Goal: Transaction & Acquisition: Purchase product/service

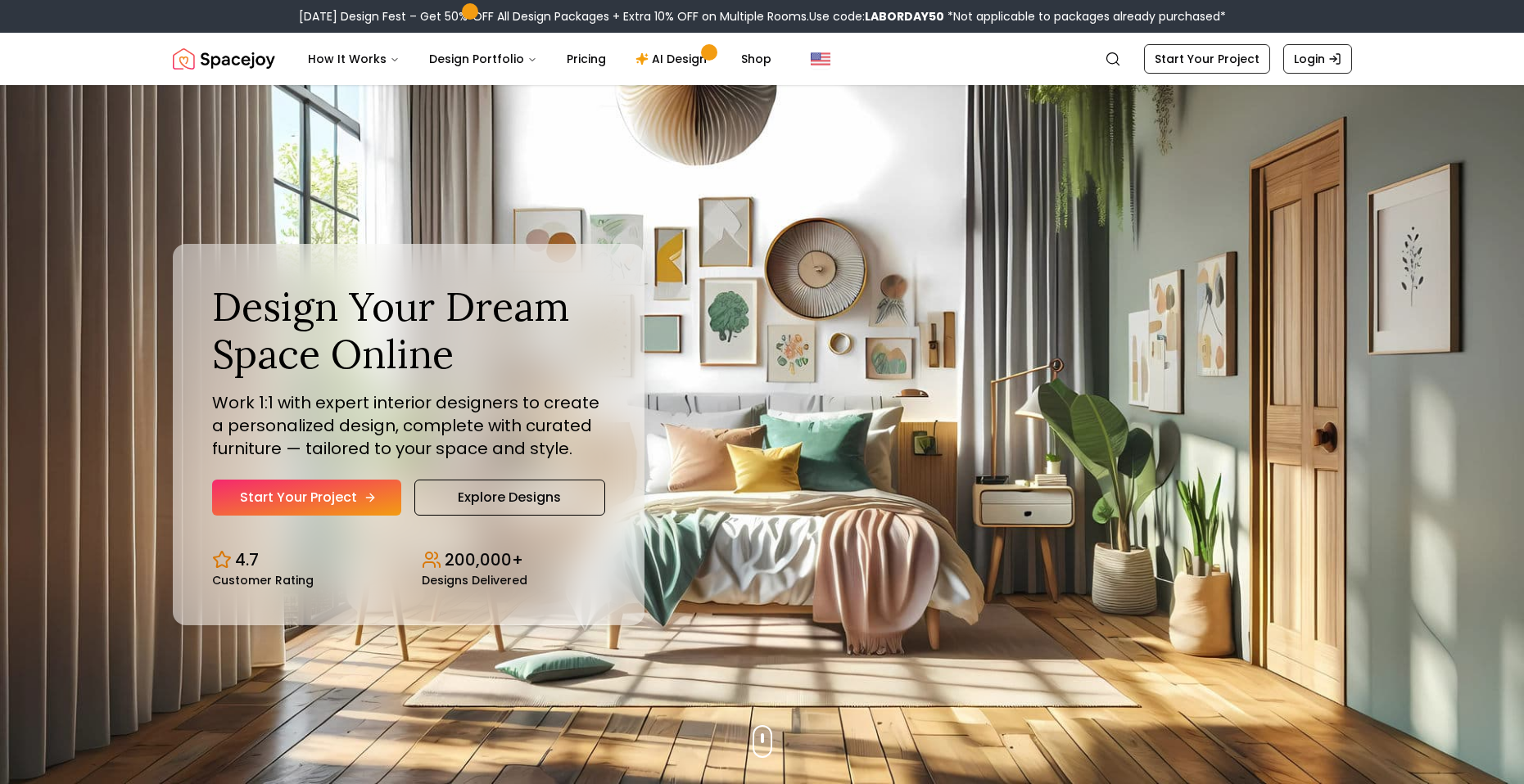
click at [248, 495] on link "Start Your Project" at bounding box center [307, 497] width 189 height 36
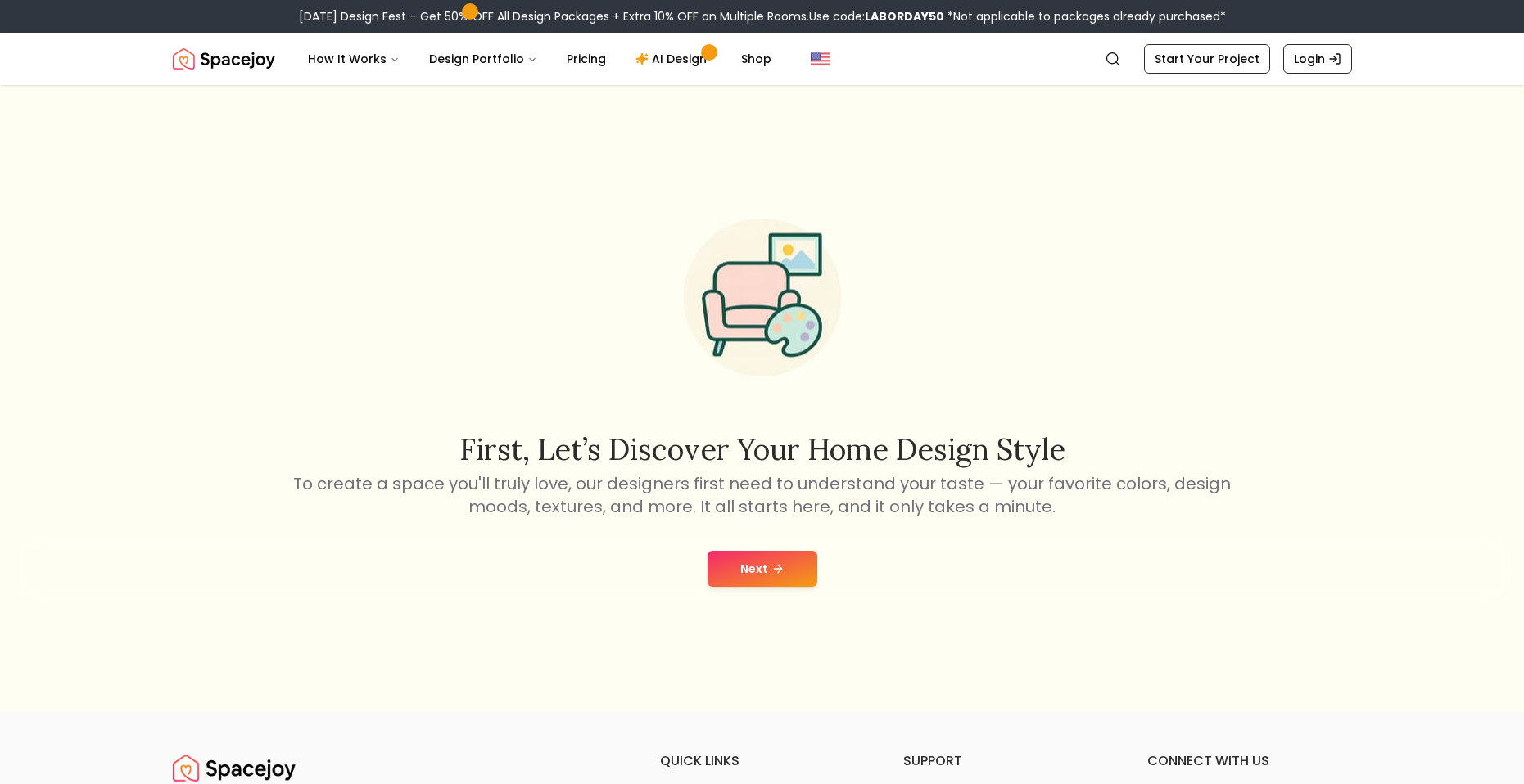
click at [747, 566] on button "Next" at bounding box center [762, 569] width 110 height 36
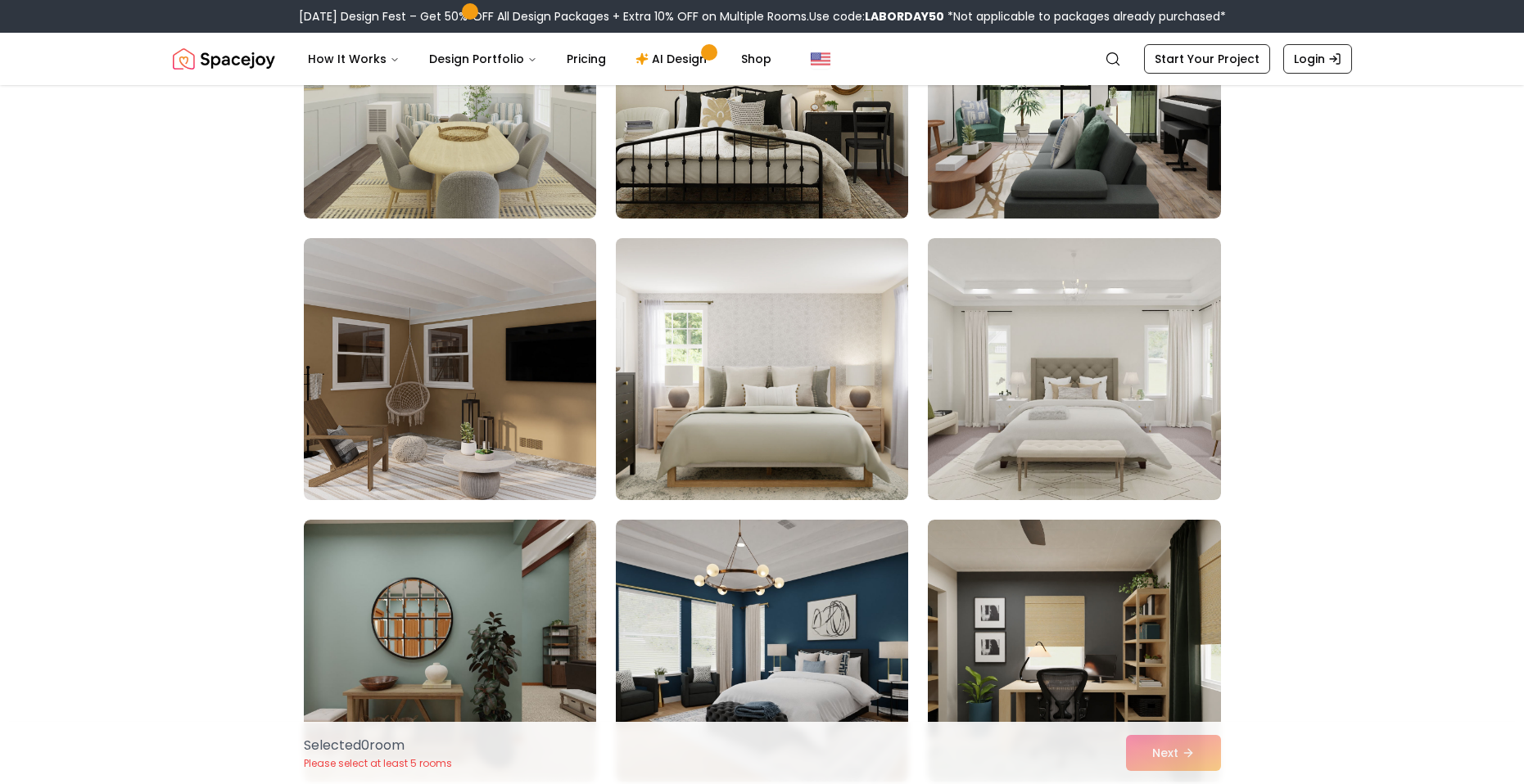
scroll to position [409, 0]
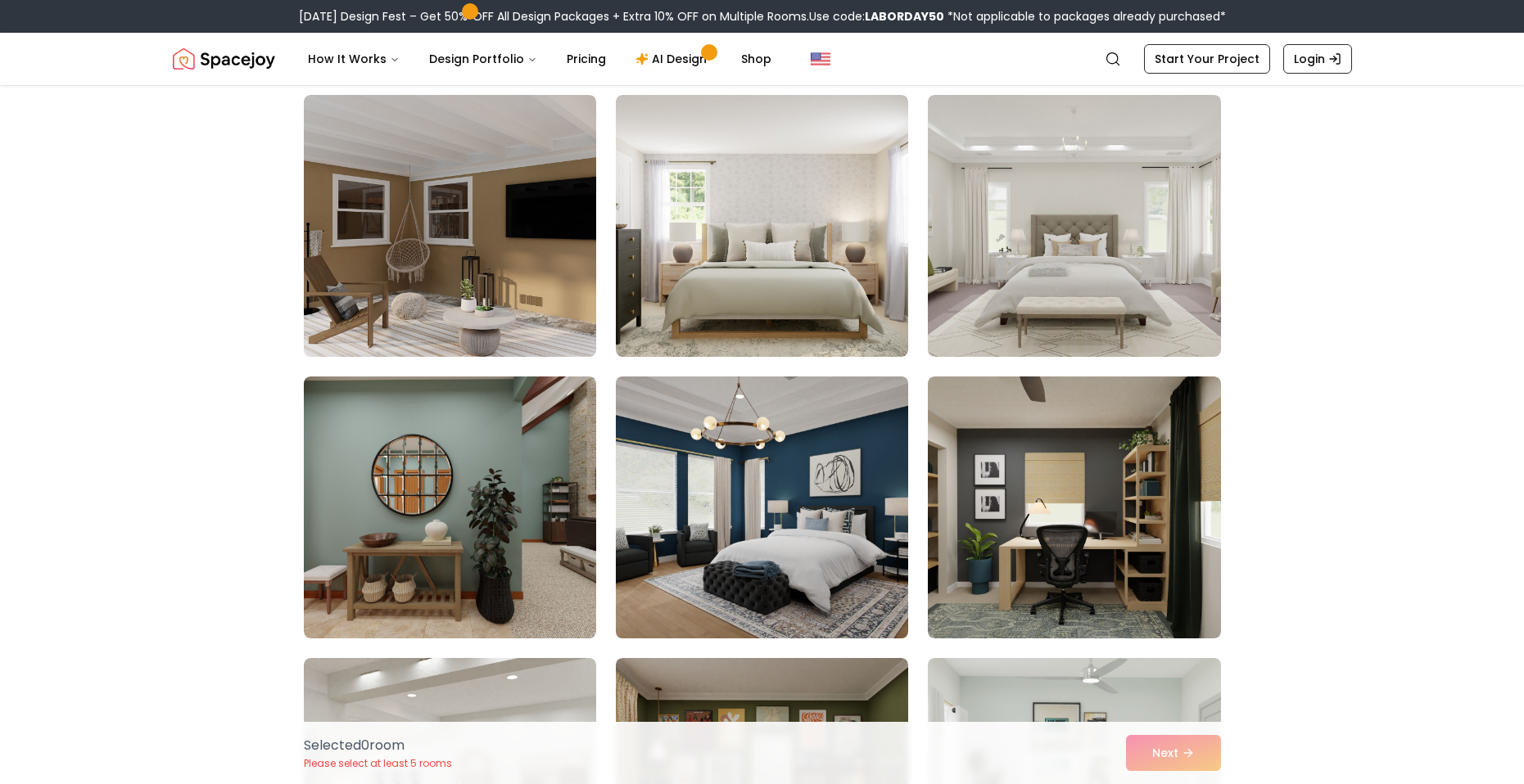
click at [794, 455] on img at bounding box center [762, 508] width 307 height 275
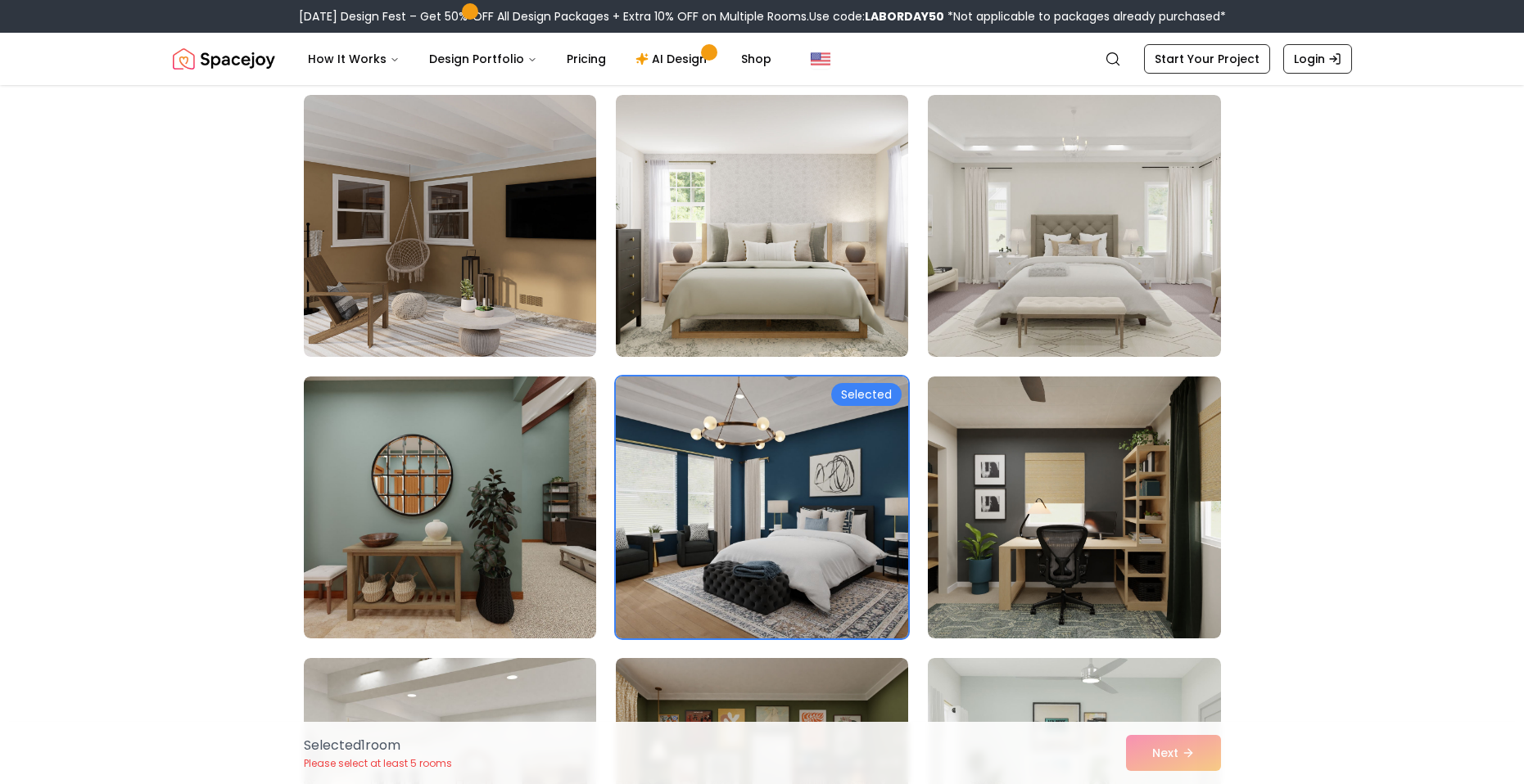
click at [794, 455] on img at bounding box center [762, 508] width 307 height 275
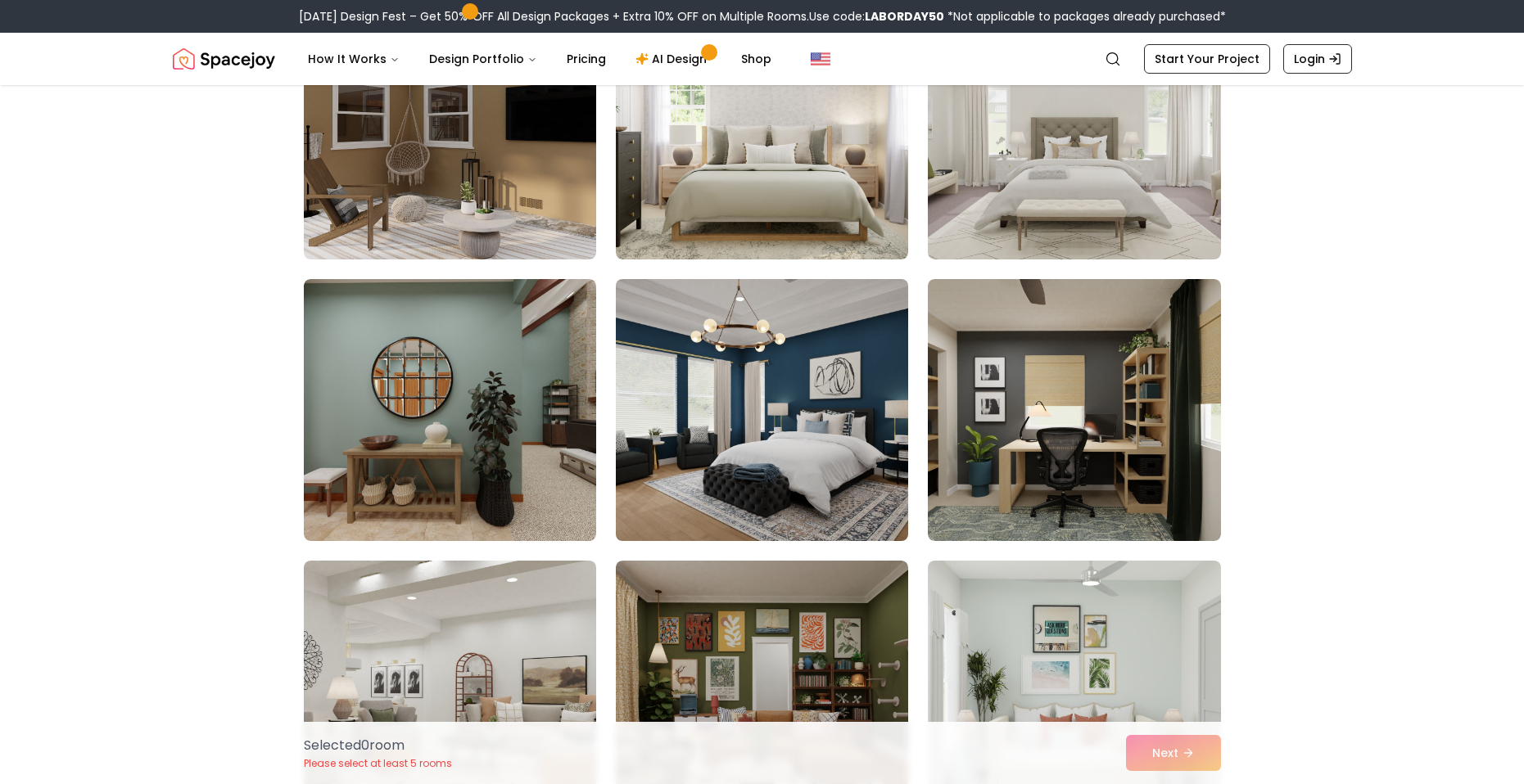
scroll to position [491, 0]
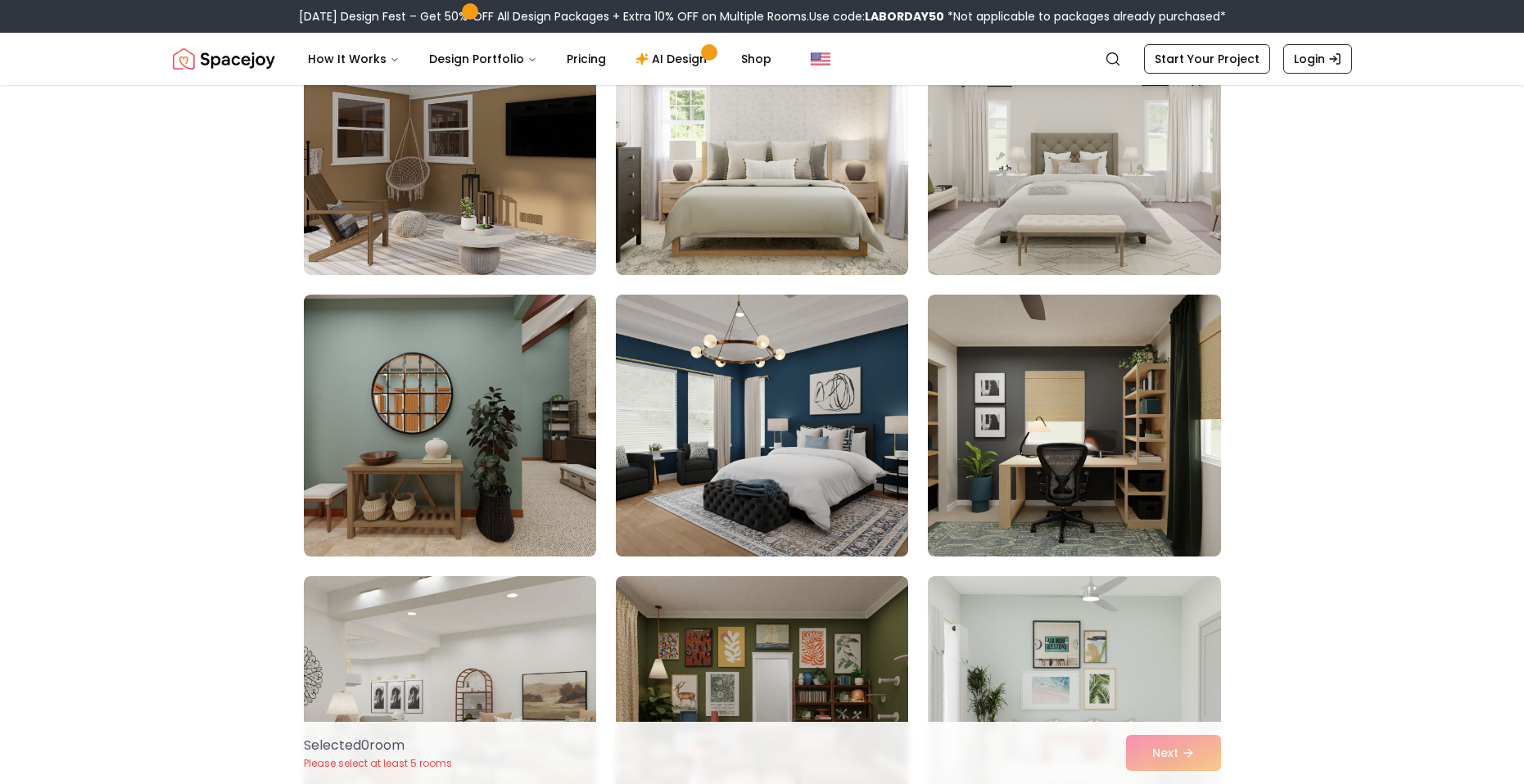
click at [770, 475] on img at bounding box center [762, 426] width 307 height 275
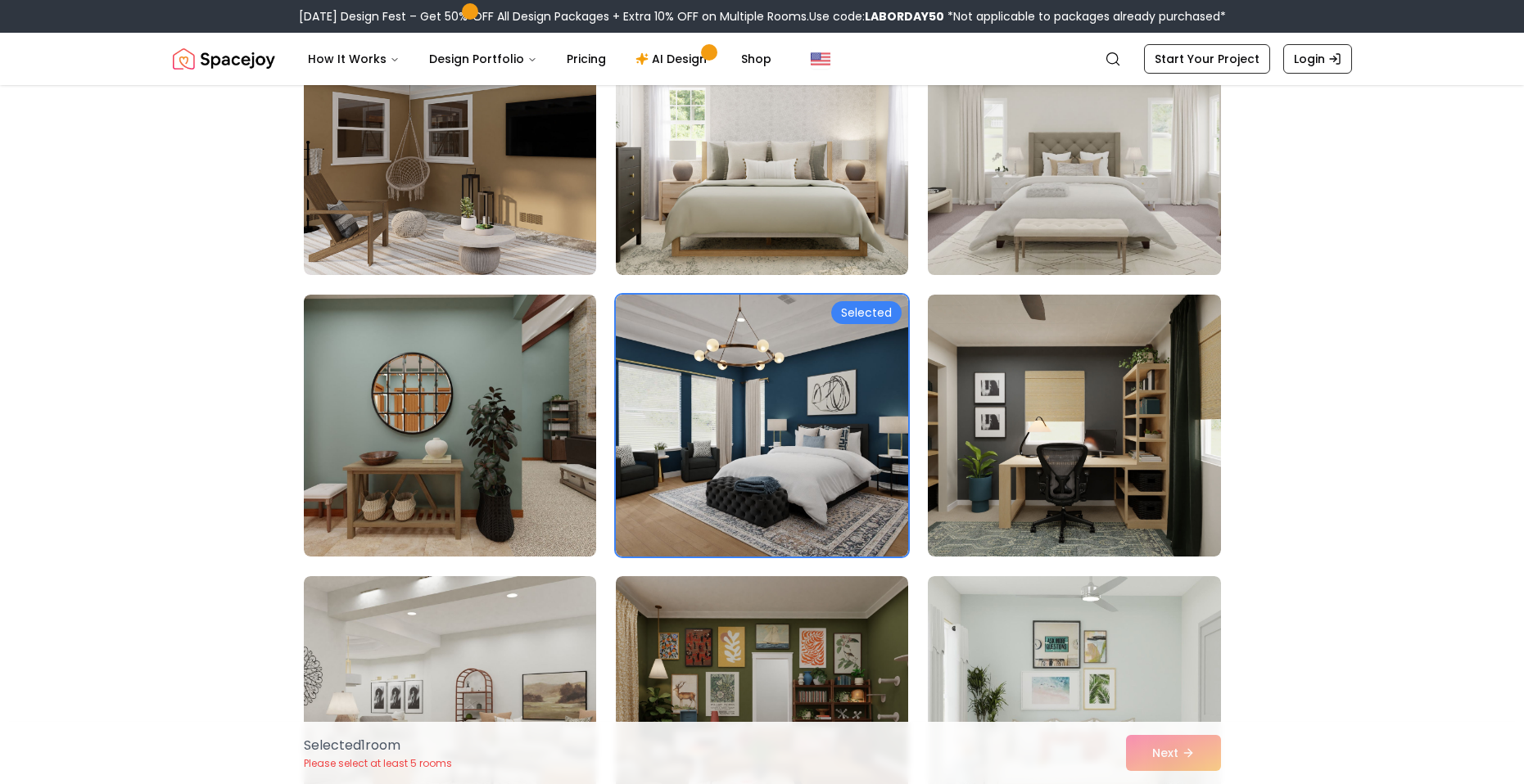
click at [1042, 230] on img at bounding box center [1073, 144] width 307 height 275
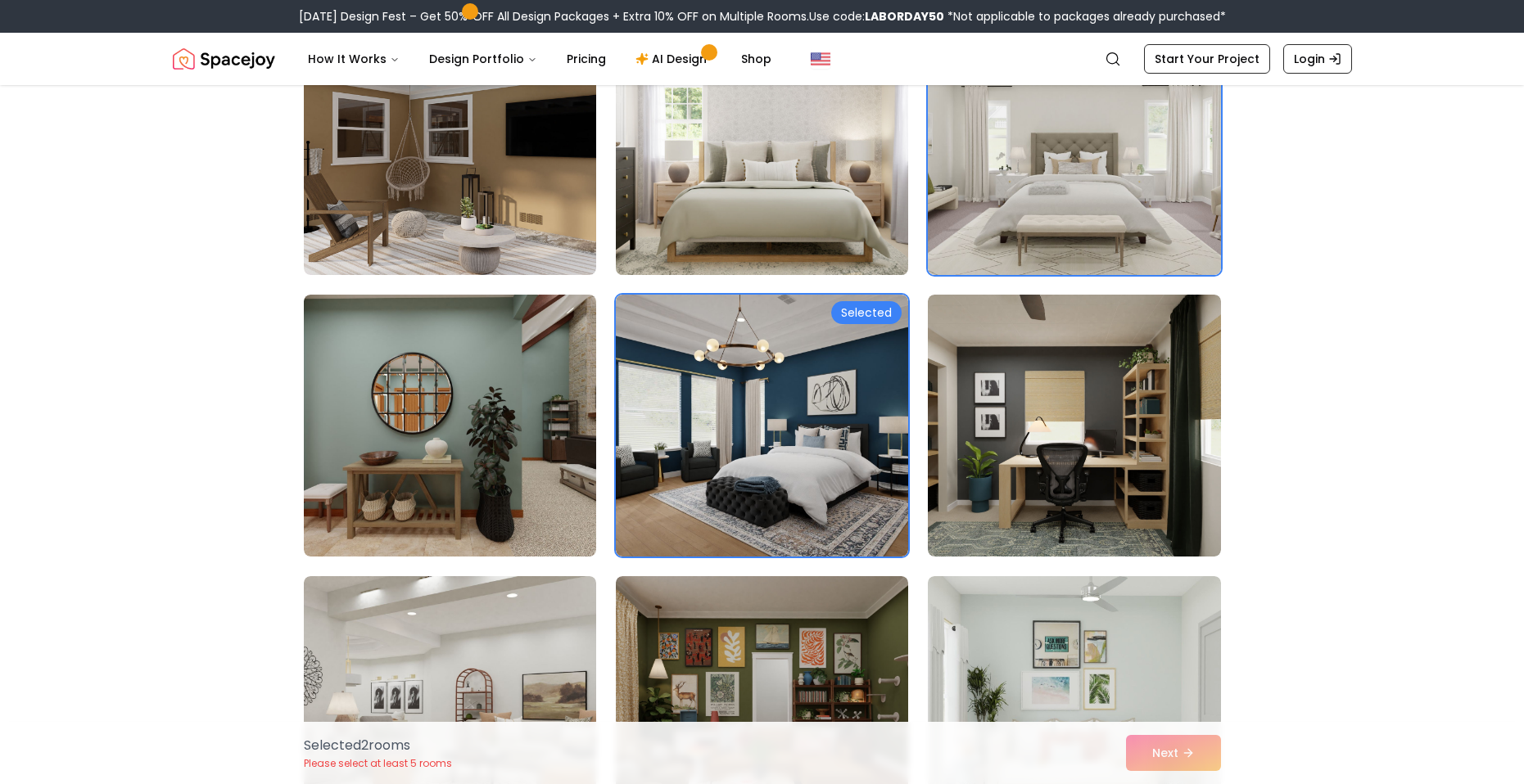
click at [826, 211] on img at bounding box center [762, 144] width 307 height 275
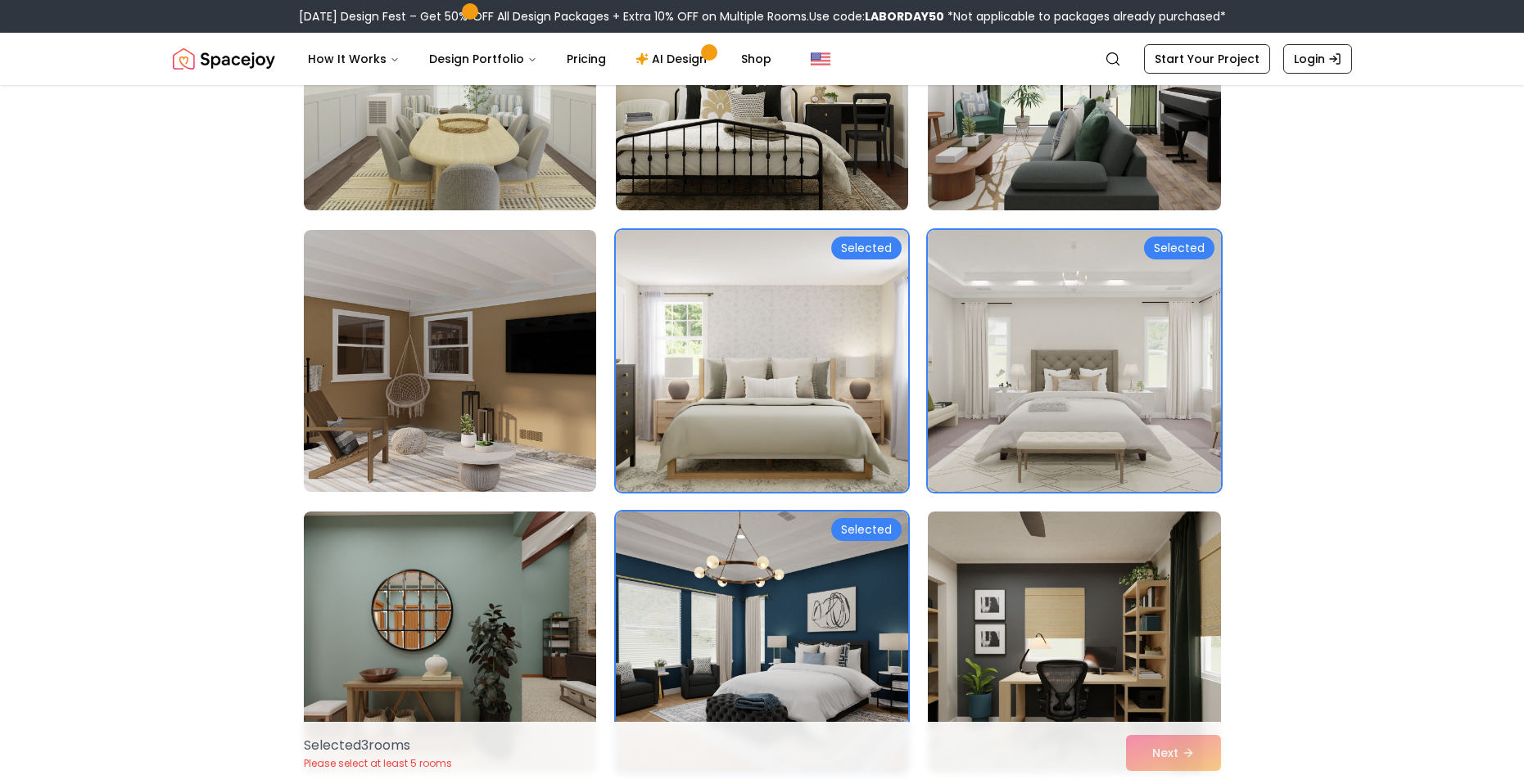
scroll to position [246, 0]
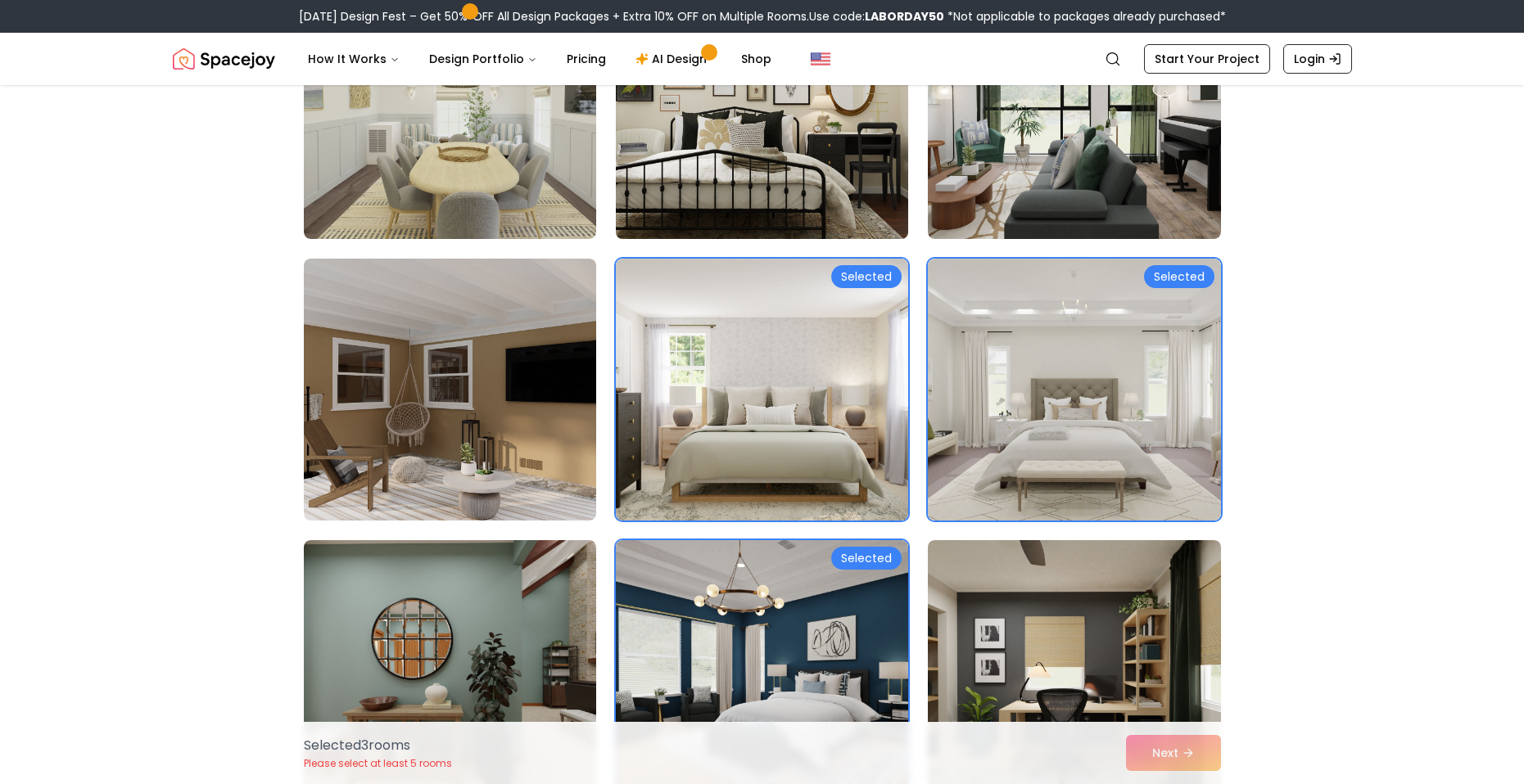
click at [752, 195] on img at bounding box center [762, 107] width 307 height 275
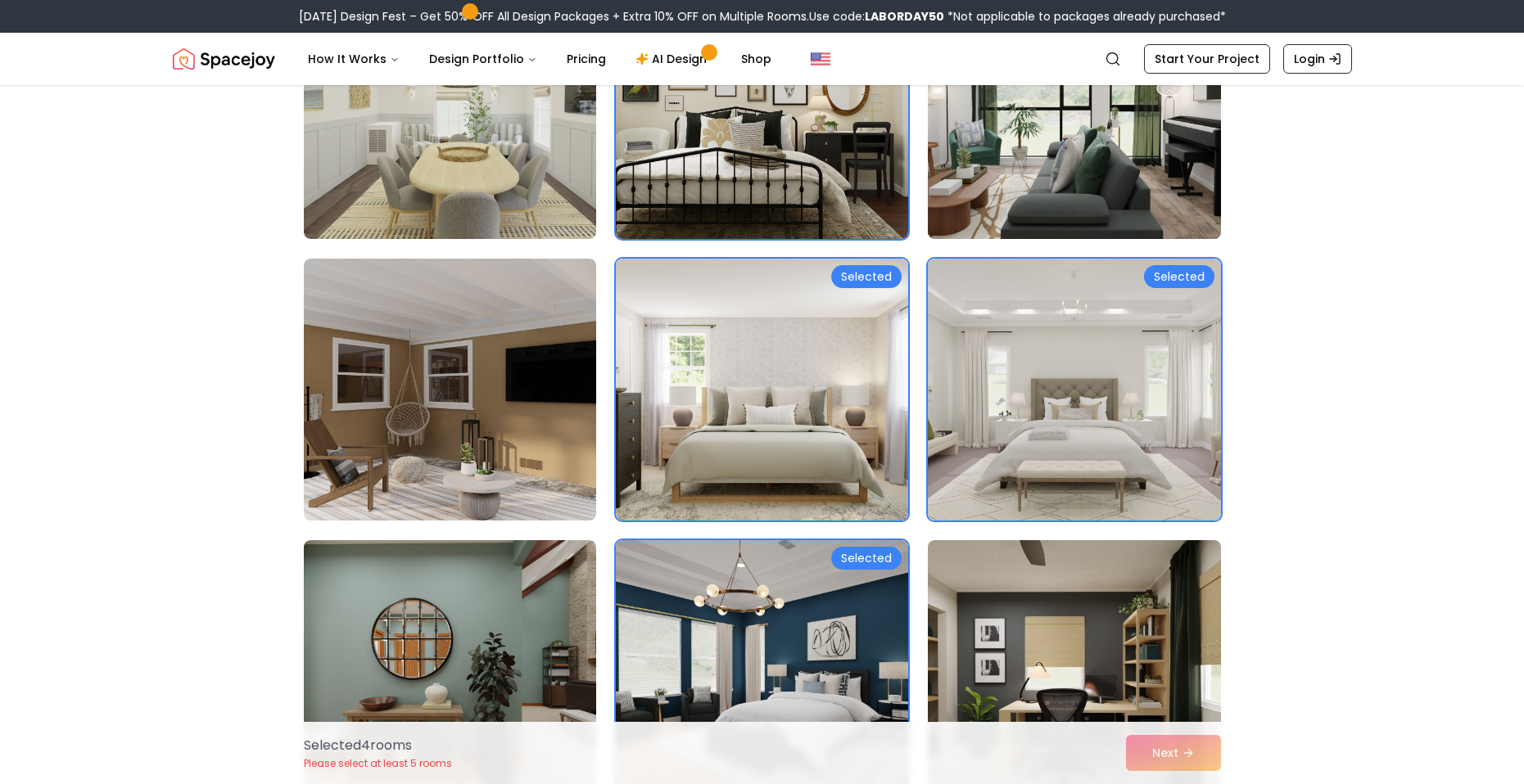
click at [1003, 166] on img at bounding box center [1073, 107] width 307 height 275
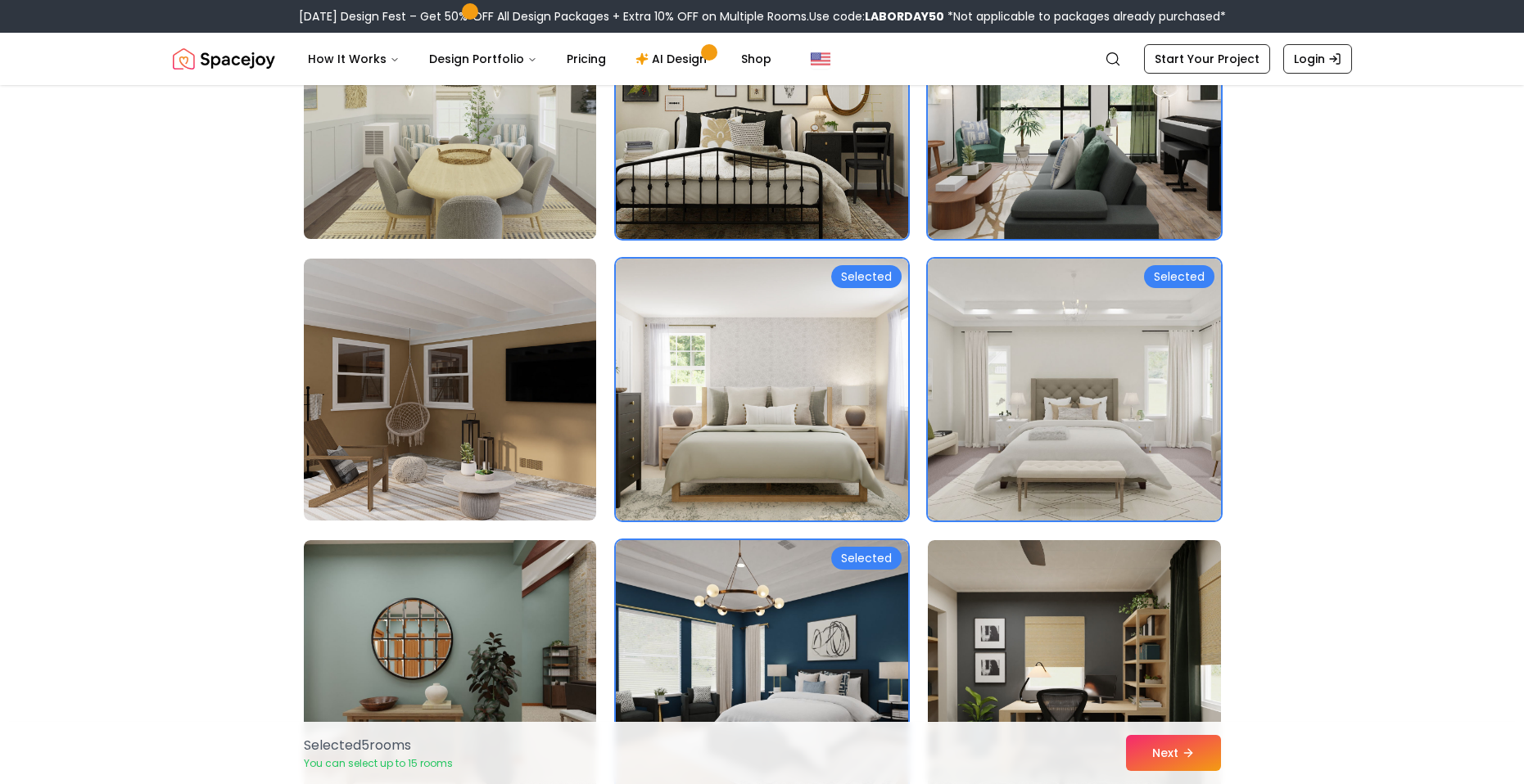
click at [548, 166] on img at bounding box center [450, 107] width 307 height 275
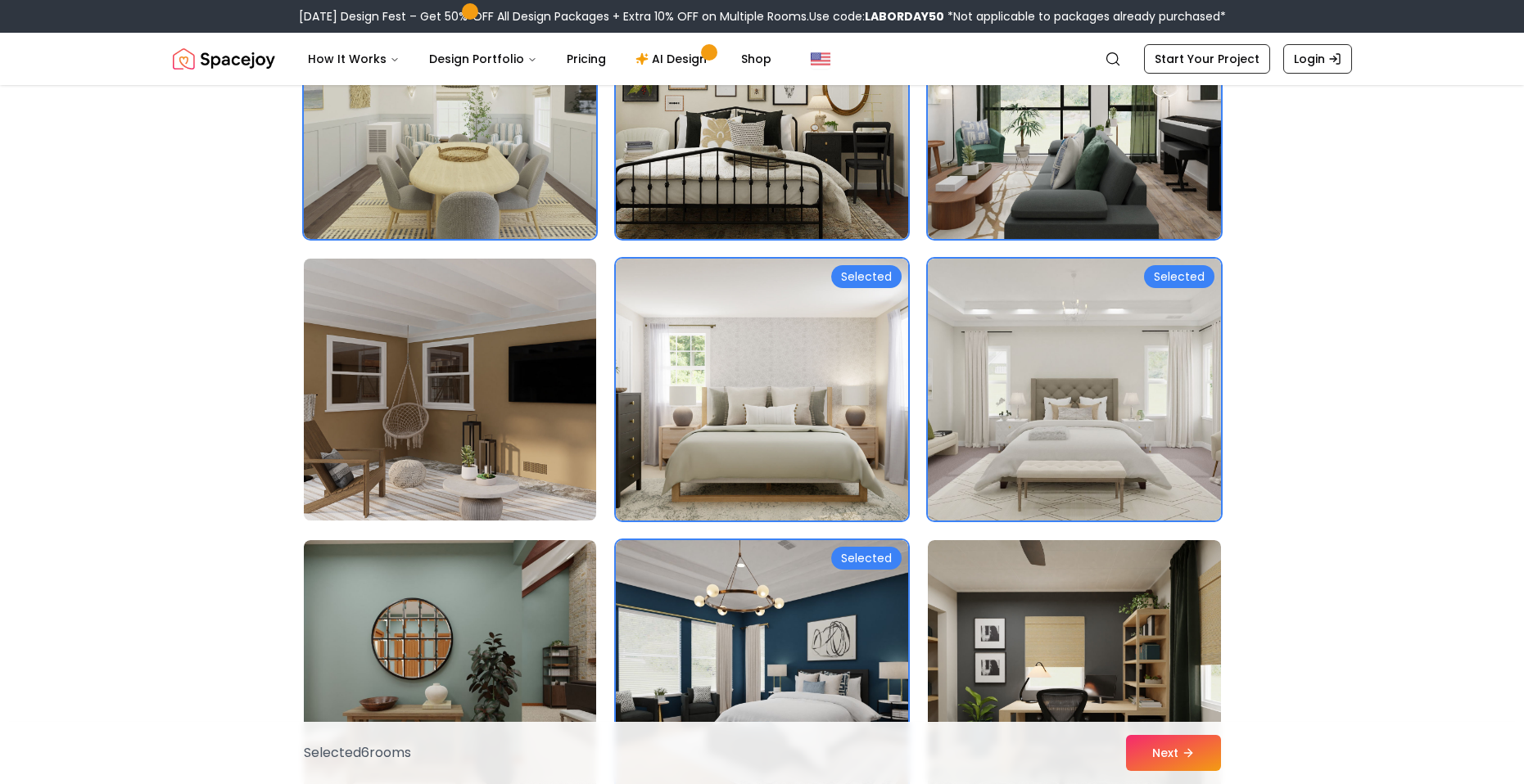
click at [525, 349] on img at bounding box center [450, 390] width 307 height 275
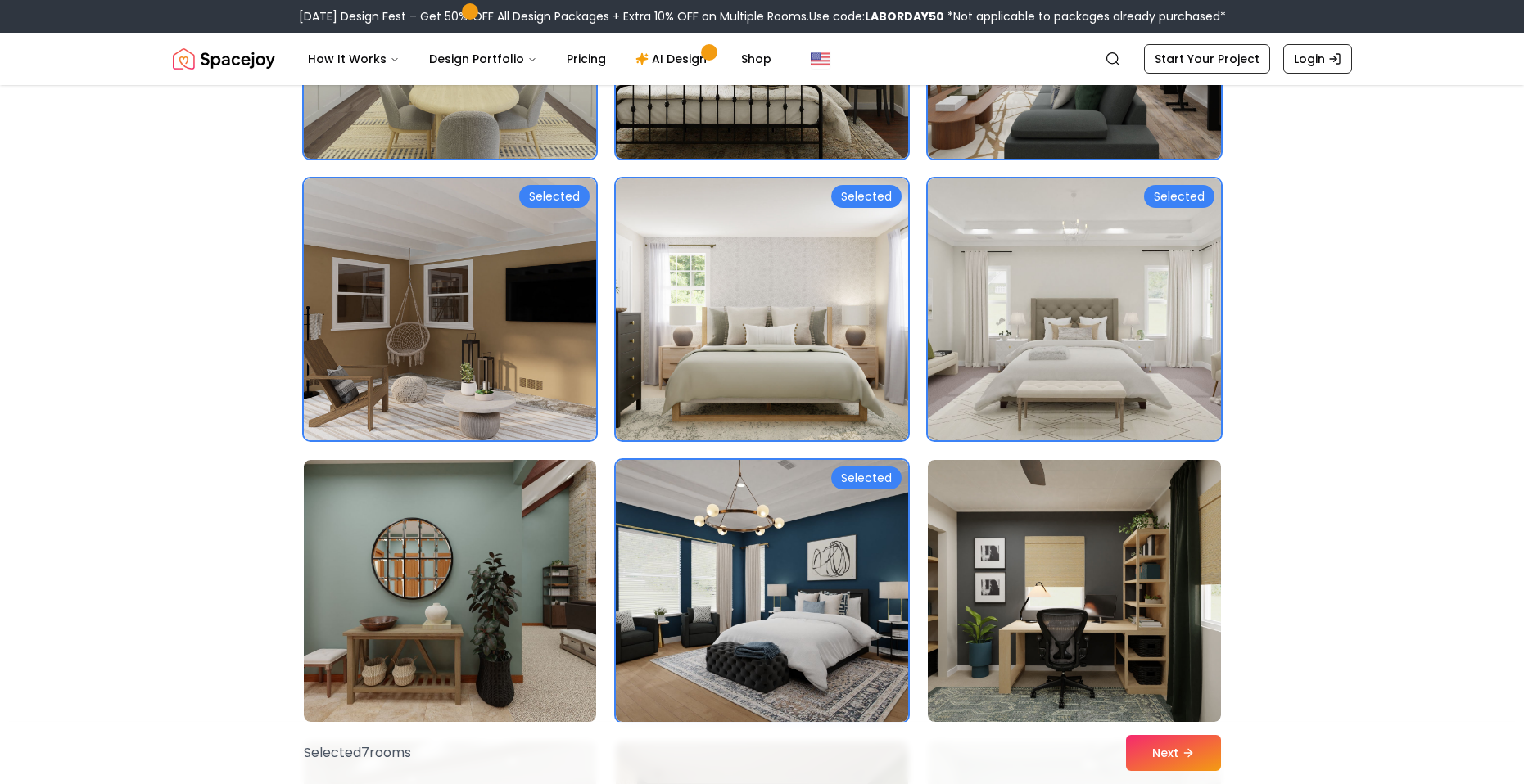
scroll to position [328, 0]
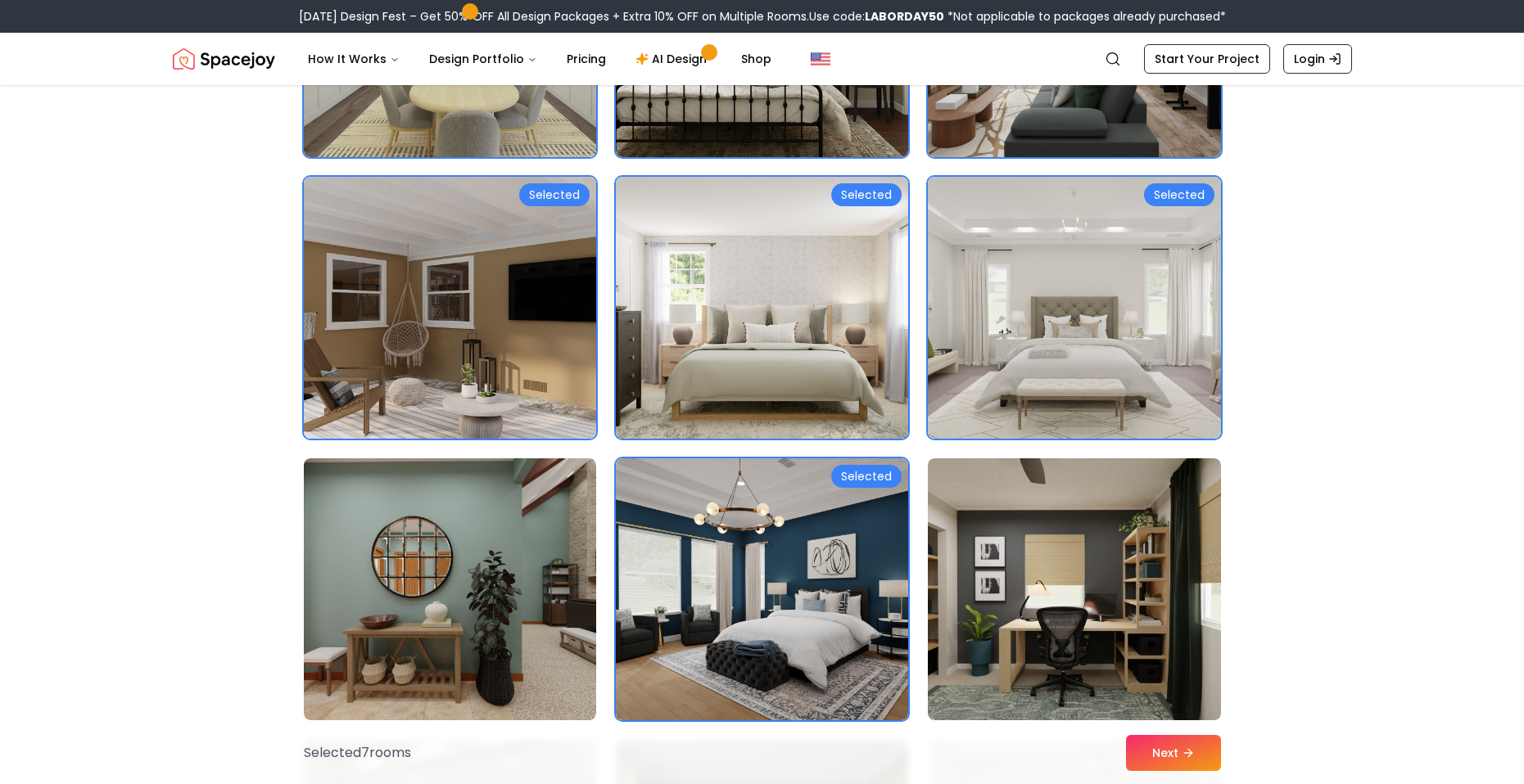
click at [497, 349] on img at bounding box center [450, 308] width 307 height 275
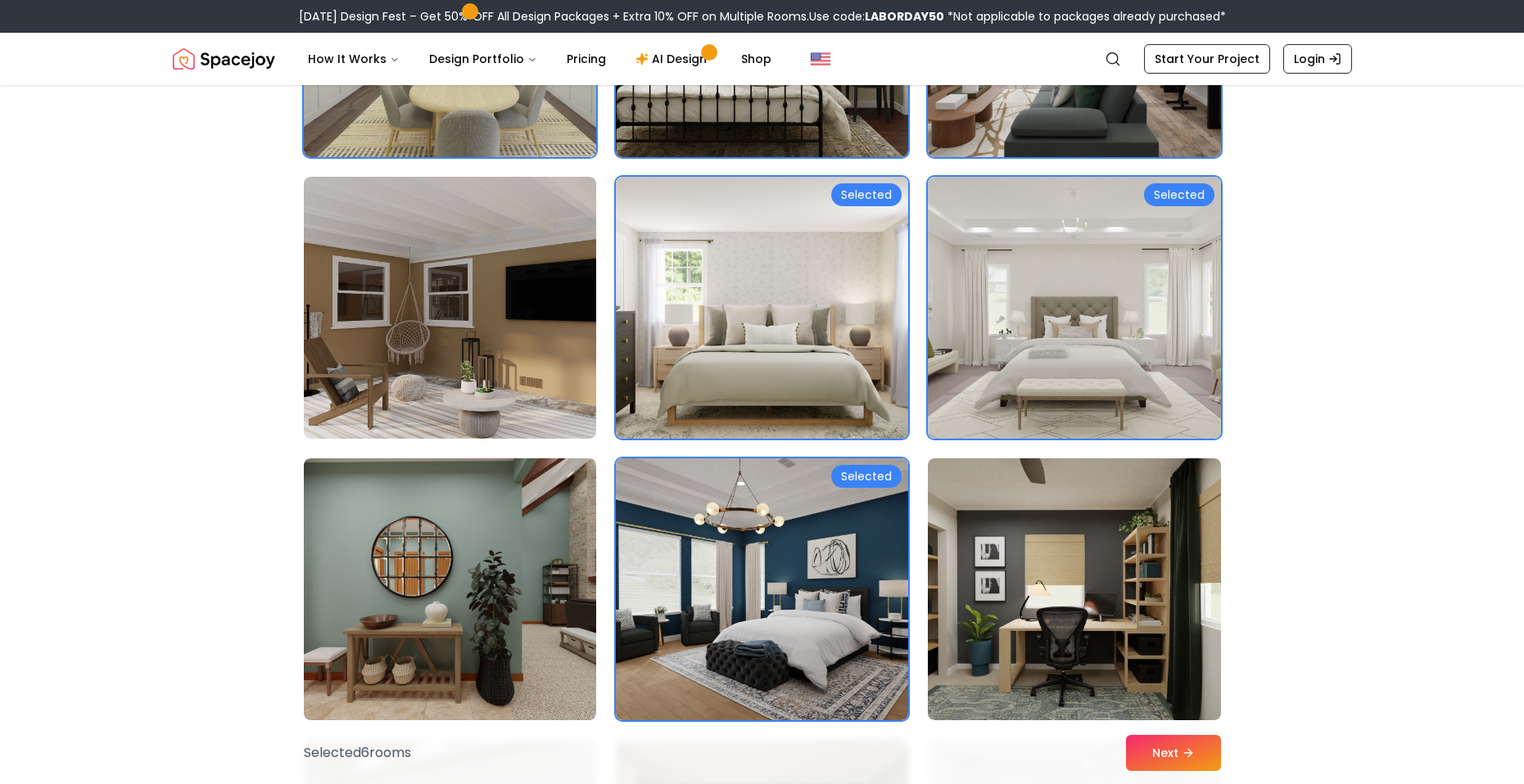
click at [661, 301] on img at bounding box center [762, 308] width 307 height 275
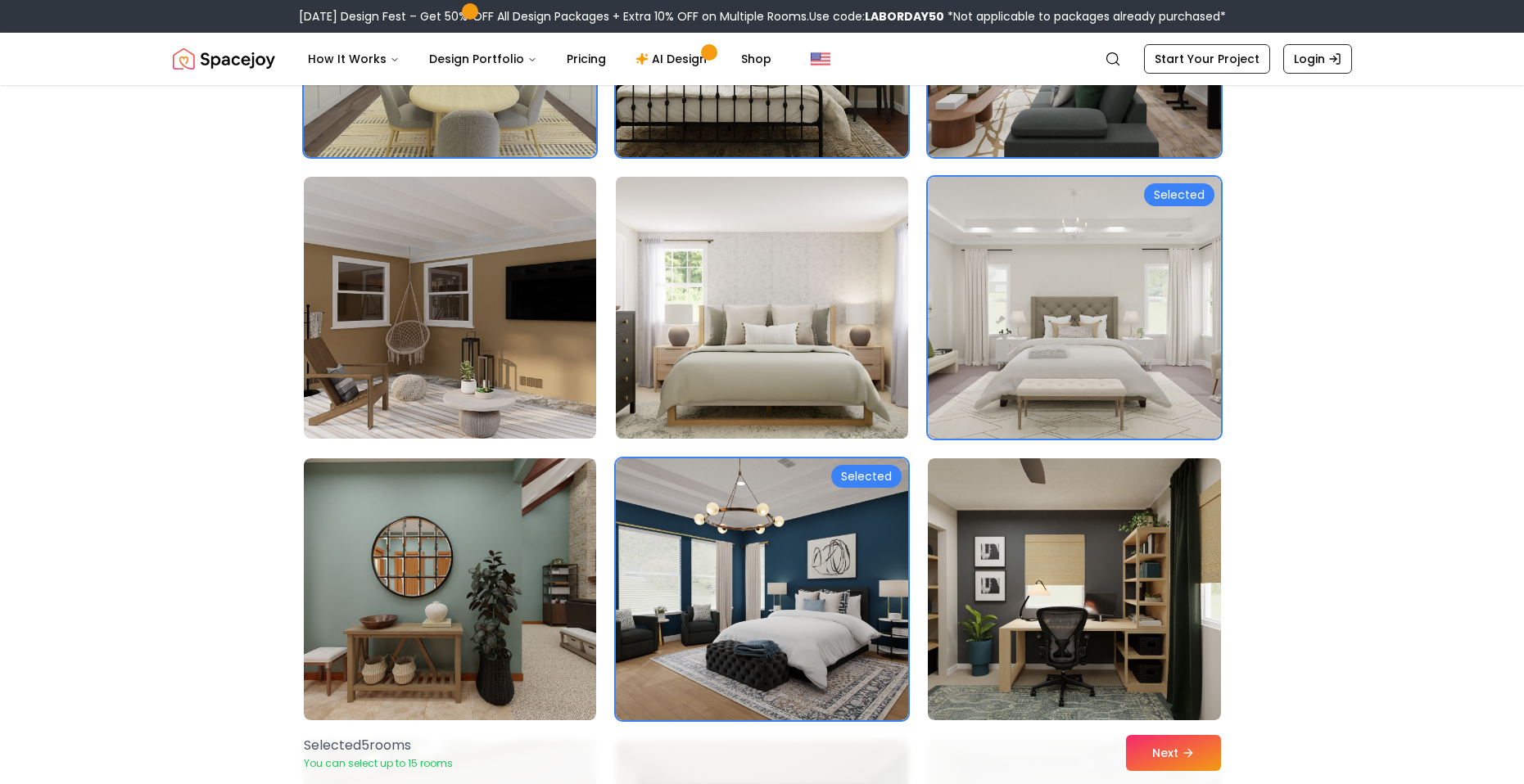
click at [765, 325] on img at bounding box center [762, 308] width 307 height 275
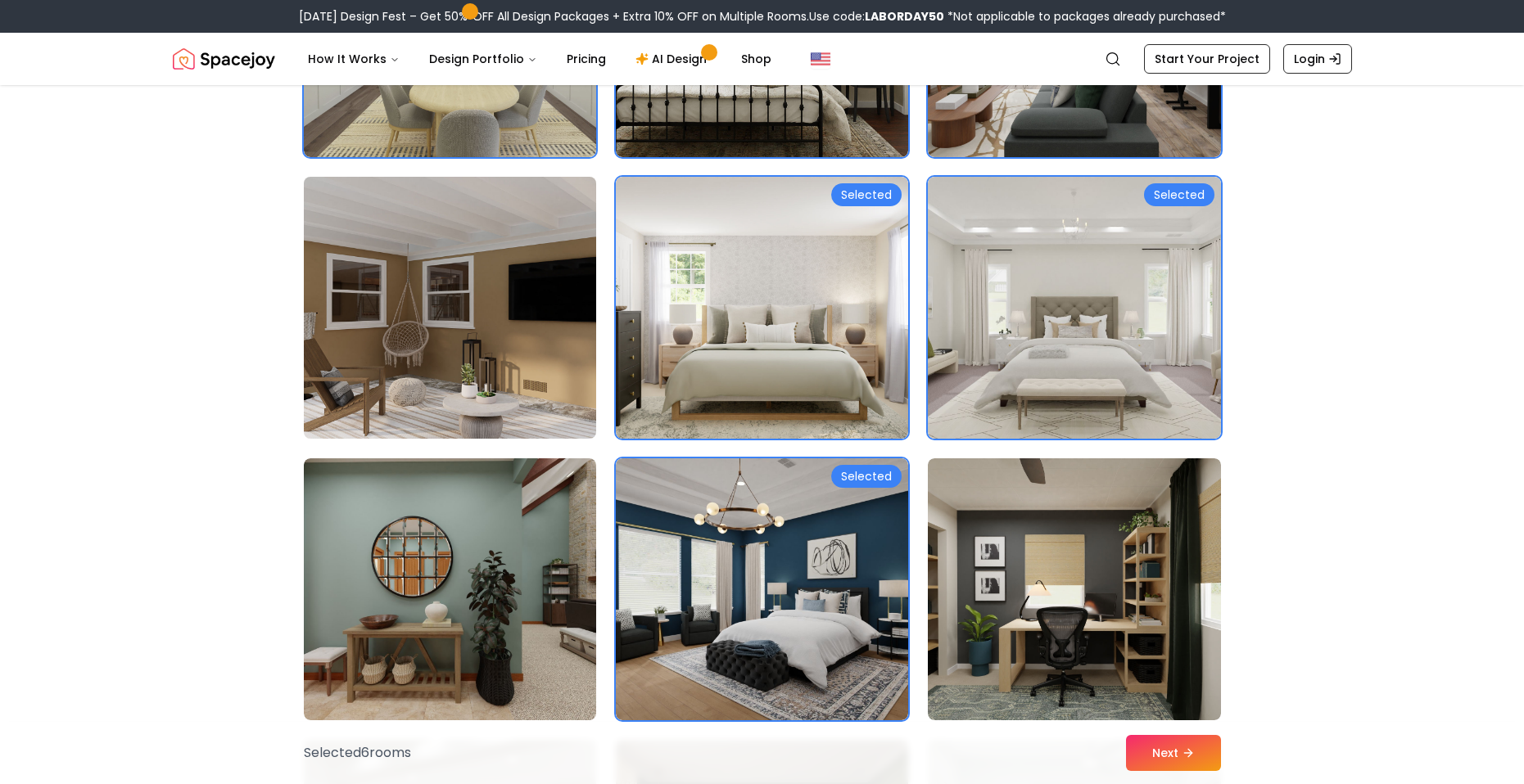
click at [567, 328] on img at bounding box center [450, 308] width 307 height 275
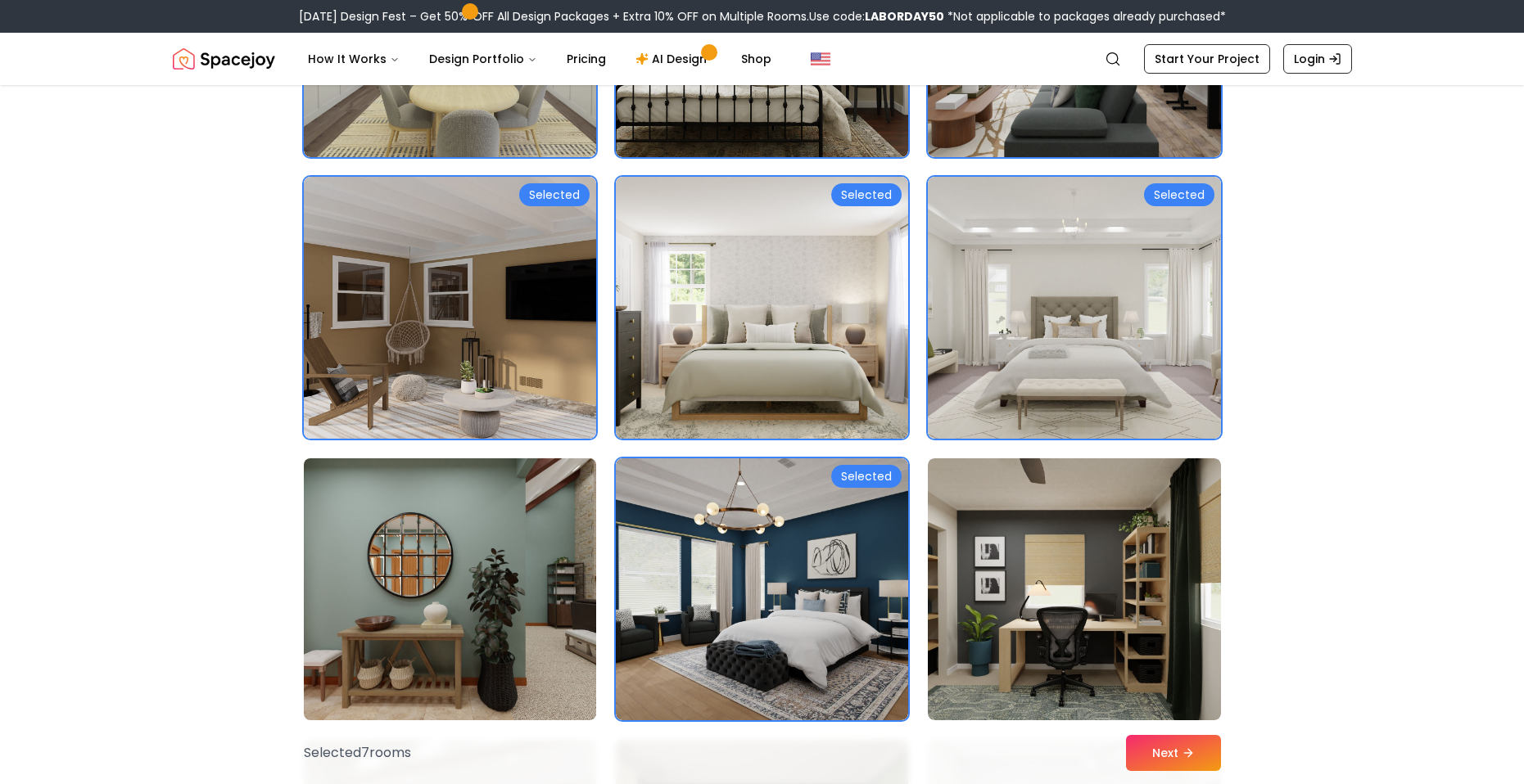
click at [477, 554] on img at bounding box center [450, 589] width 307 height 275
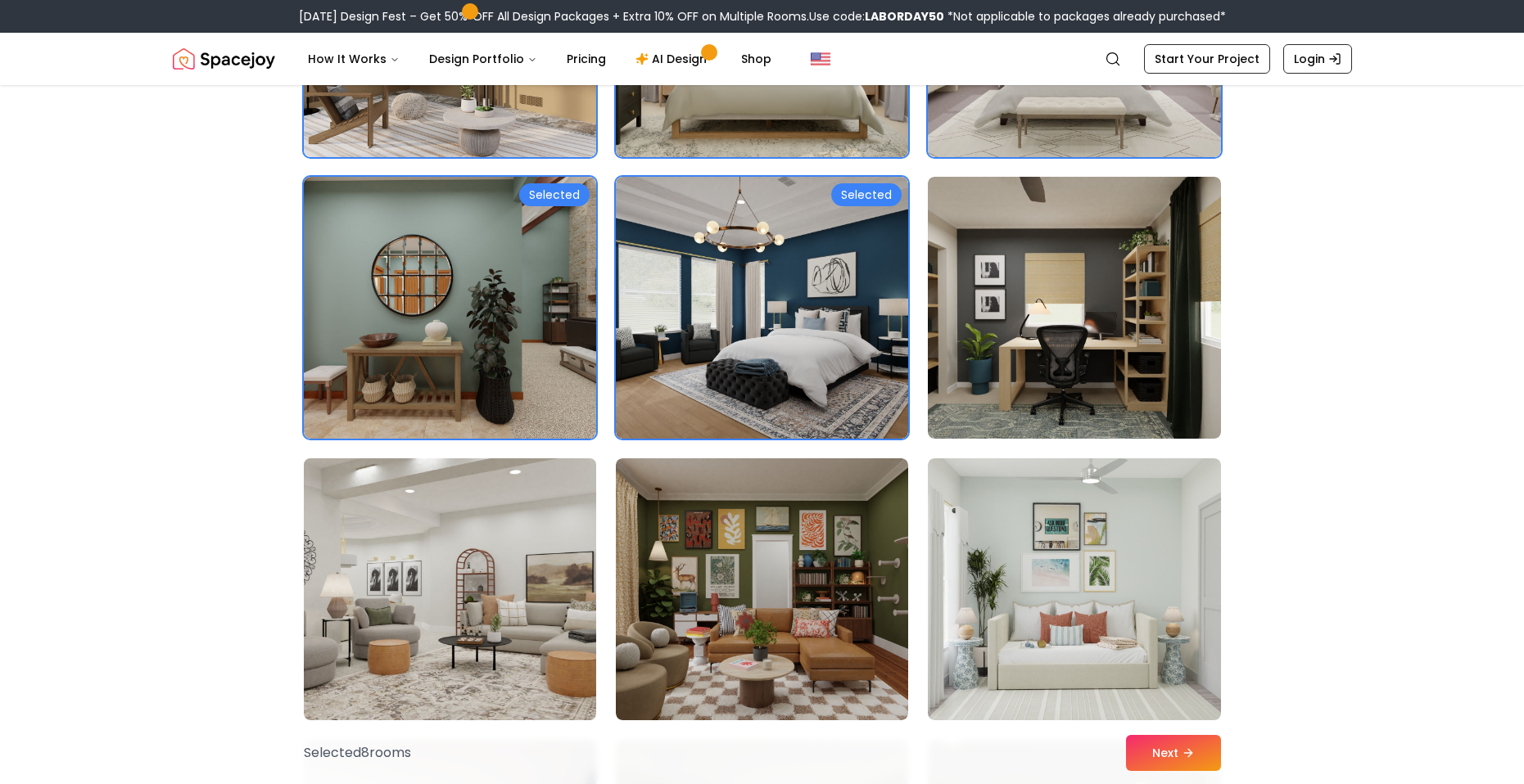
scroll to position [737, 0]
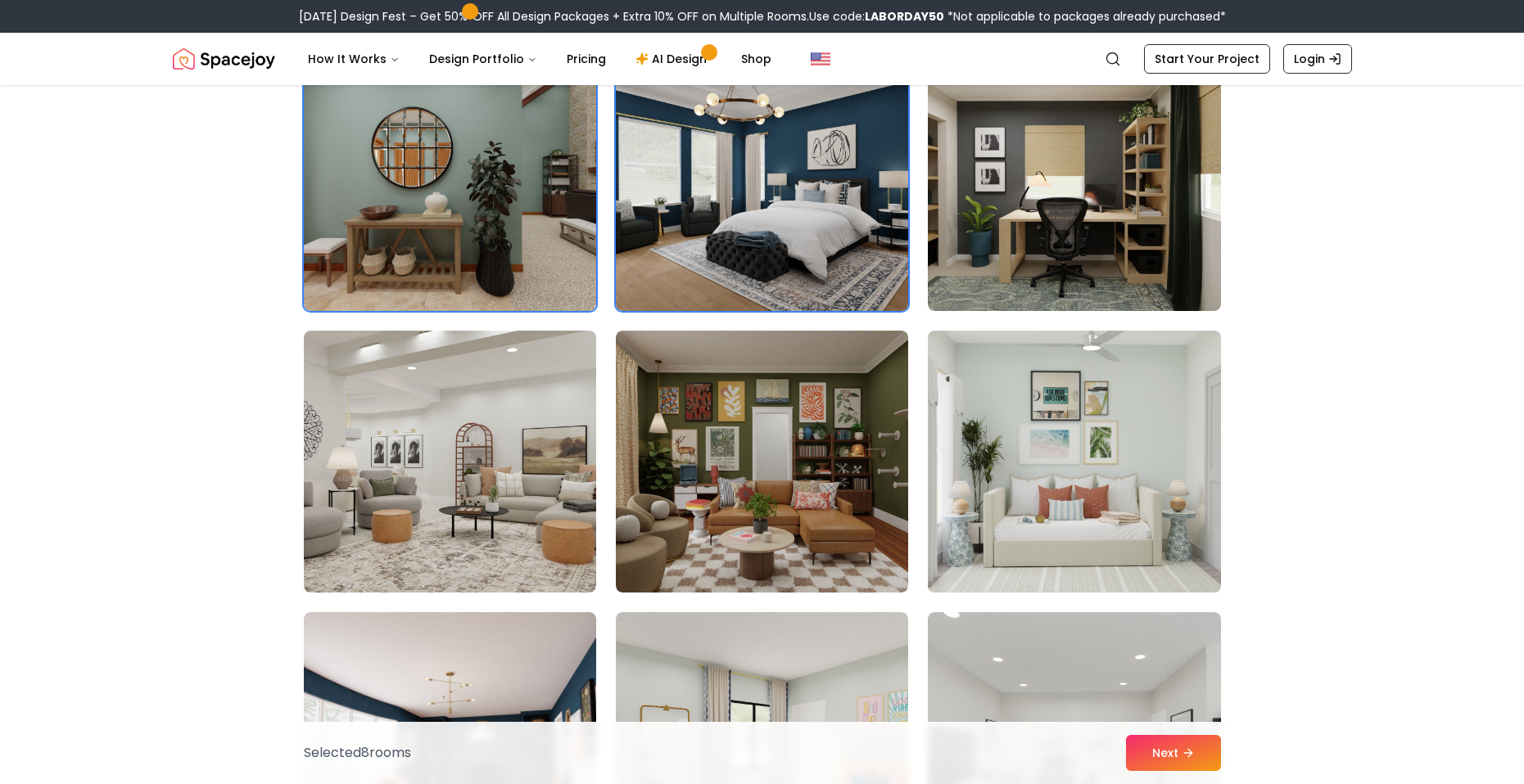
click at [939, 415] on img at bounding box center [1073, 462] width 307 height 275
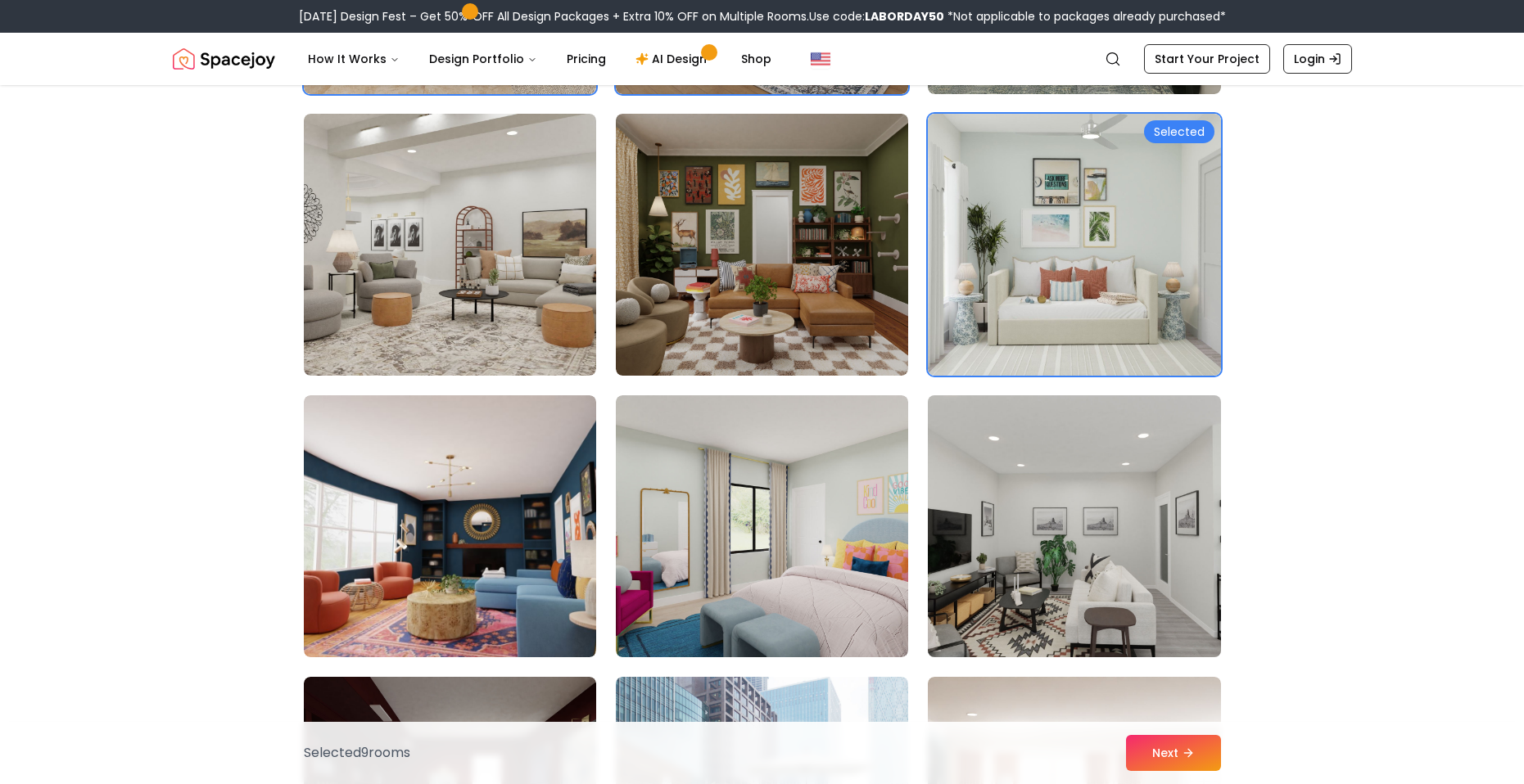
scroll to position [982, 0]
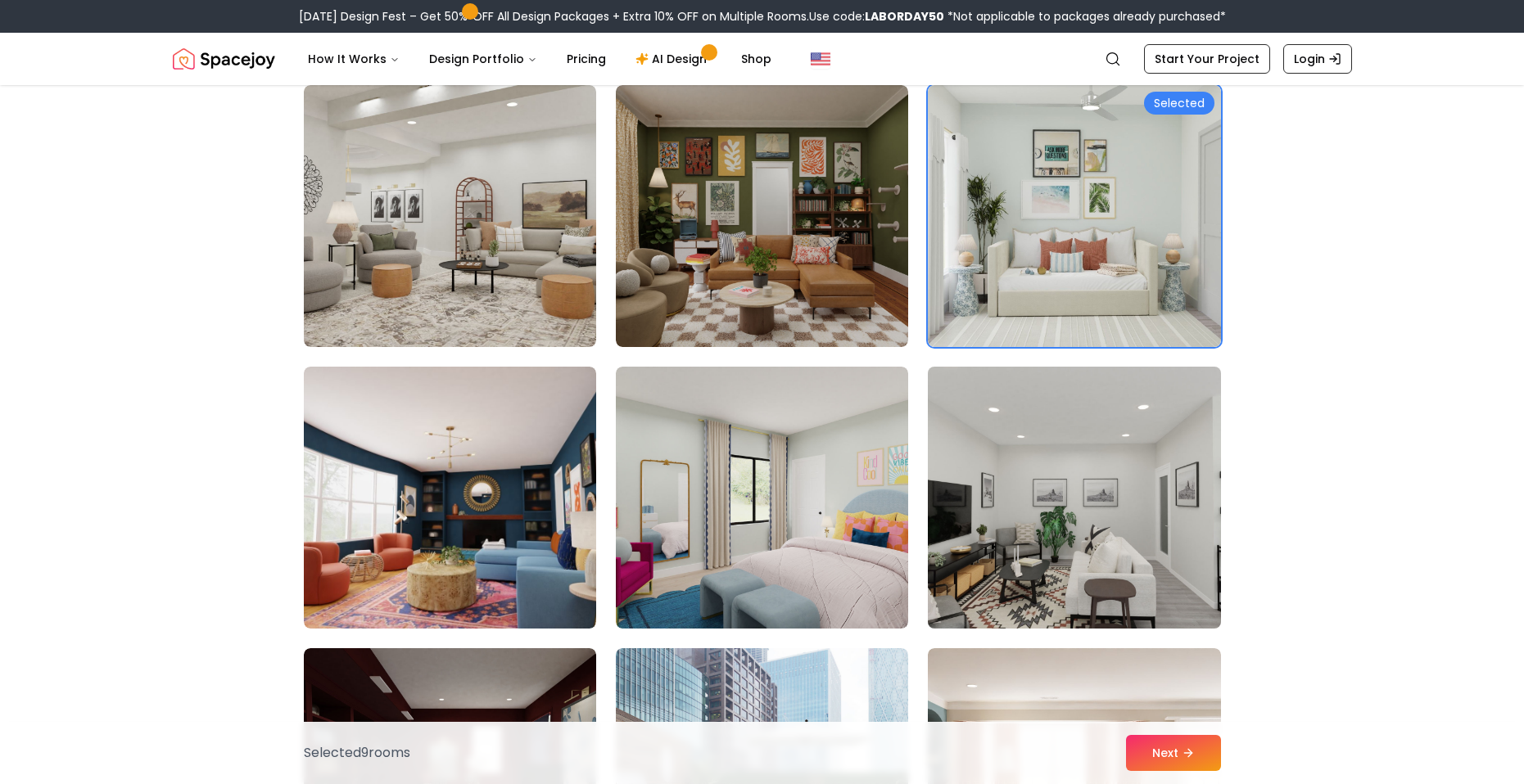
click at [1047, 491] on img at bounding box center [1073, 497] width 307 height 275
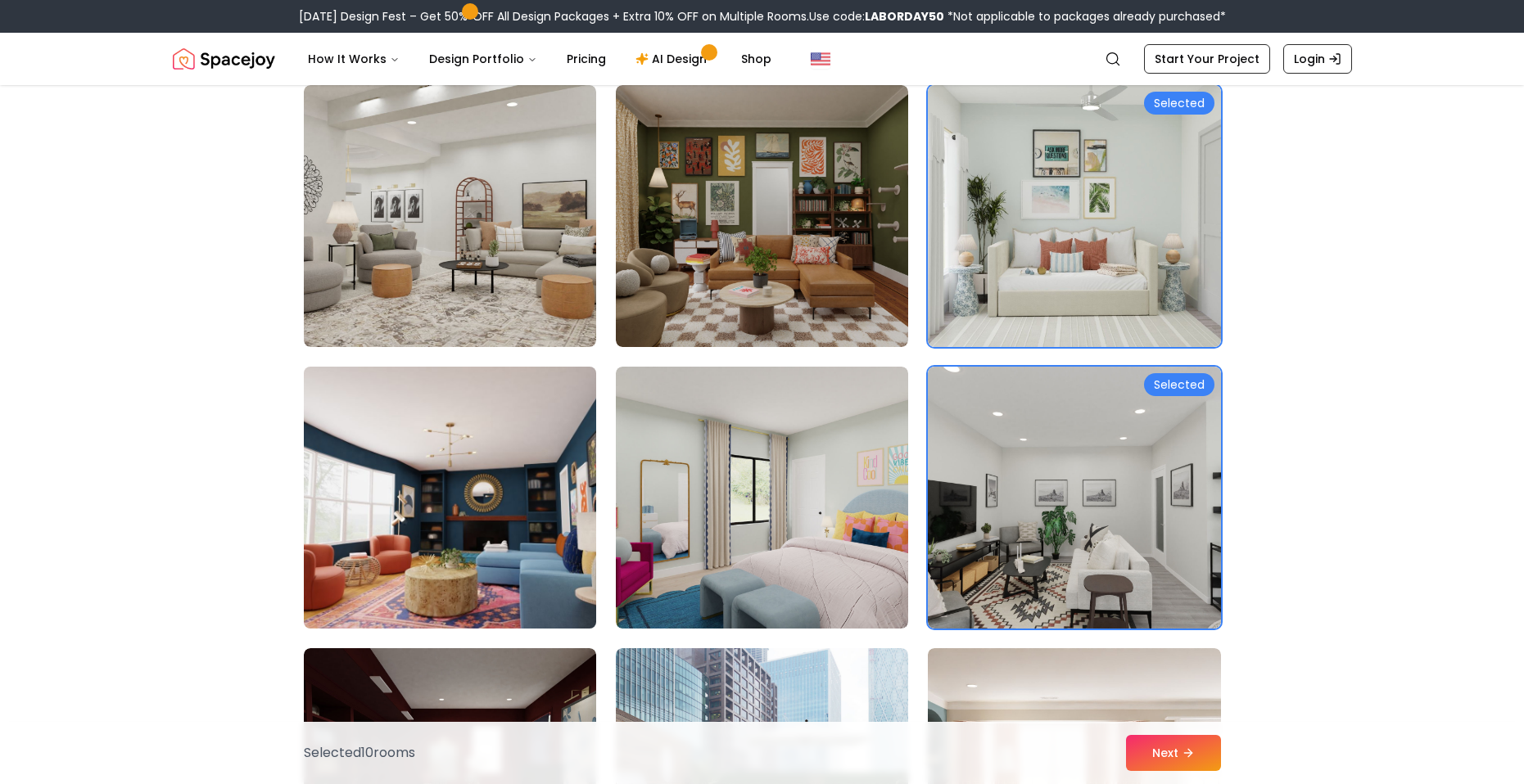
click at [447, 466] on img at bounding box center [450, 497] width 307 height 275
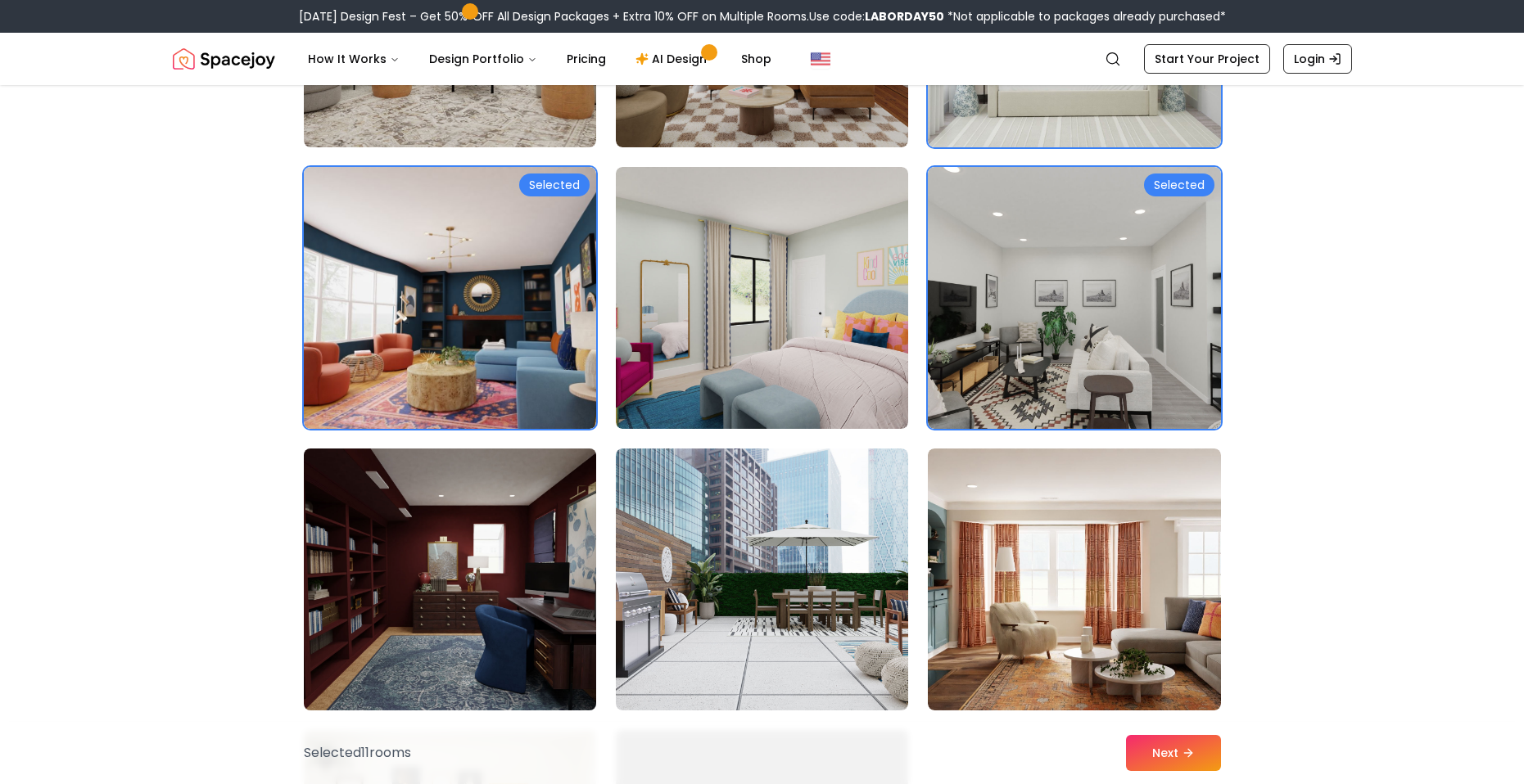
scroll to position [1228, 0]
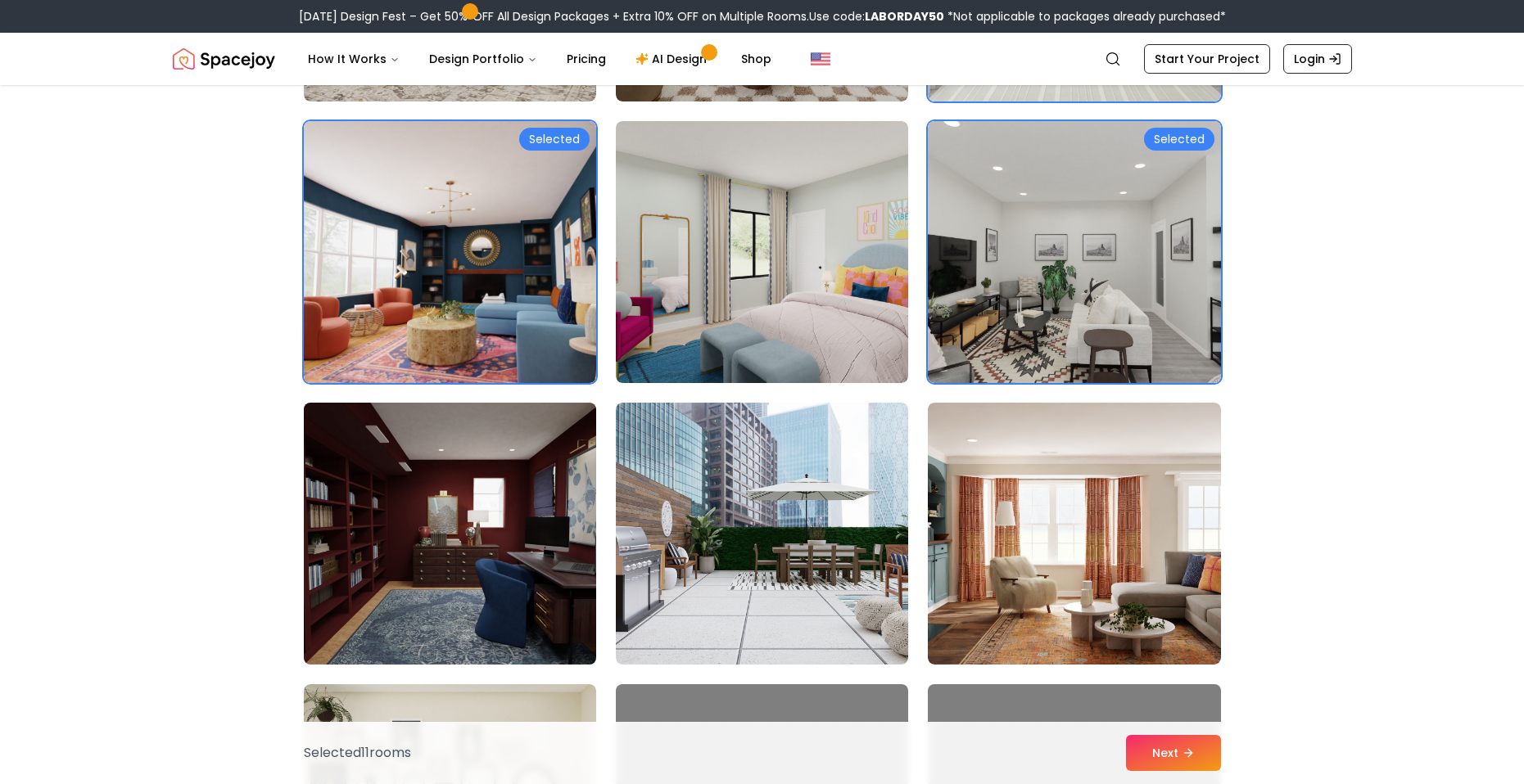
drag, startPoint x: 447, startPoint y: 498, endPoint x: 782, endPoint y: 469, distance: 336.3
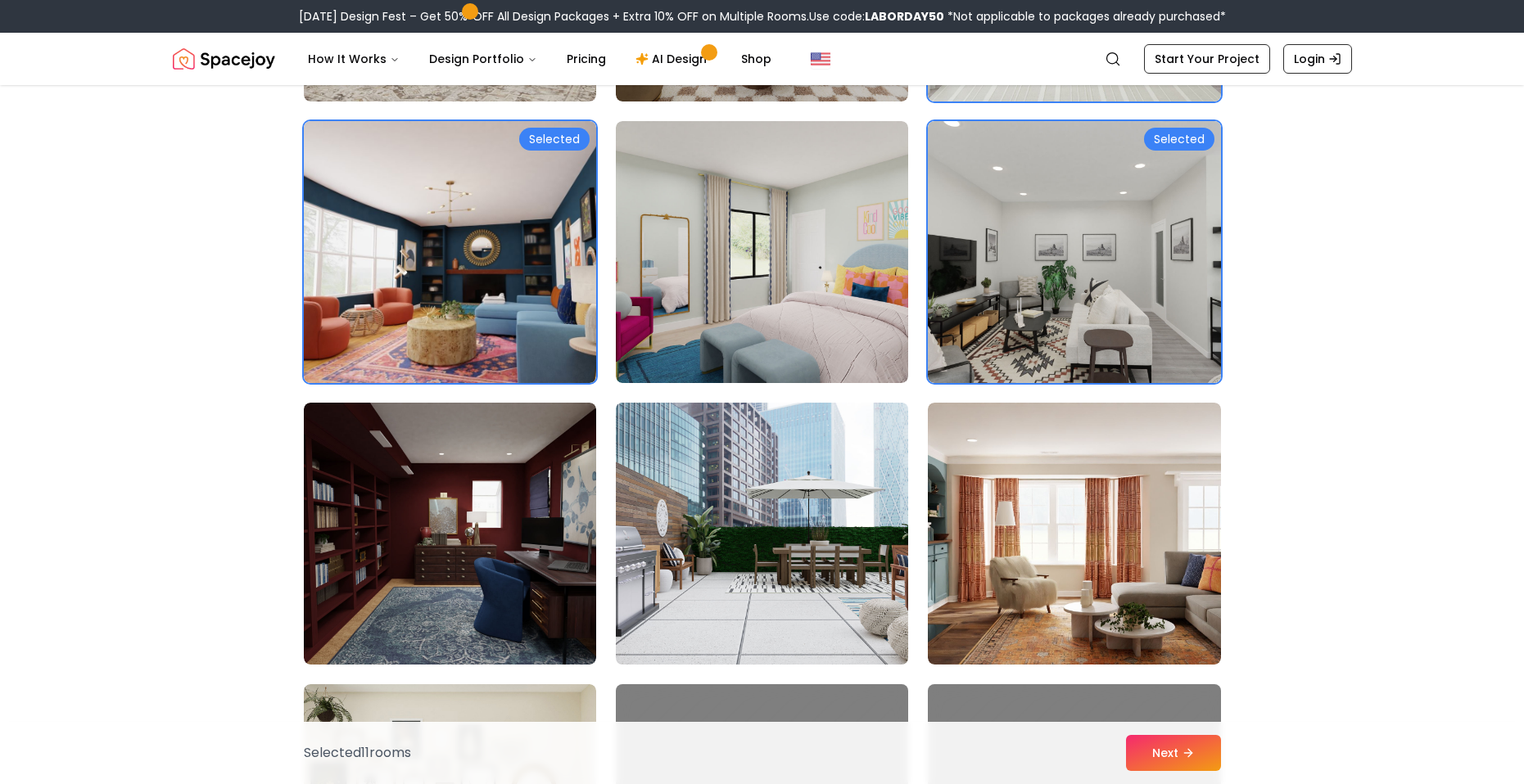
click at [782, 472] on img at bounding box center [762, 533] width 307 height 275
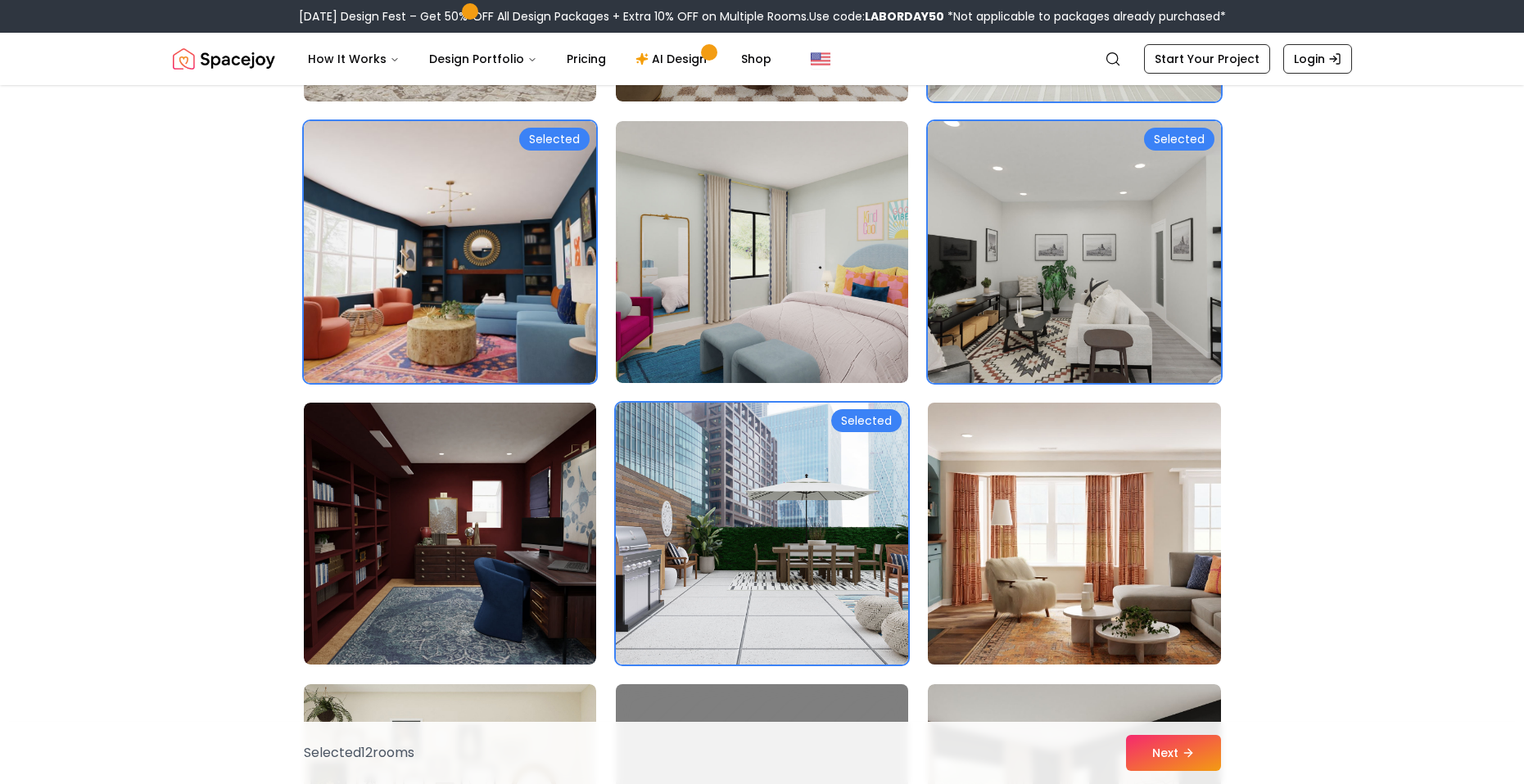
click at [995, 487] on img at bounding box center [1073, 533] width 307 height 275
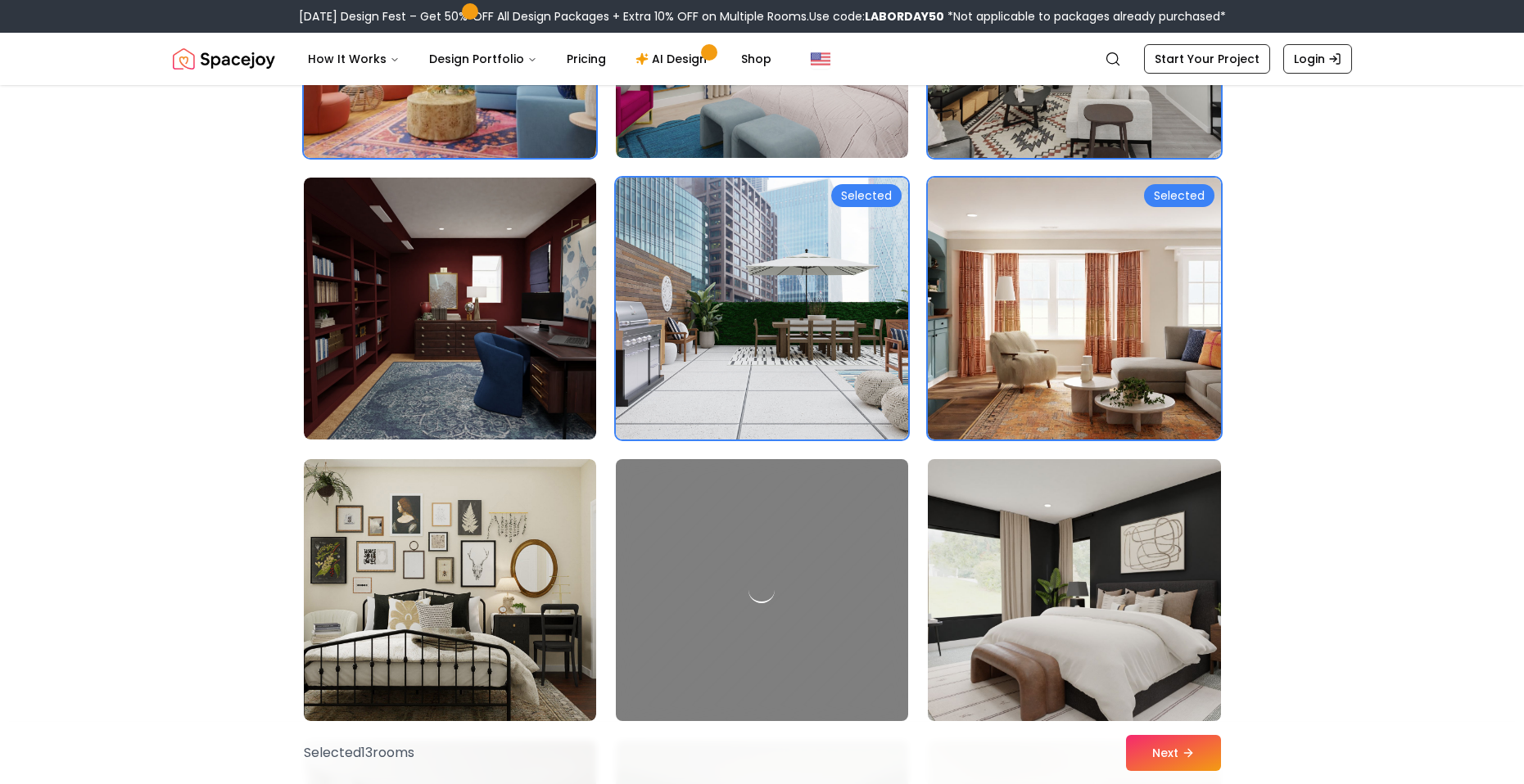
scroll to position [1473, 0]
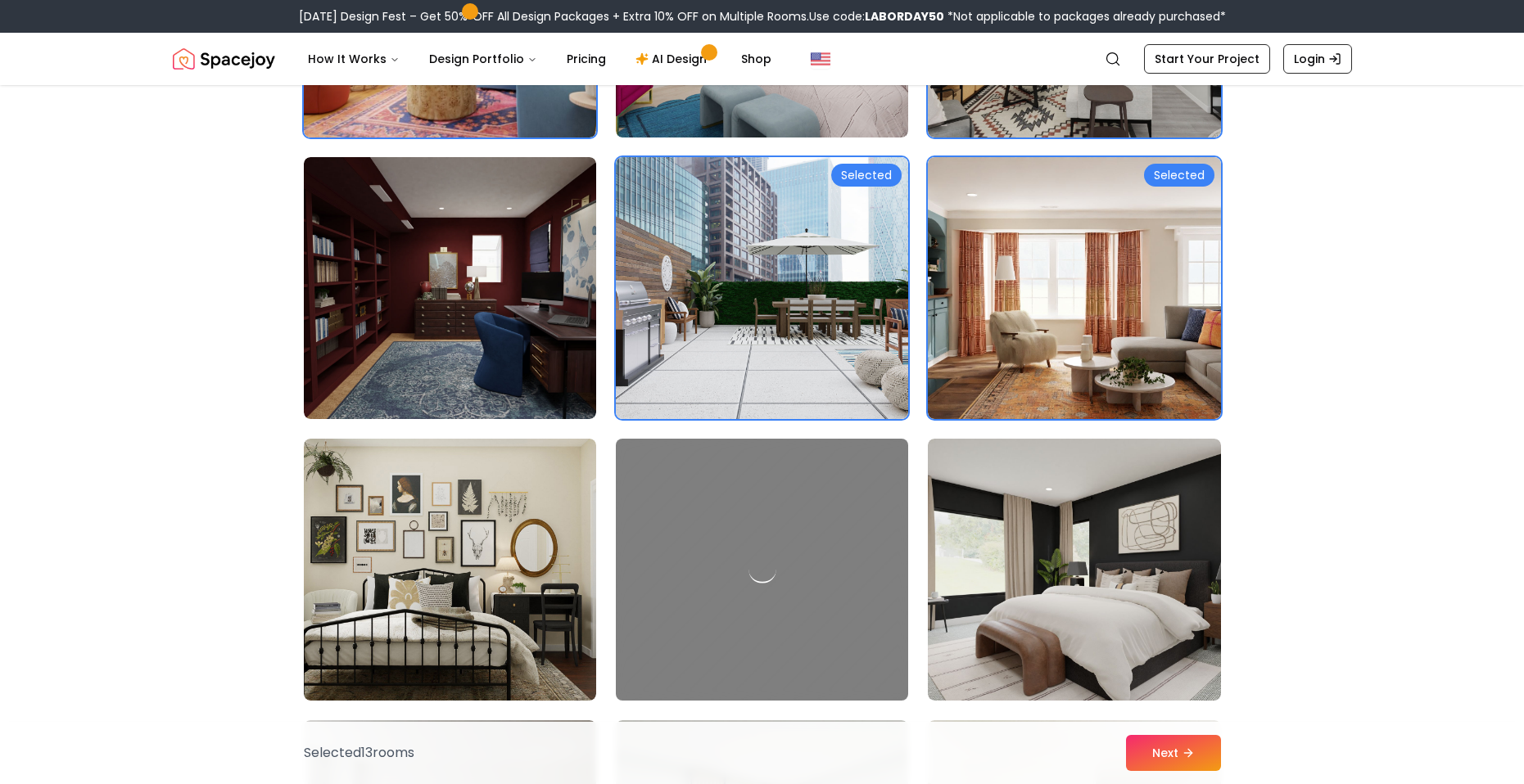
drag, startPoint x: 1006, startPoint y: 555, endPoint x: 865, endPoint y: 570, distance: 141.8
click at [1004, 555] on img at bounding box center [1073, 569] width 293 height 262
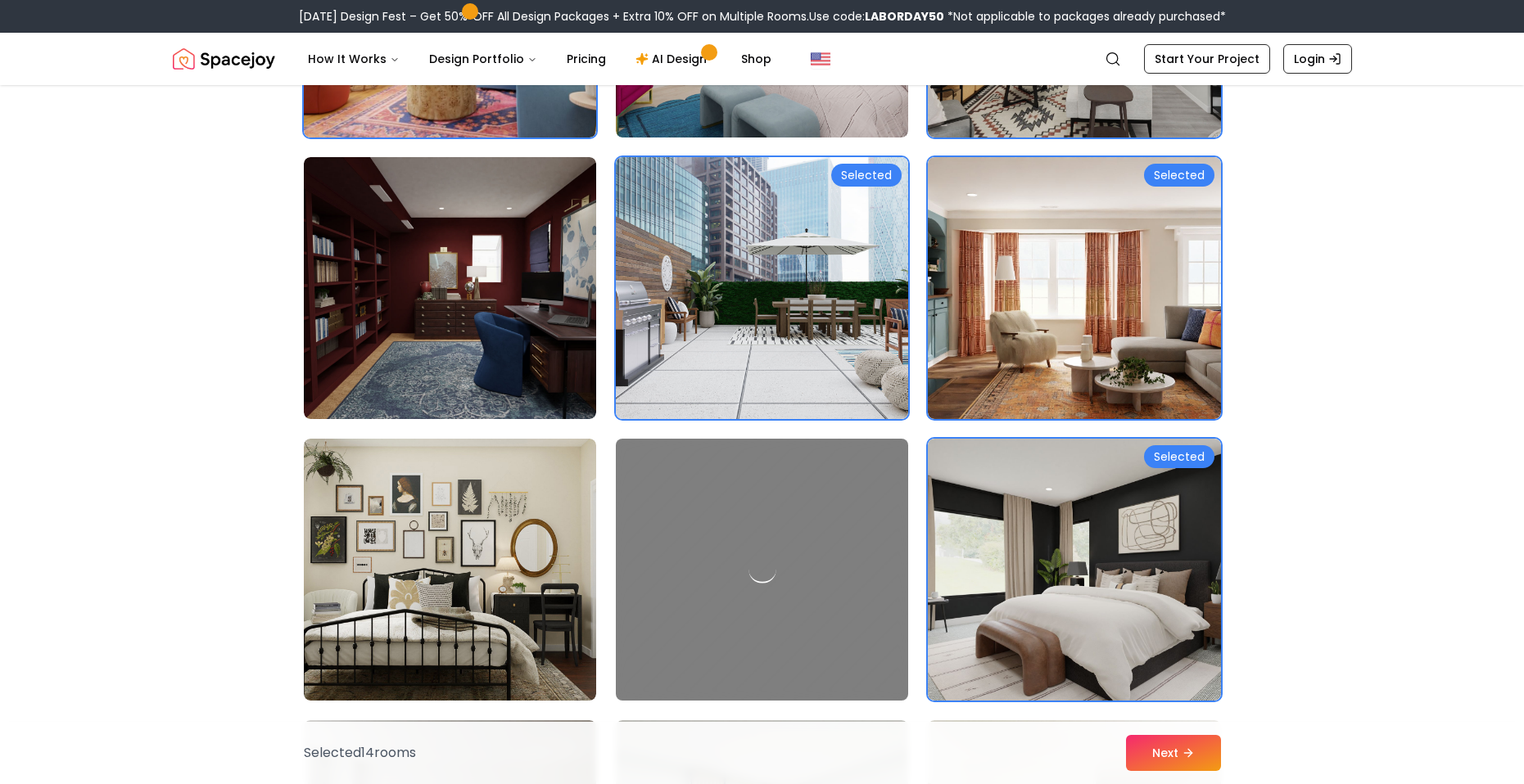
click at [797, 570] on div at bounding box center [762, 570] width 307 height 275
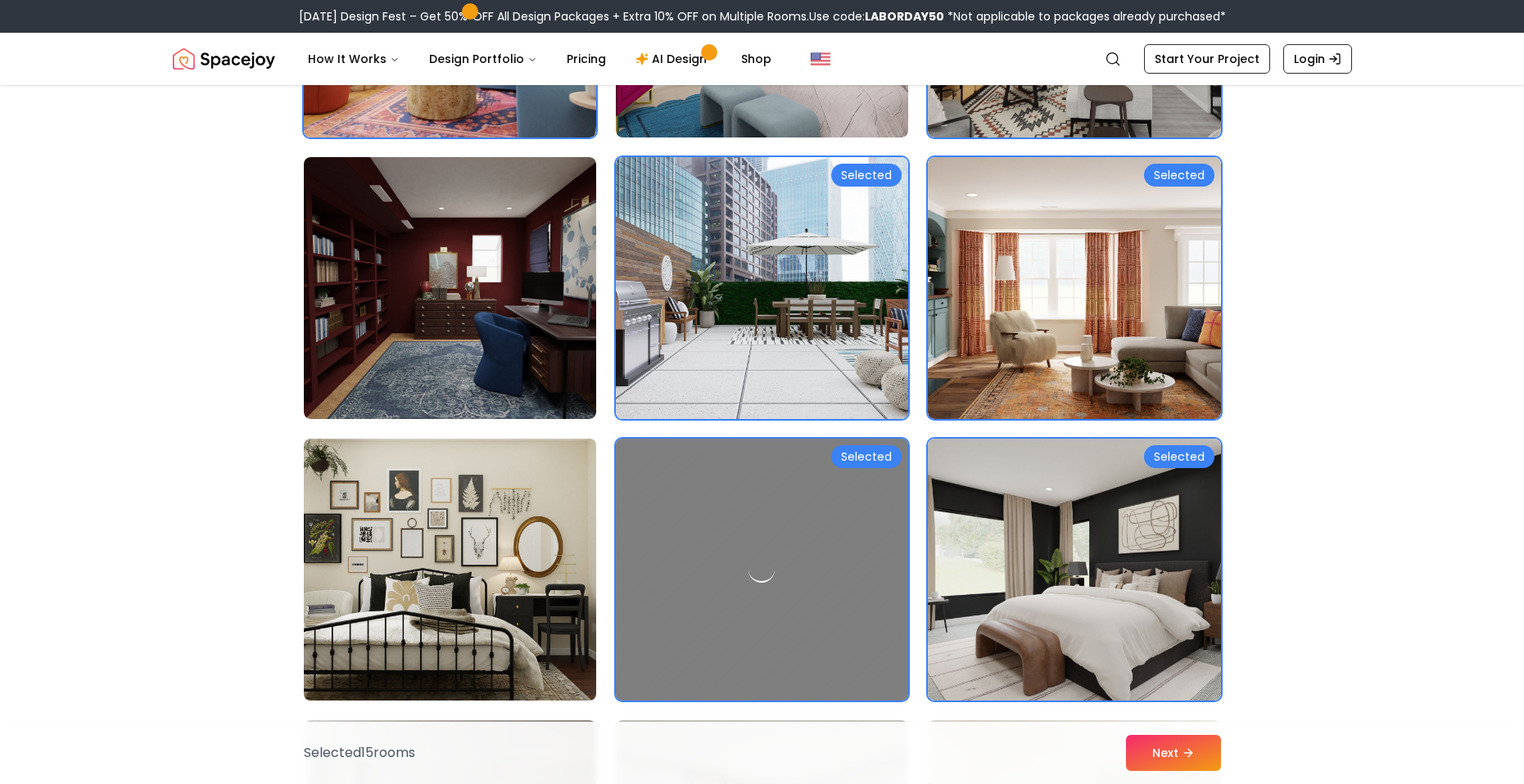
click at [512, 561] on img at bounding box center [450, 570] width 307 height 275
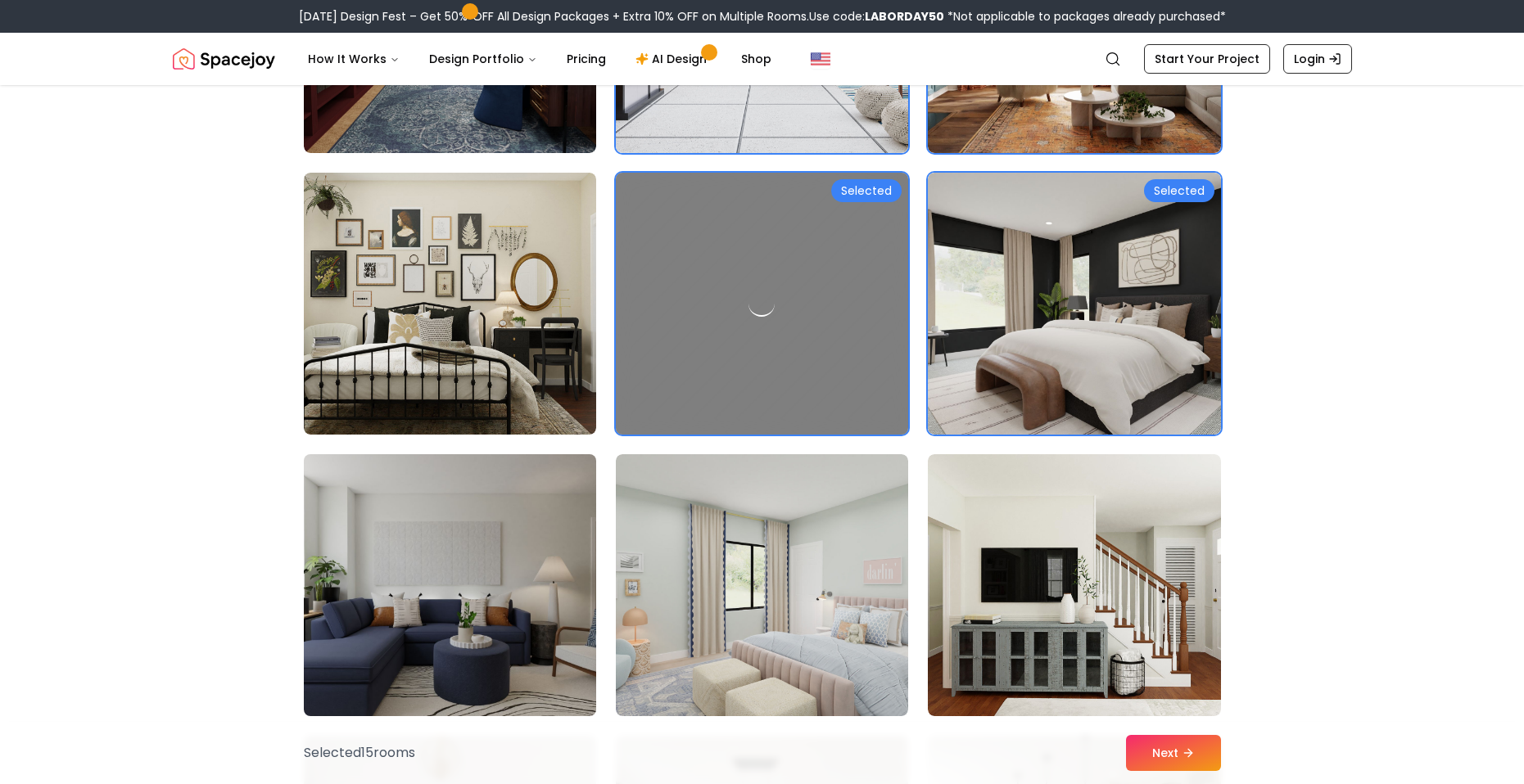
scroll to position [1801, 0]
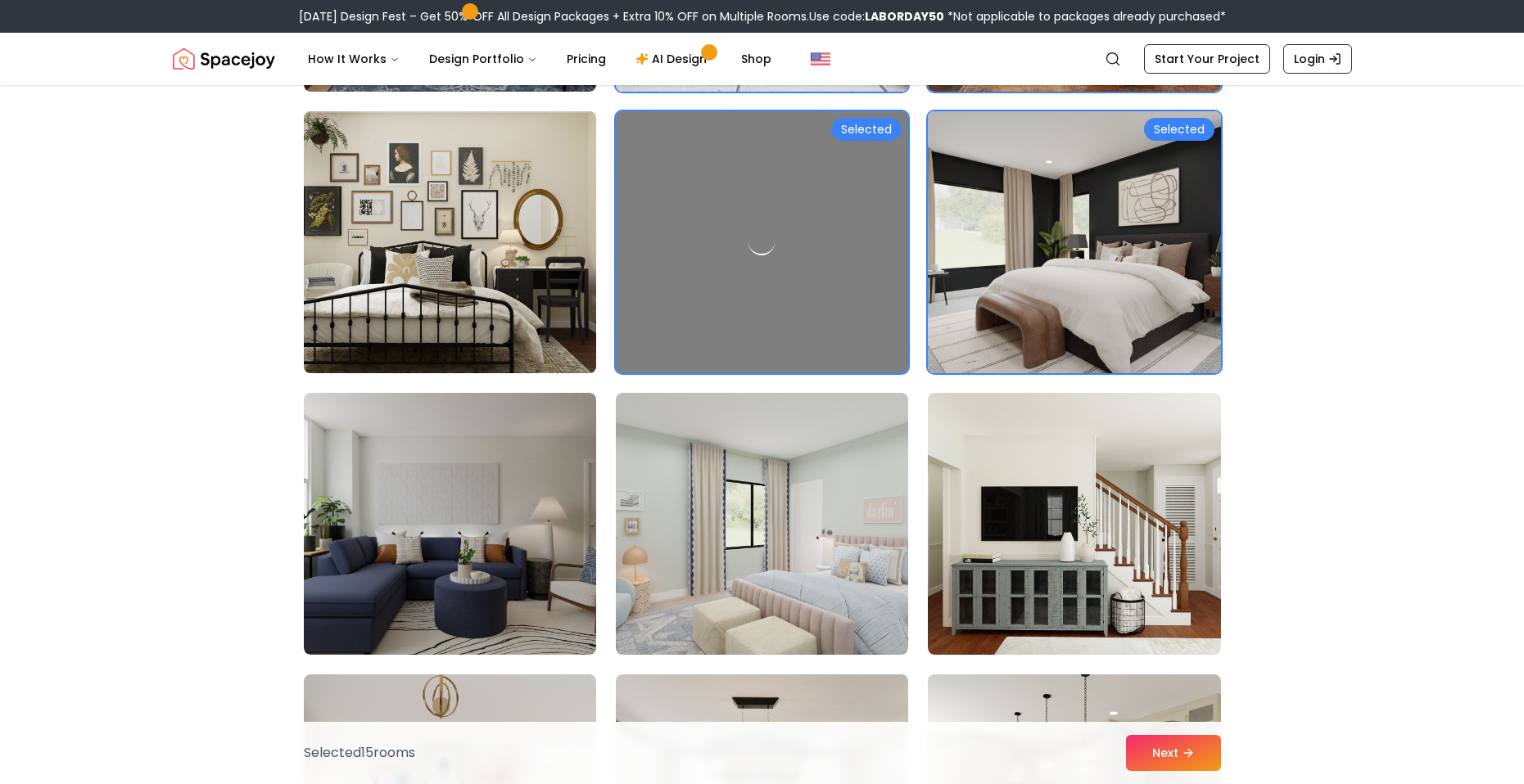
click at [497, 283] on img at bounding box center [450, 242] width 307 height 275
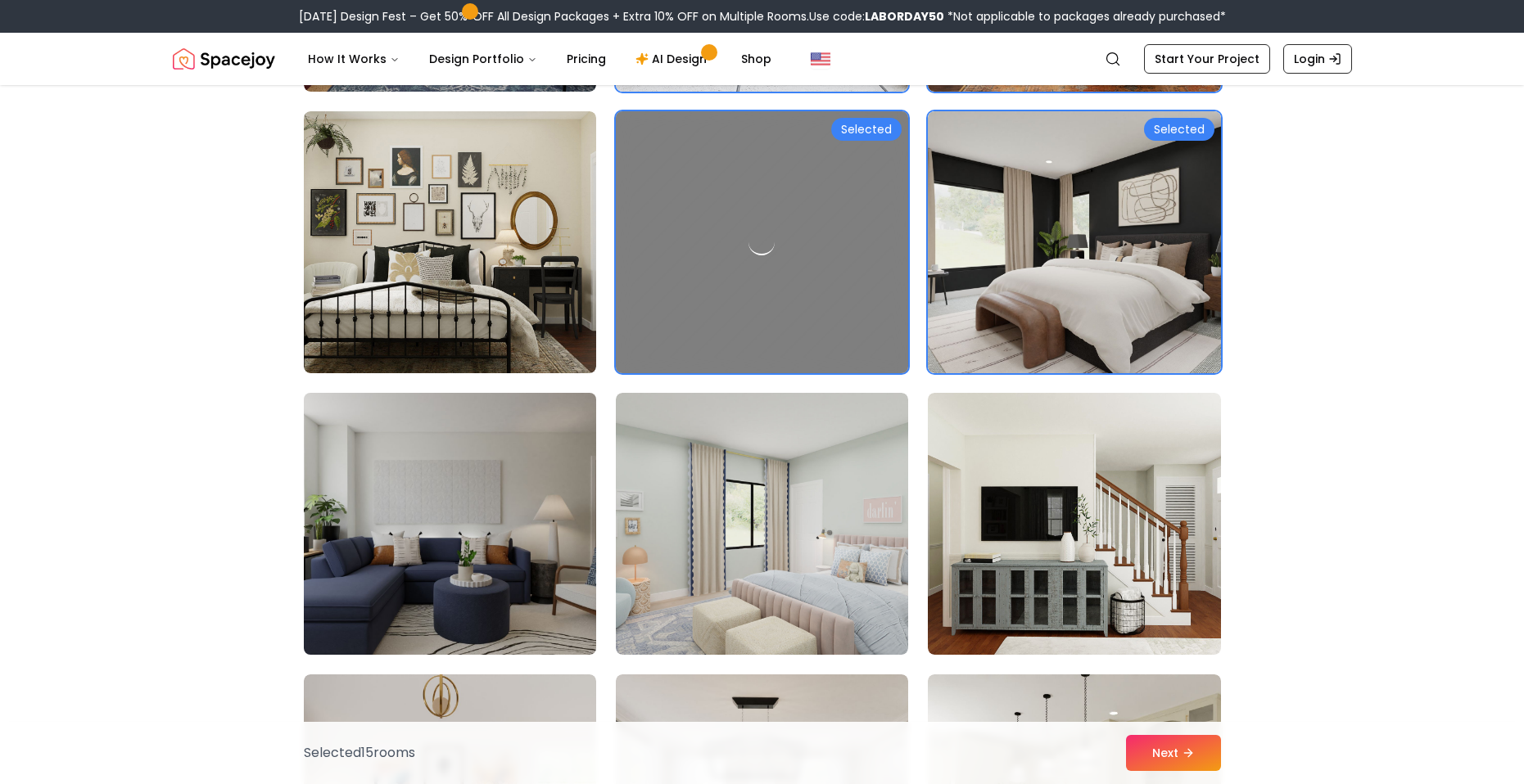
click at [528, 413] on img at bounding box center [450, 524] width 307 height 275
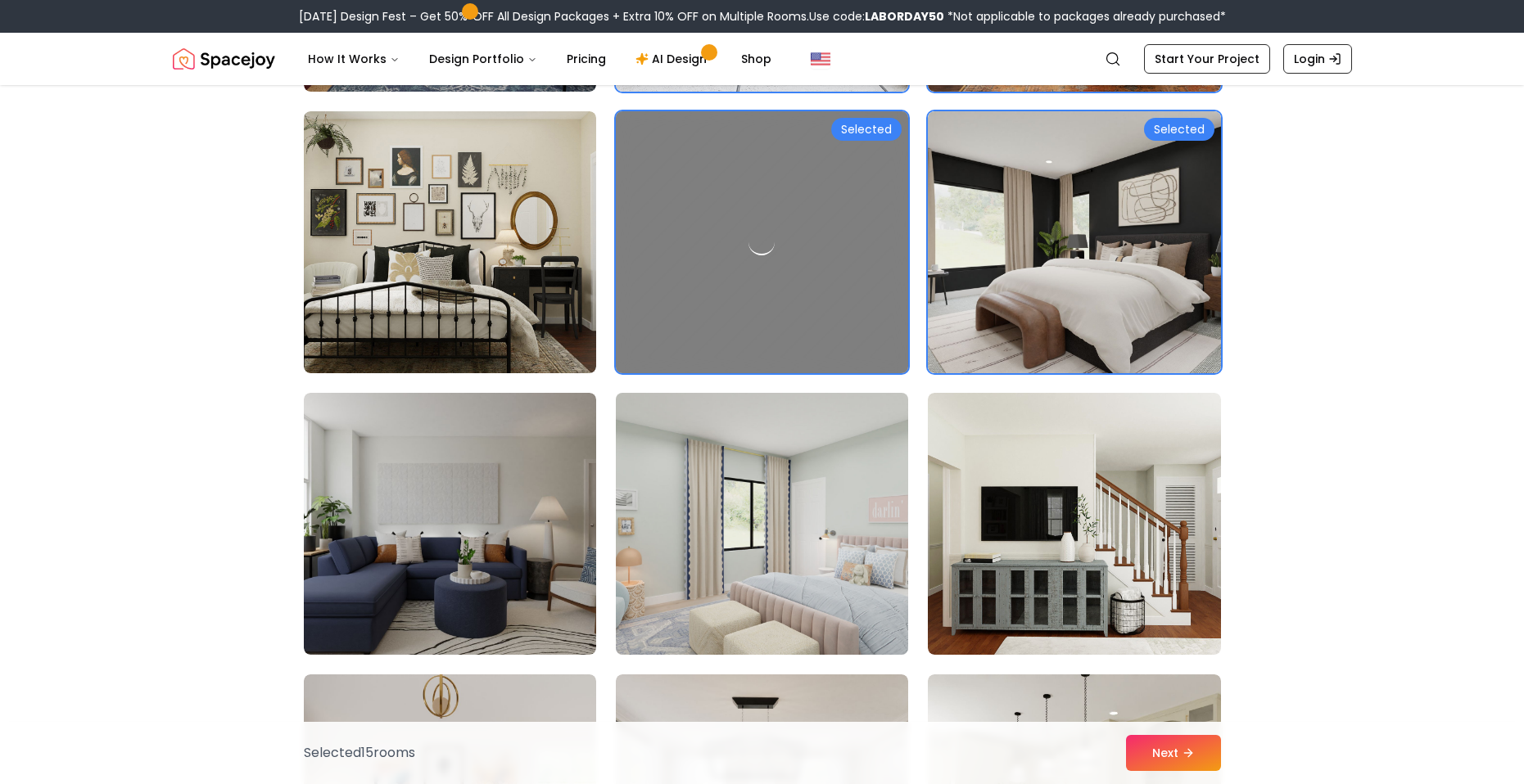
click at [715, 432] on img at bounding box center [762, 524] width 307 height 275
drag, startPoint x: 727, startPoint y: 254, endPoint x: 740, endPoint y: 243, distance: 17.0
click at [740, 243] on div at bounding box center [762, 242] width 307 height 275
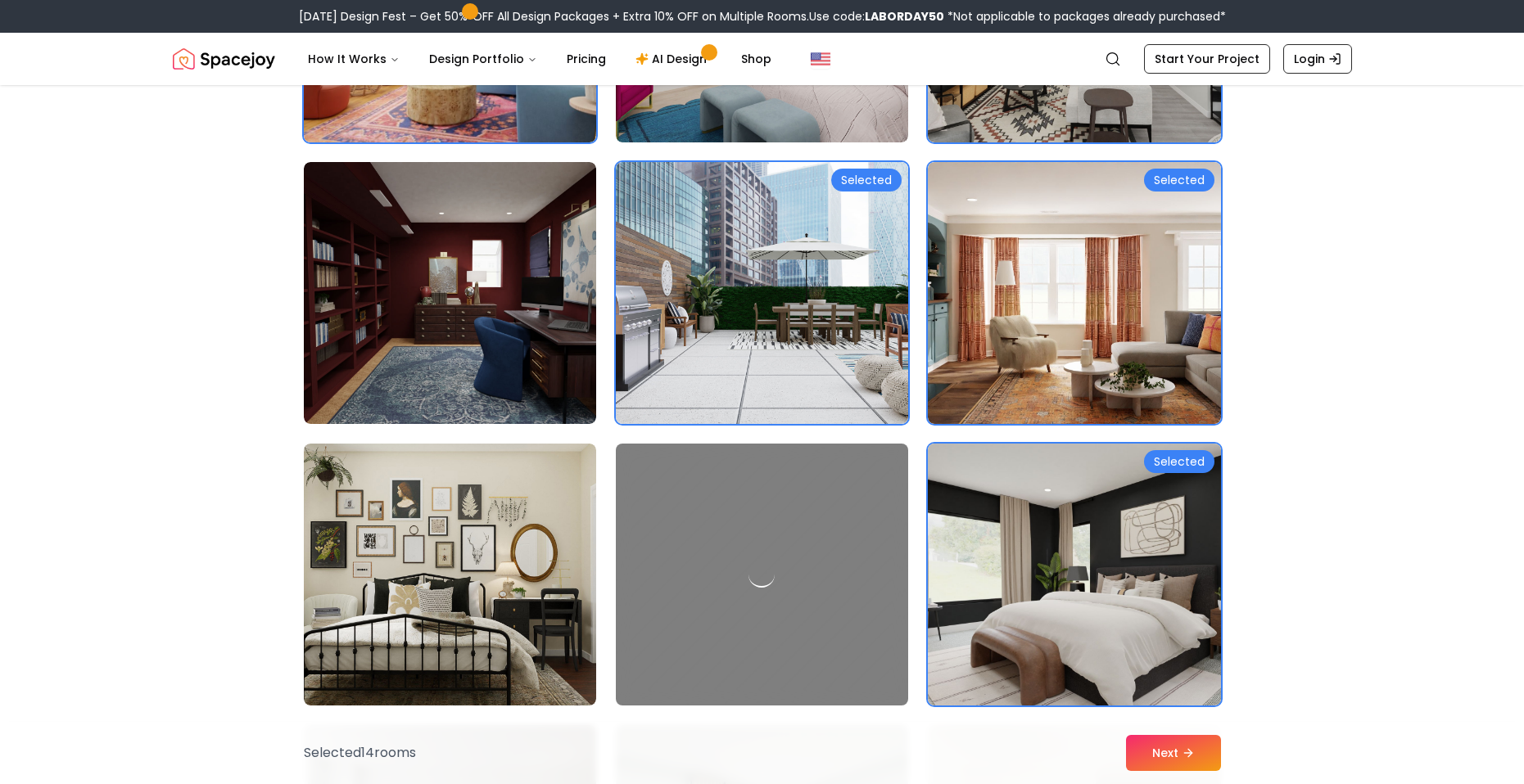
scroll to position [1391, 0]
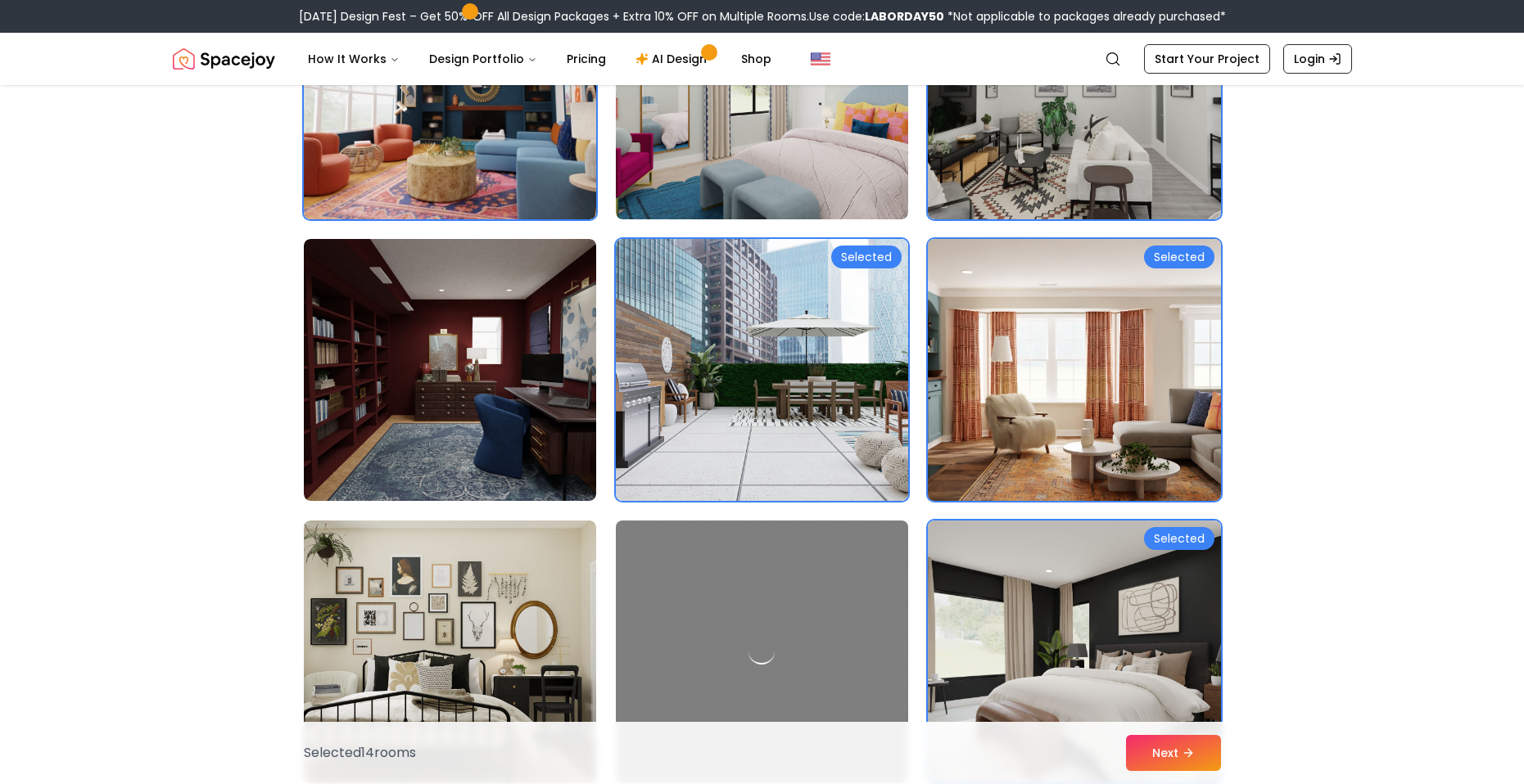
click at [1085, 403] on img at bounding box center [1073, 370] width 307 height 275
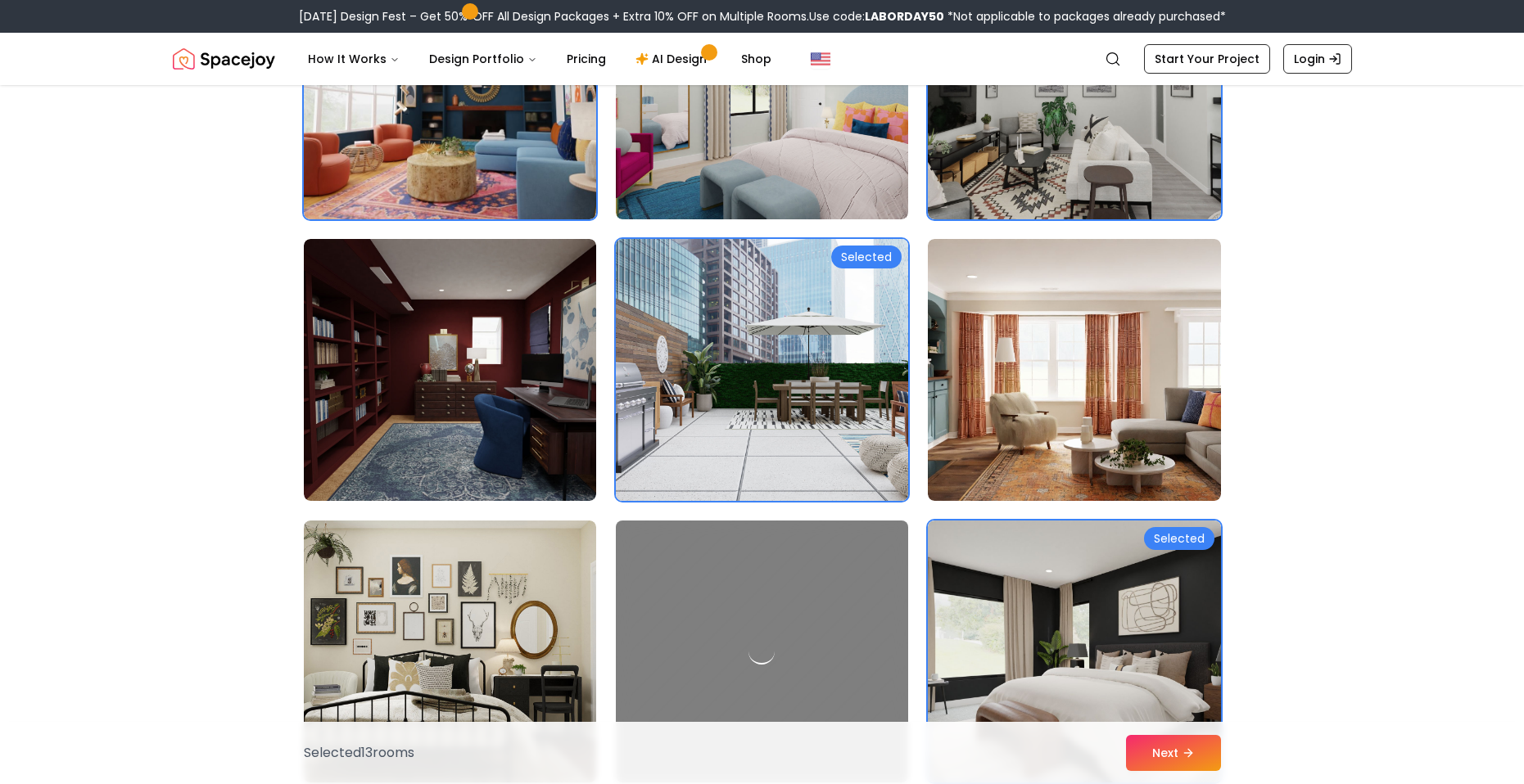
click at [818, 392] on img at bounding box center [762, 370] width 307 height 275
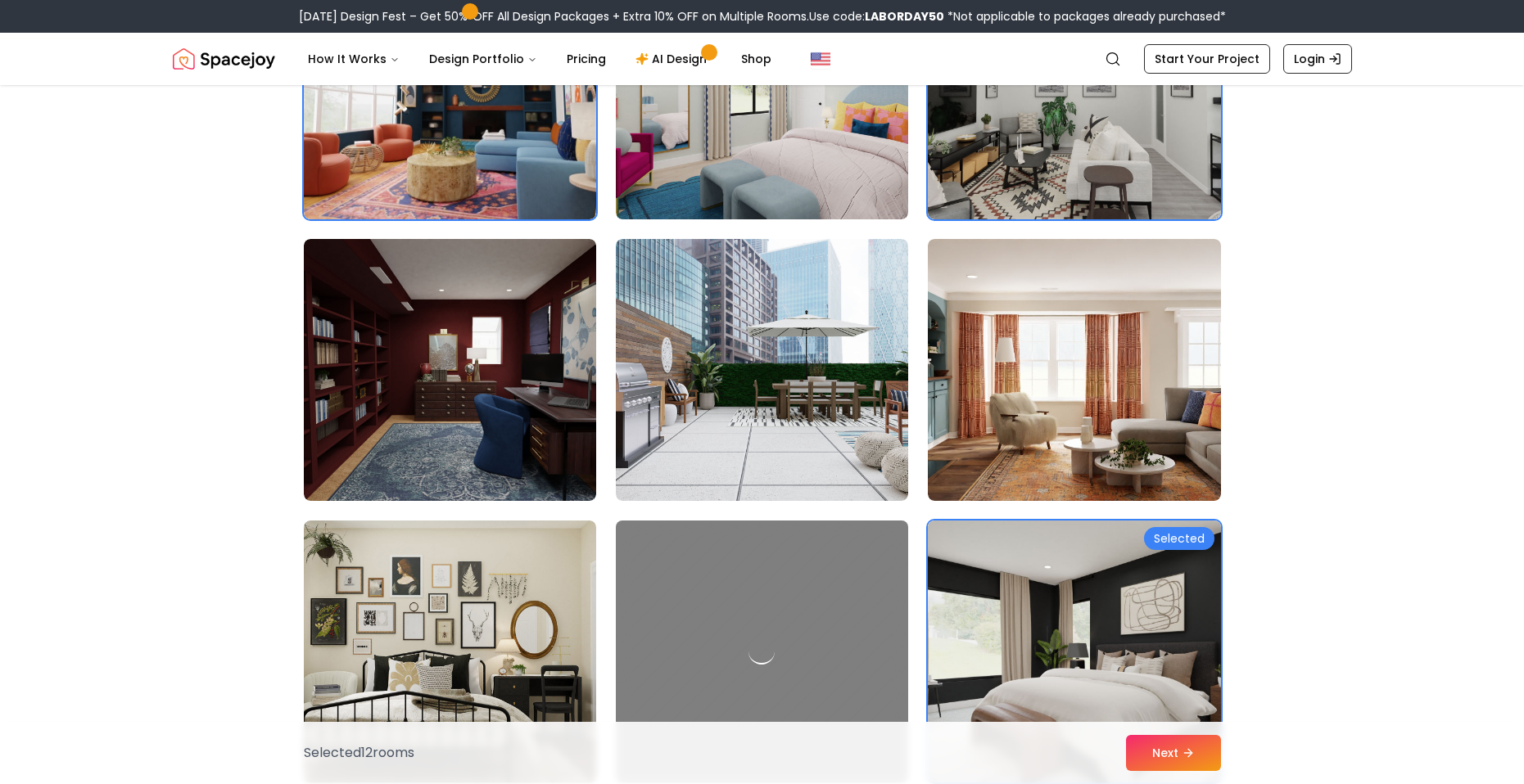
click at [1068, 610] on img at bounding box center [1073, 652] width 307 height 275
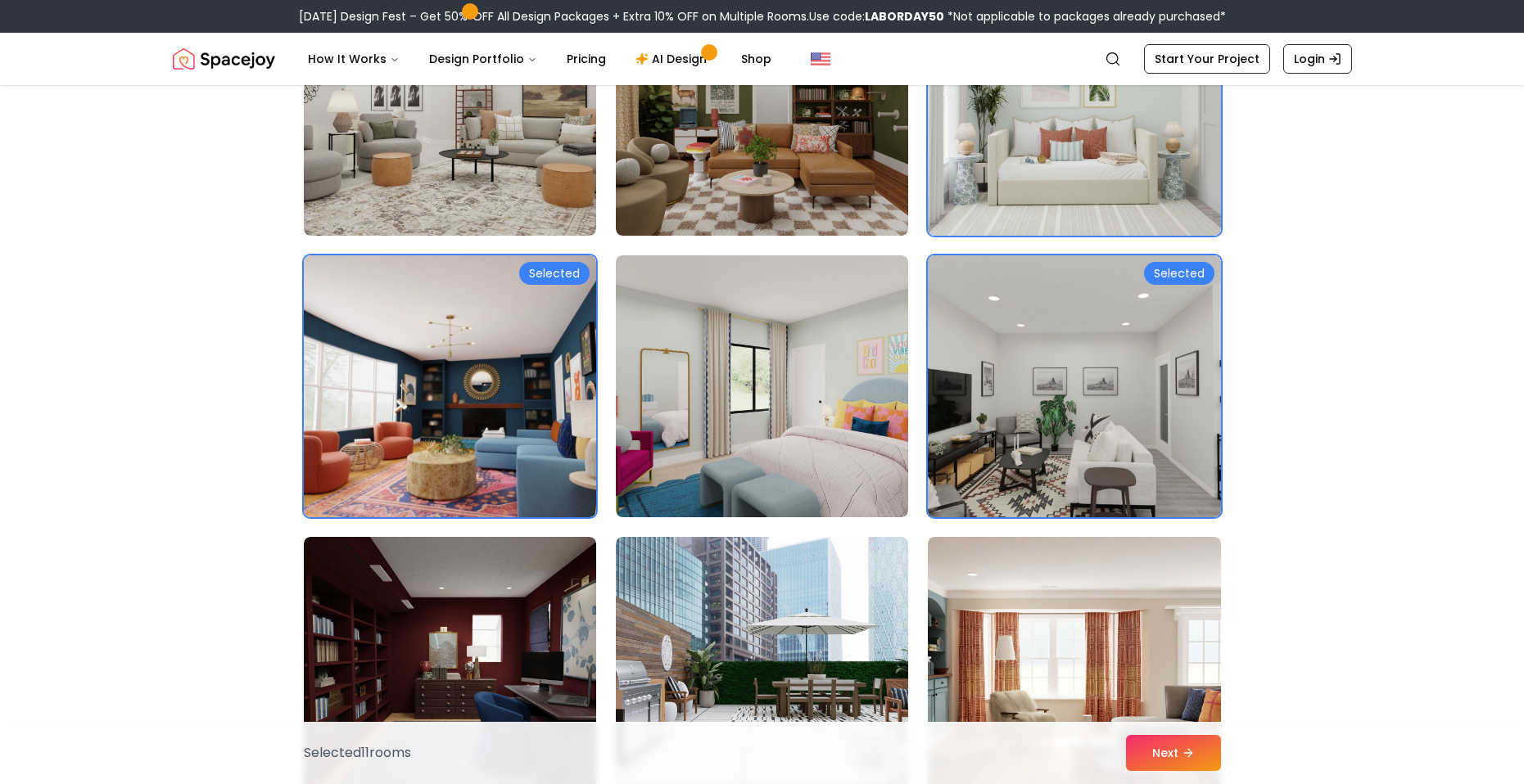
scroll to position [1064, 0]
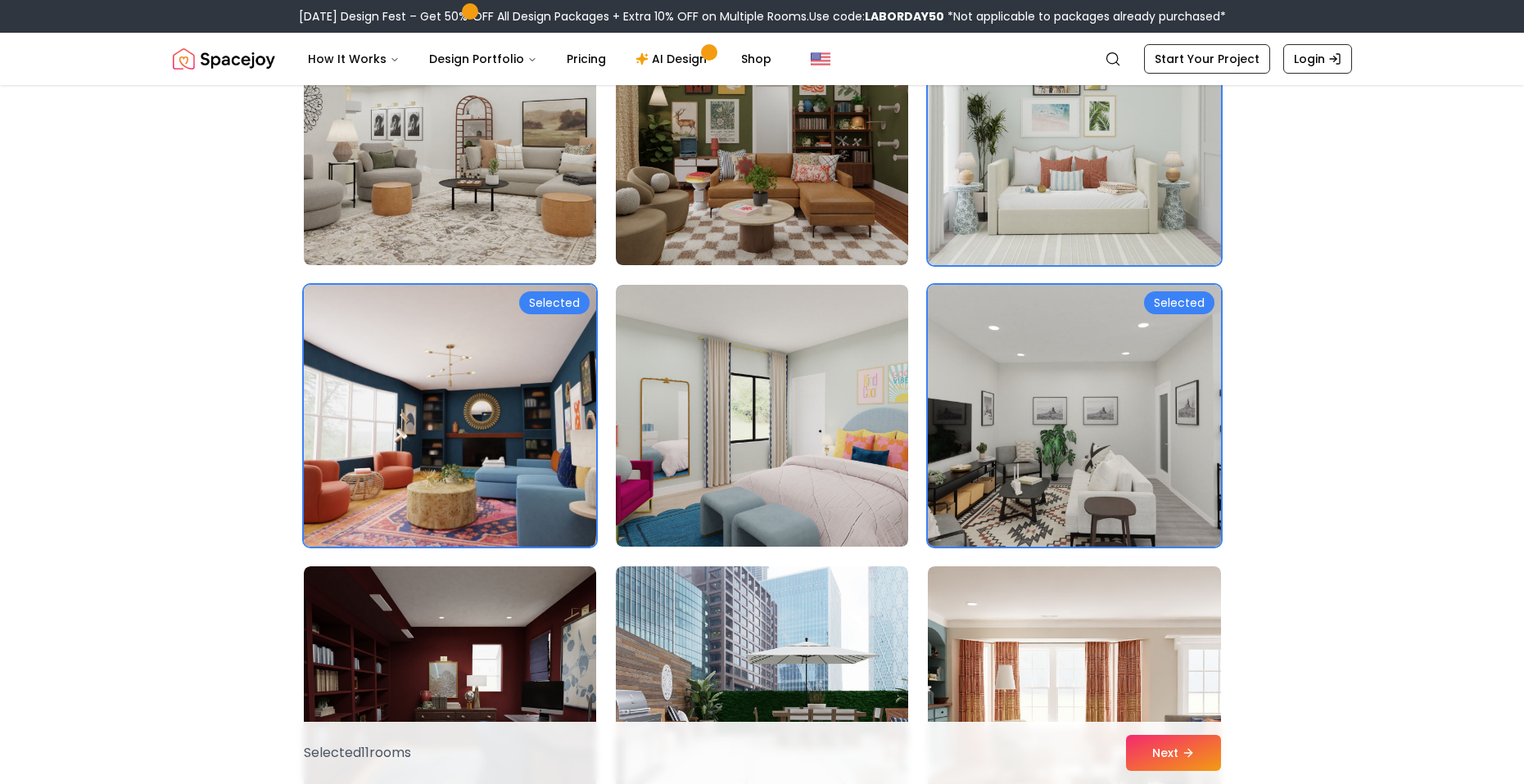
click at [1034, 443] on img at bounding box center [1073, 415] width 307 height 275
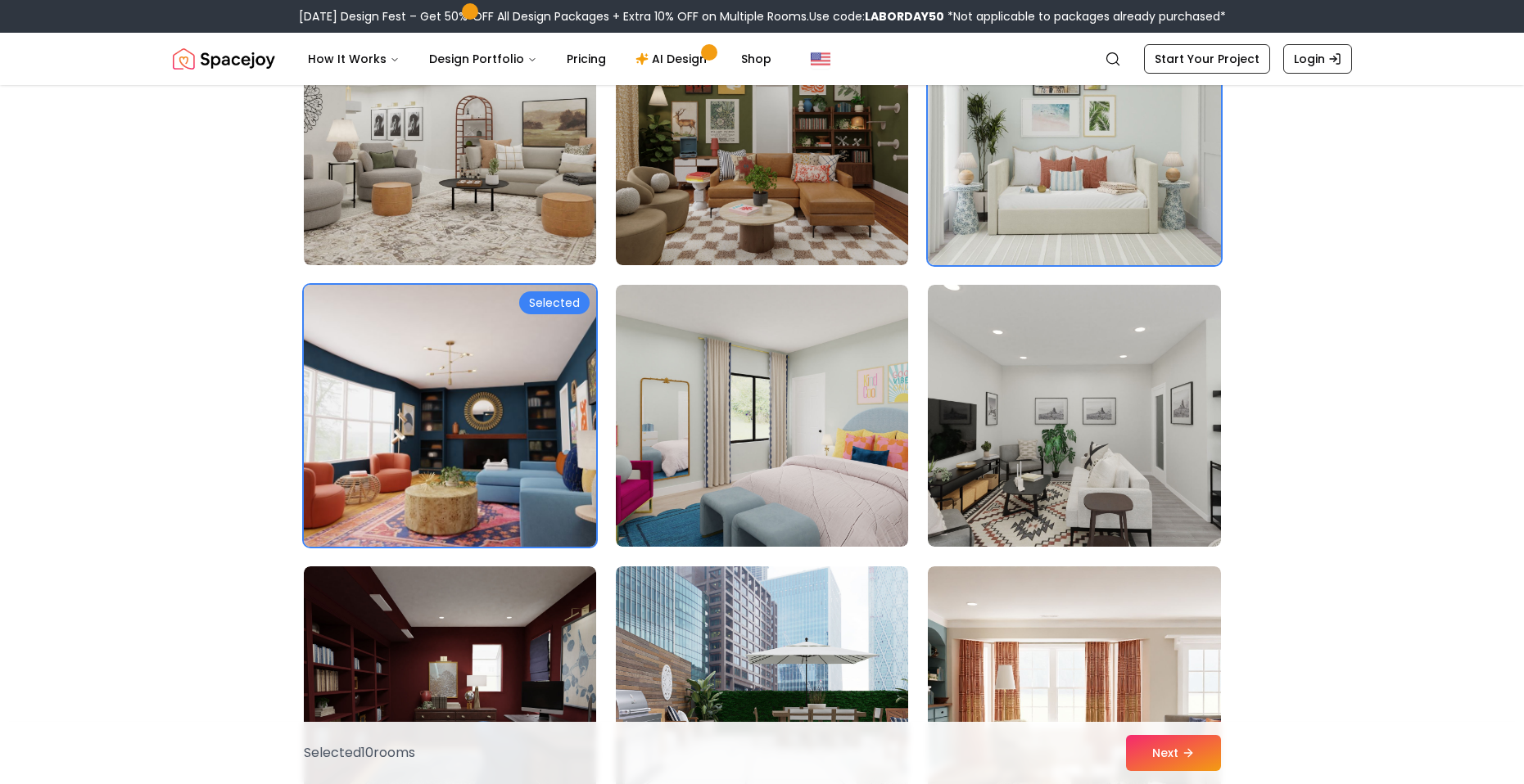
click at [480, 358] on img at bounding box center [450, 415] width 307 height 275
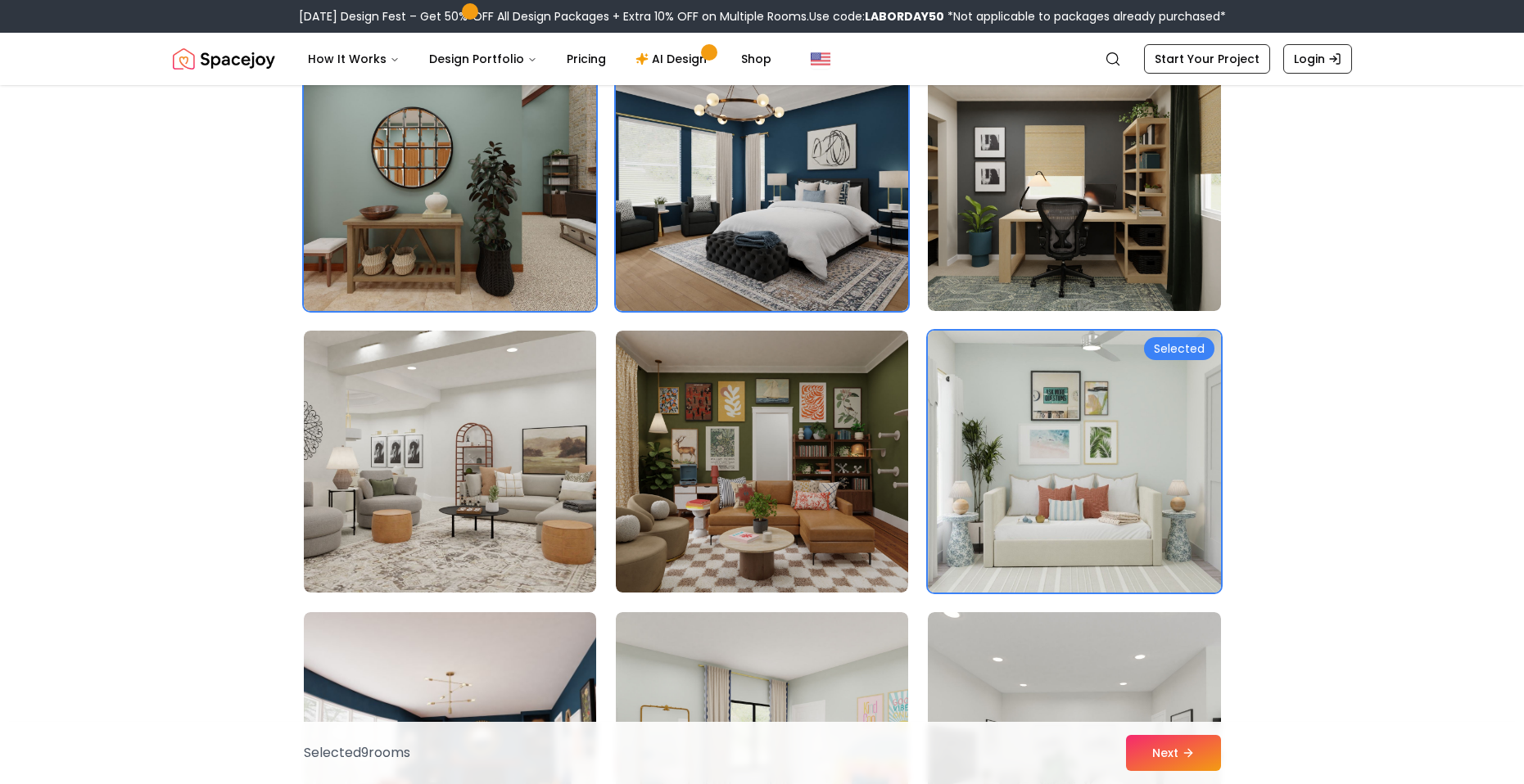
click at [1050, 431] on img at bounding box center [1073, 462] width 307 height 275
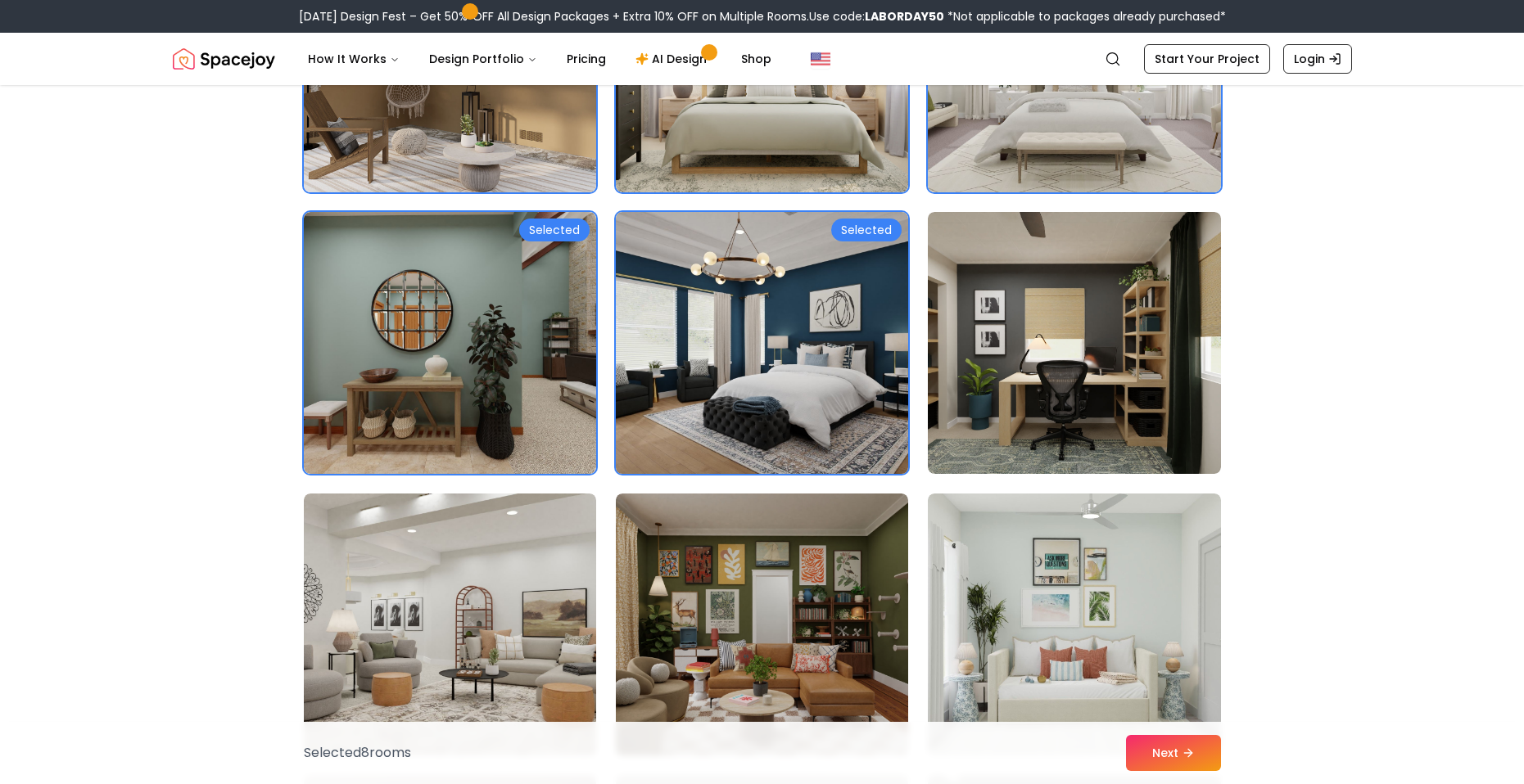
scroll to position [573, 0]
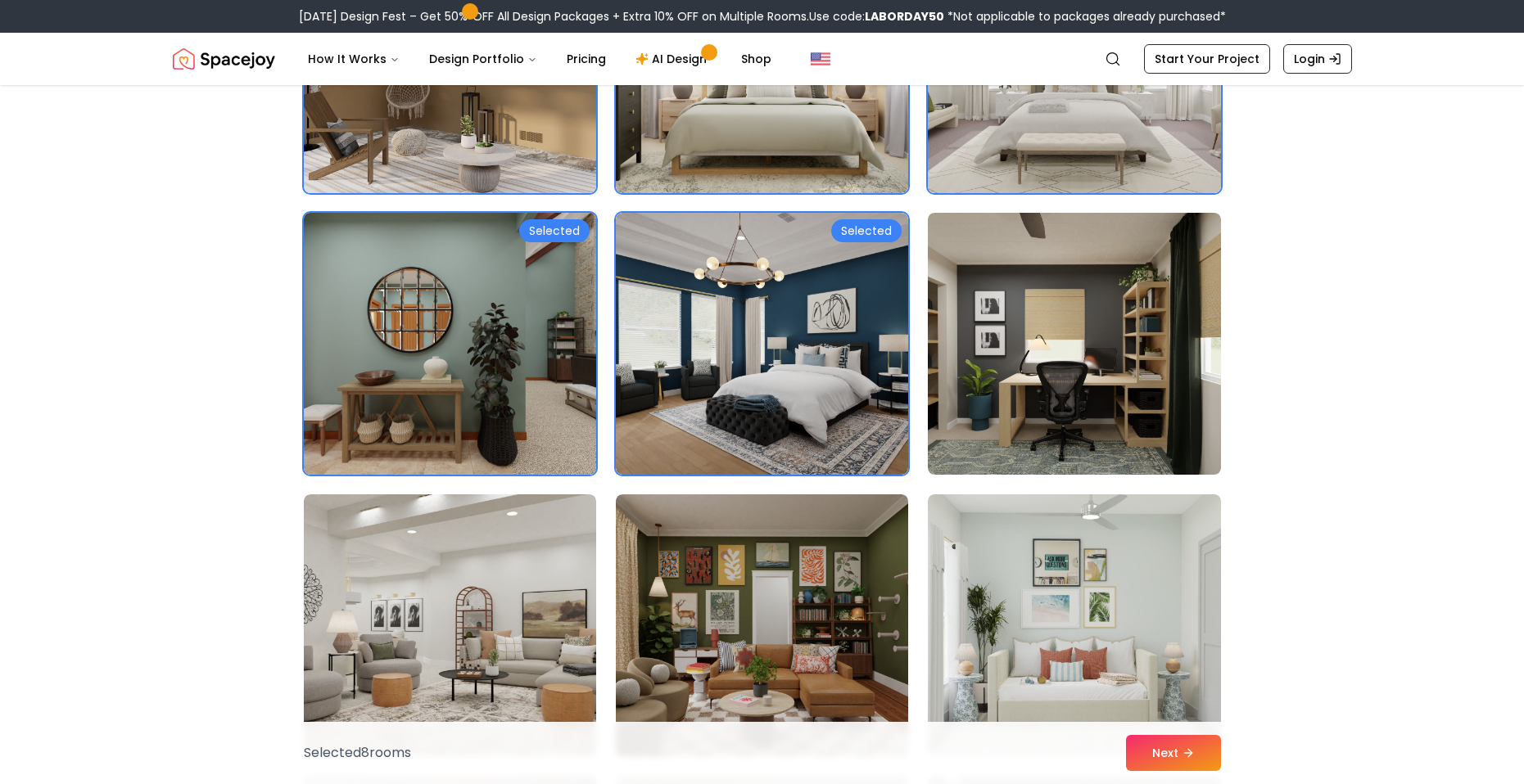
click at [456, 372] on img at bounding box center [450, 344] width 307 height 275
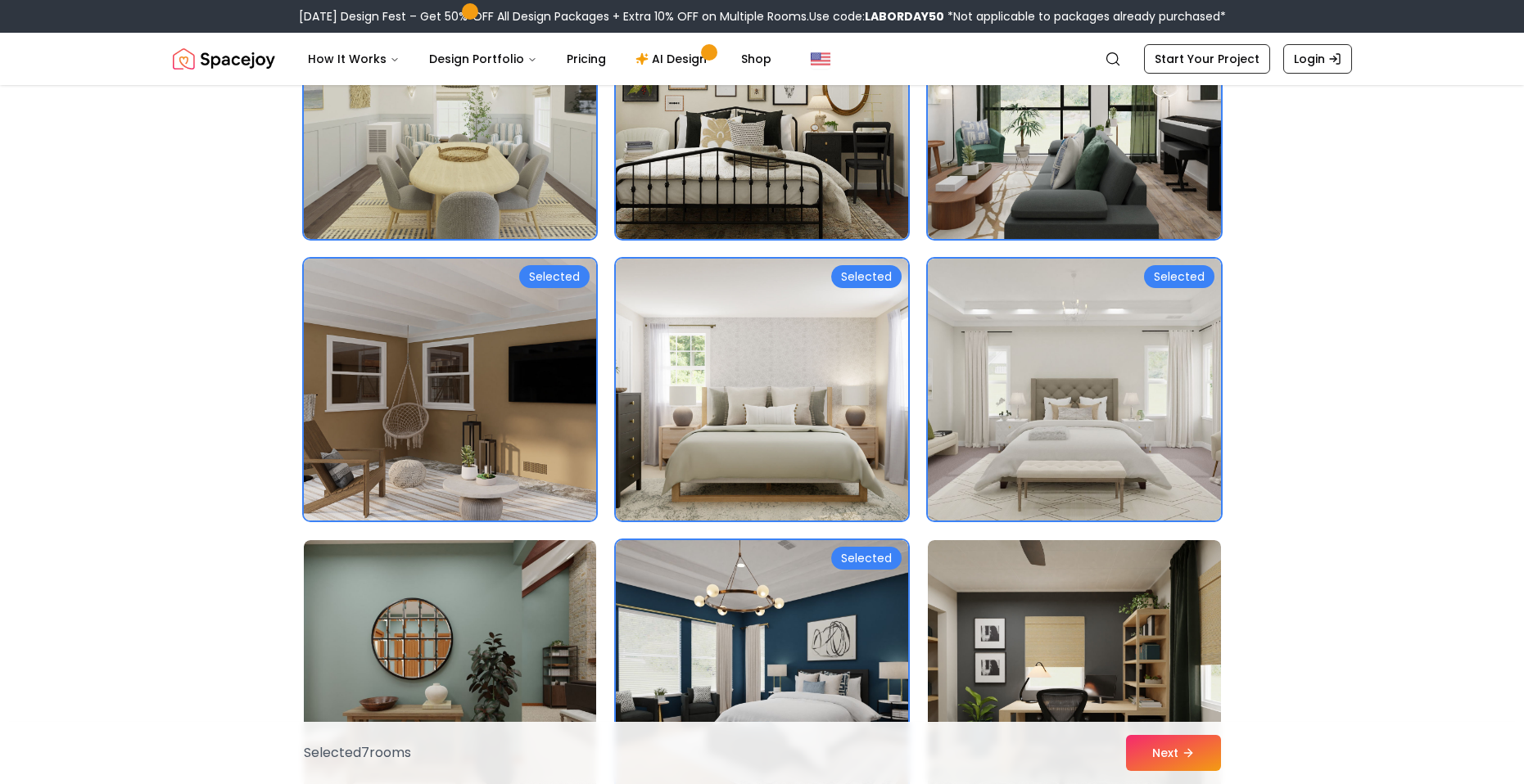
click at [480, 377] on img at bounding box center [450, 390] width 307 height 275
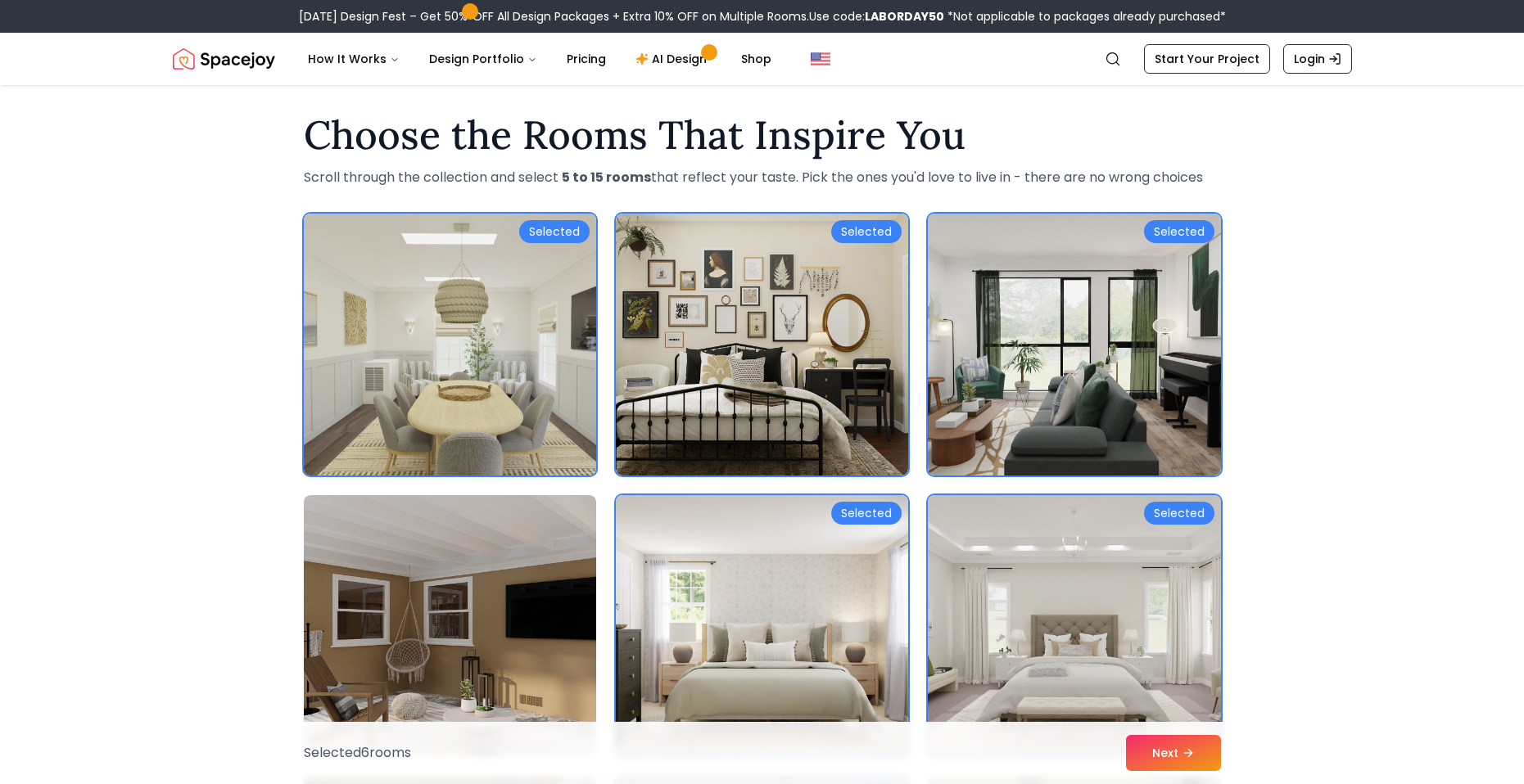
scroll to position [0, 0]
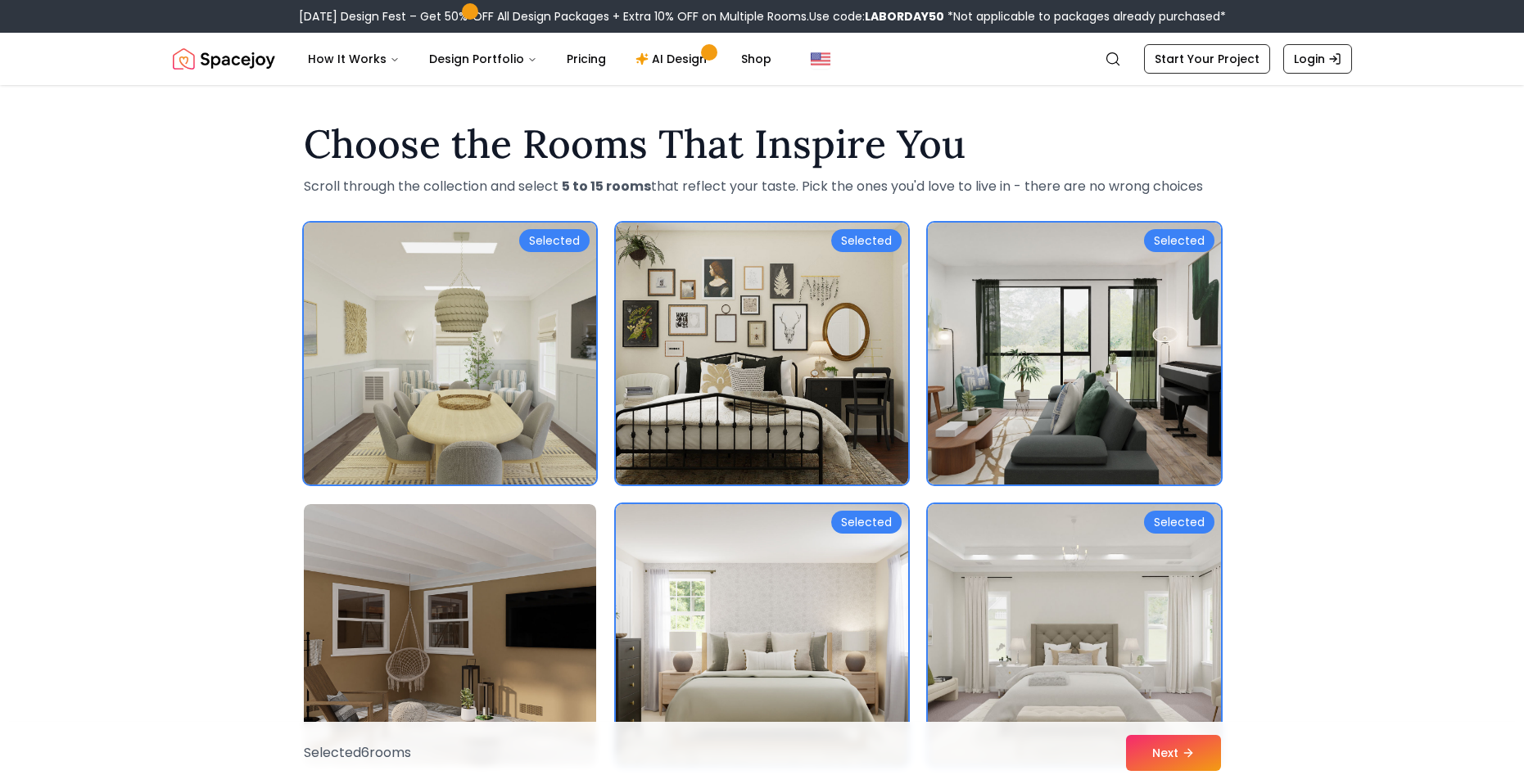
click at [474, 345] on img at bounding box center [450, 353] width 307 height 275
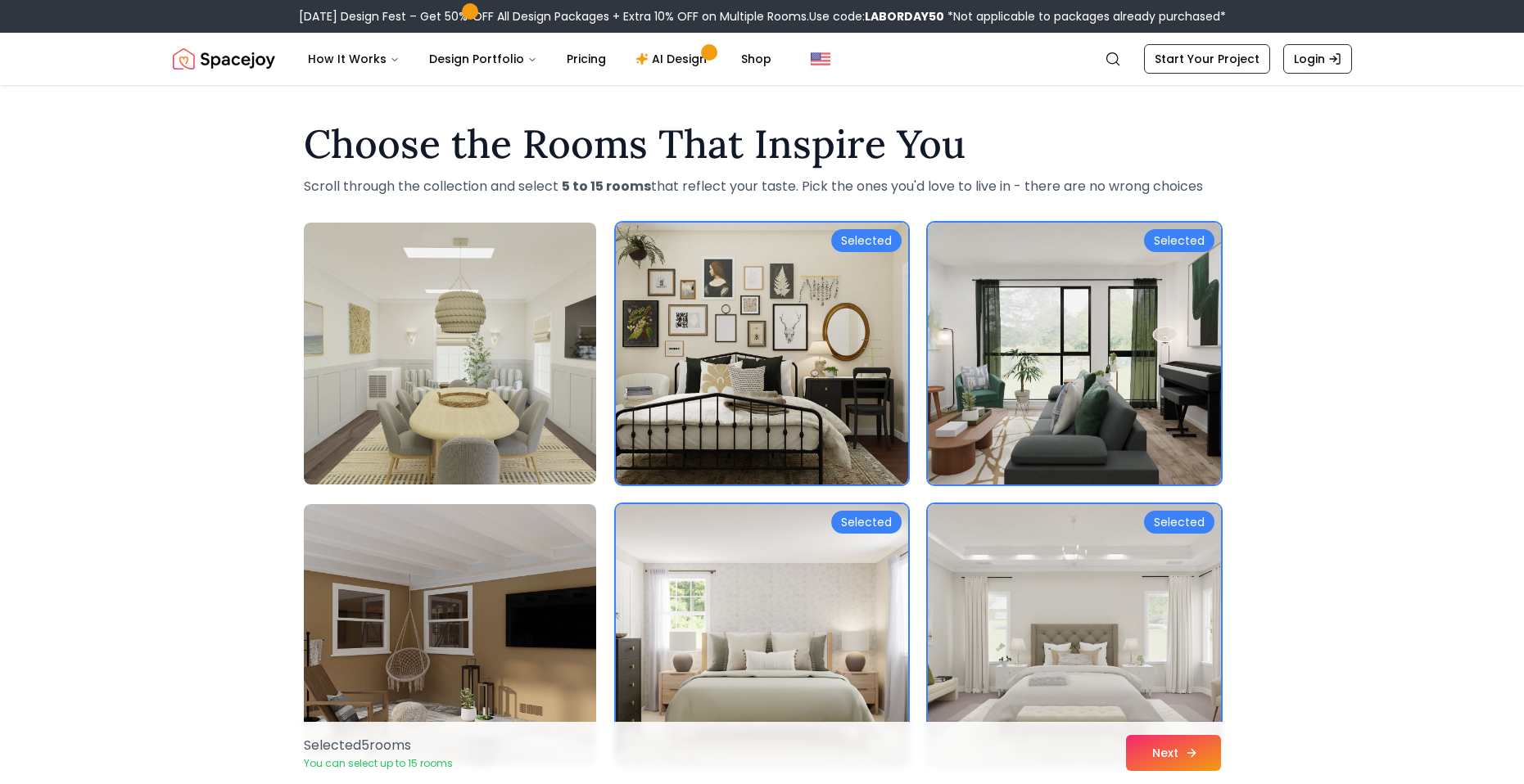
click at [1151, 759] on button "Next" at bounding box center [1172, 753] width 95 height 36
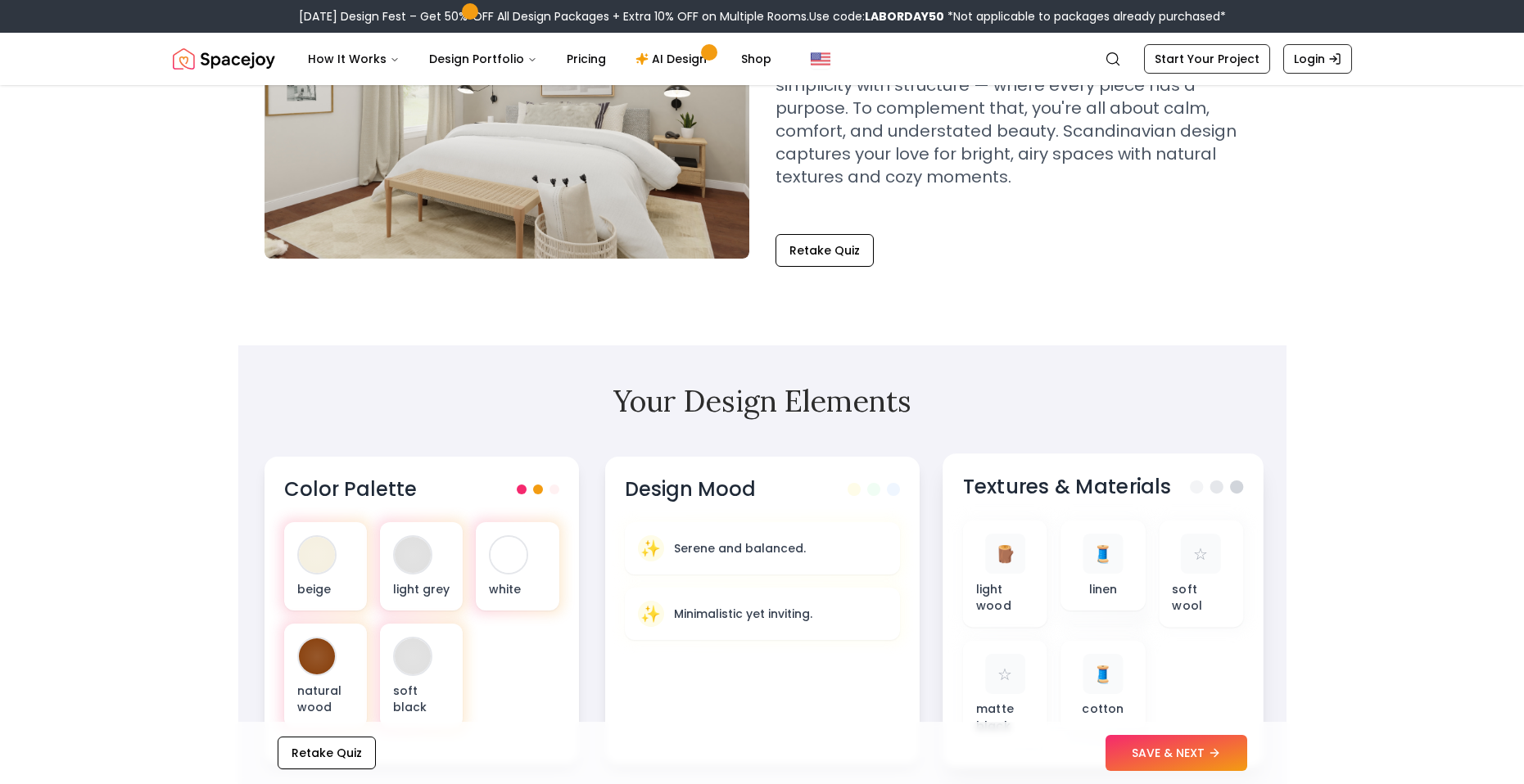
scroll to position [328, 0]
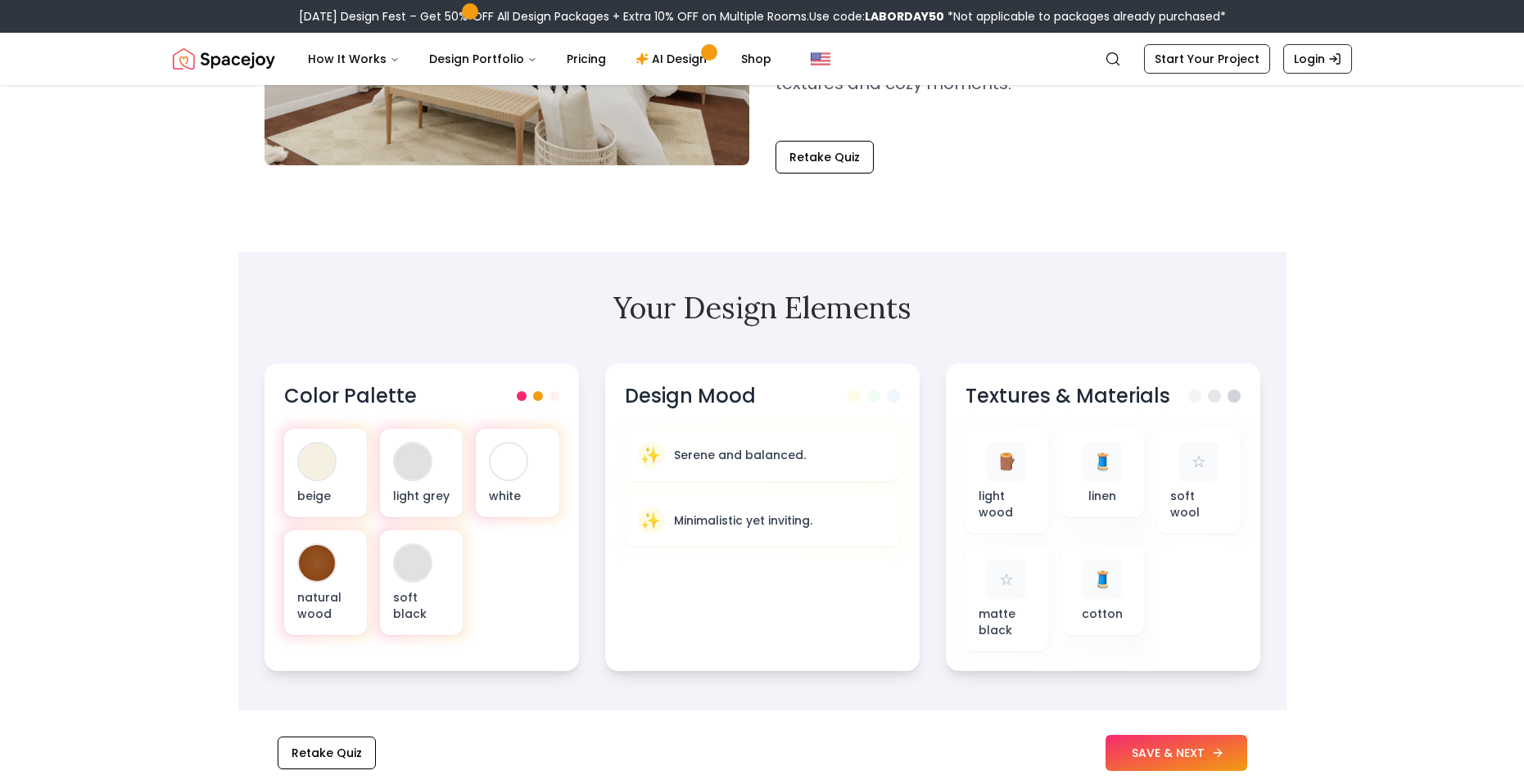
click at [1184, 751] on button "SAVE & NEXT" at bounding box center [1176, 753] width 142 height 36
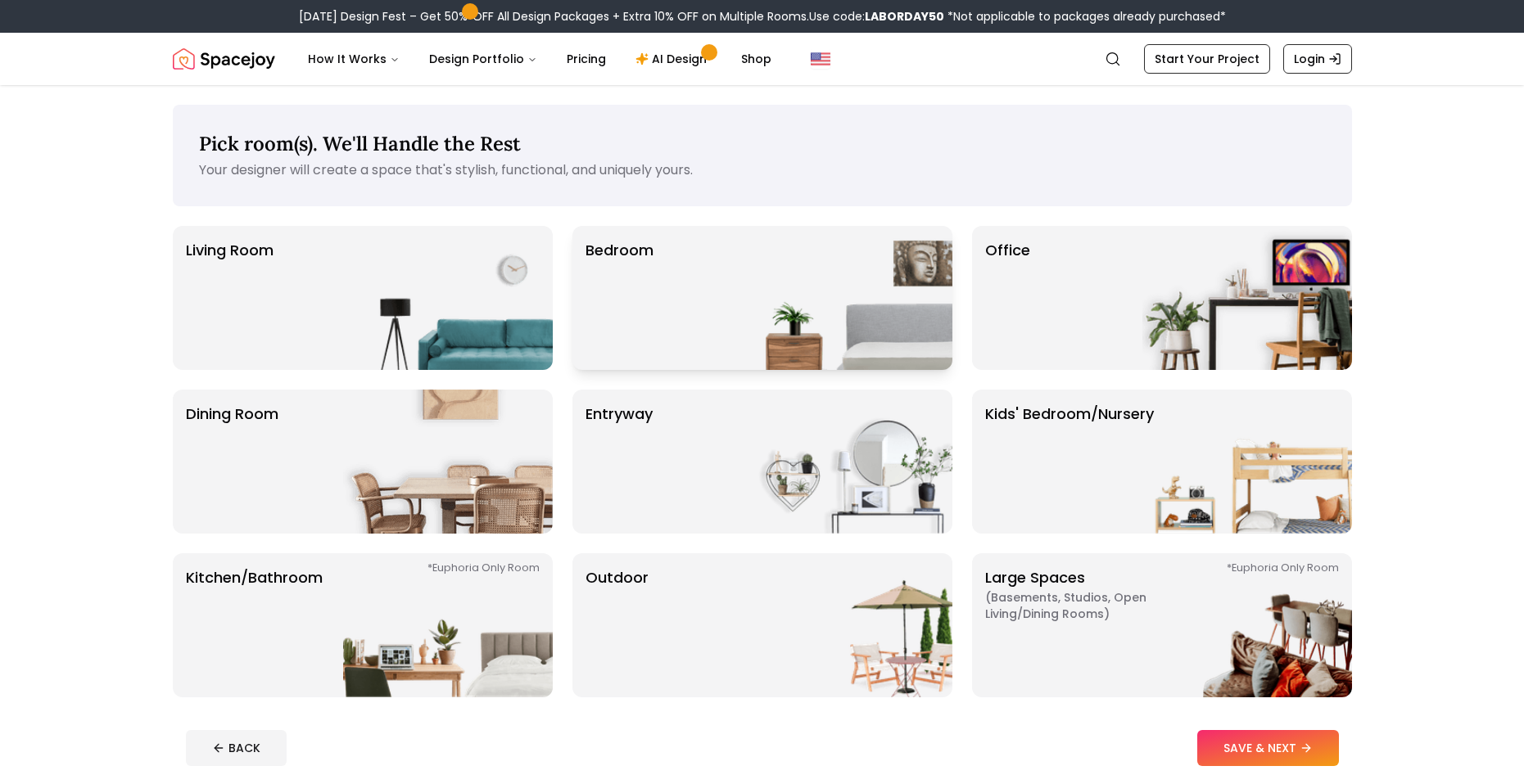
click at [800, 343] on img at bounding box center [847, 298] width 210 height 144
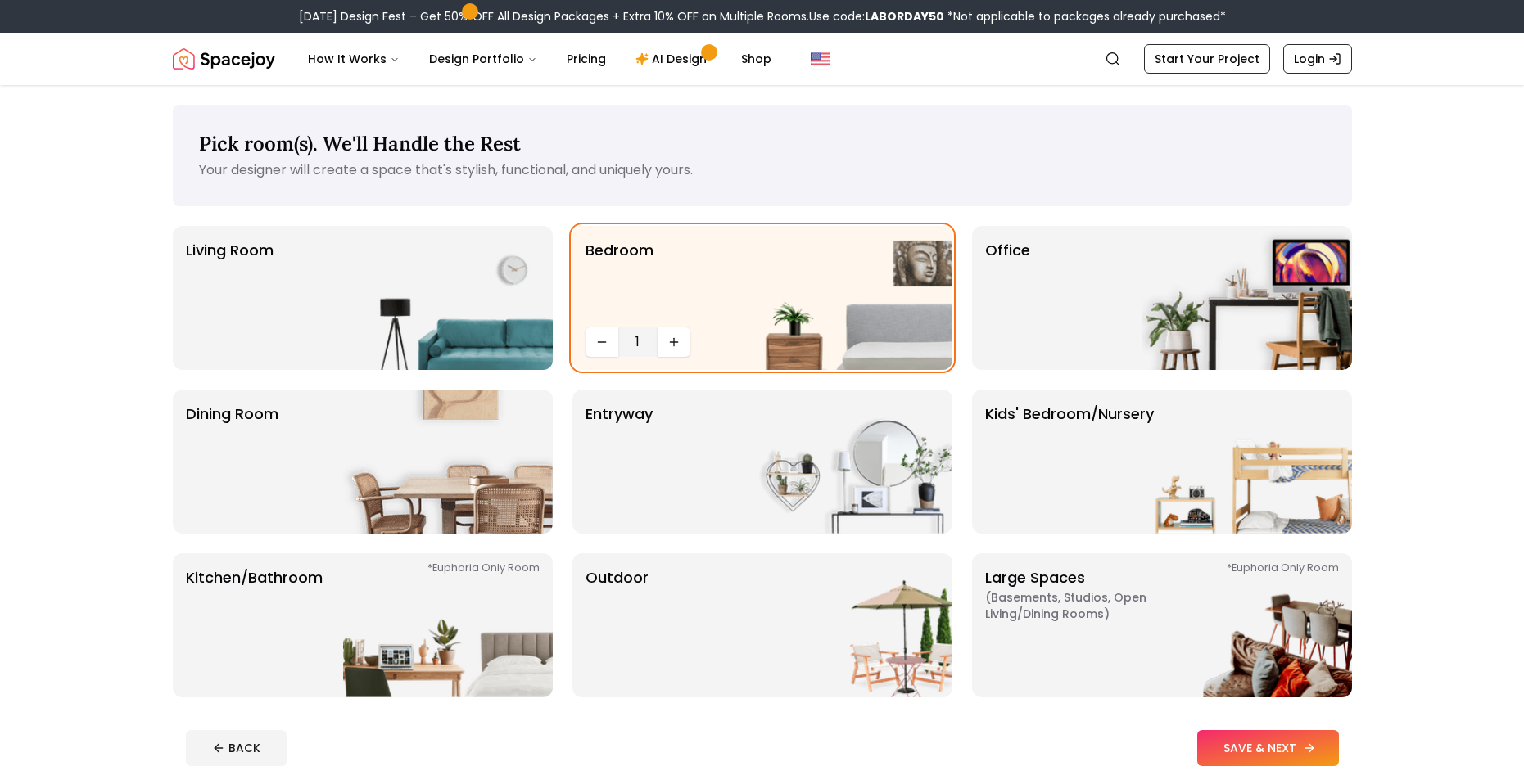
click at [1224, 738] on button "SAVE & NEXT" at bounding box center [1268, 748] width 142 height 36
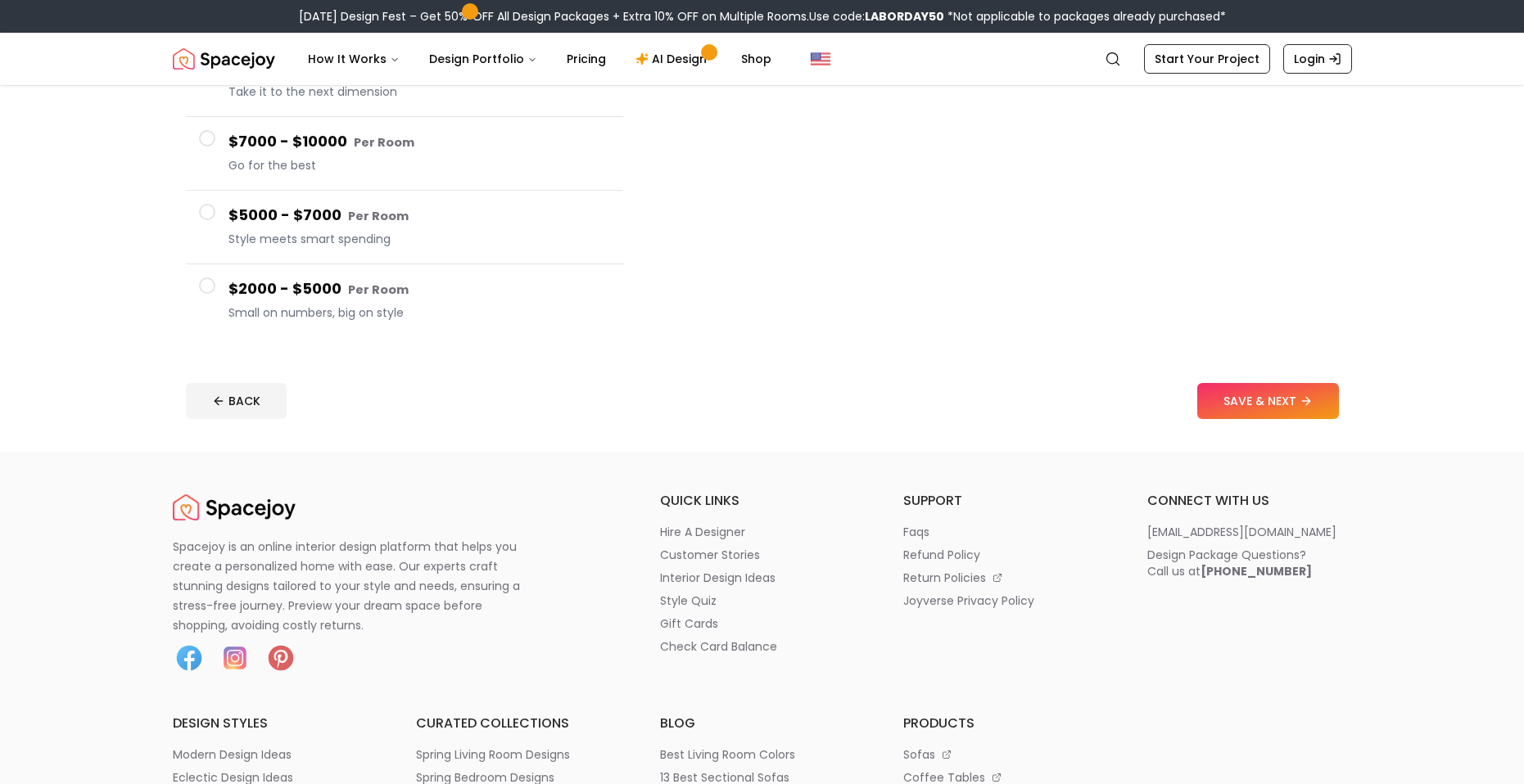
scroll to position [328, 0]
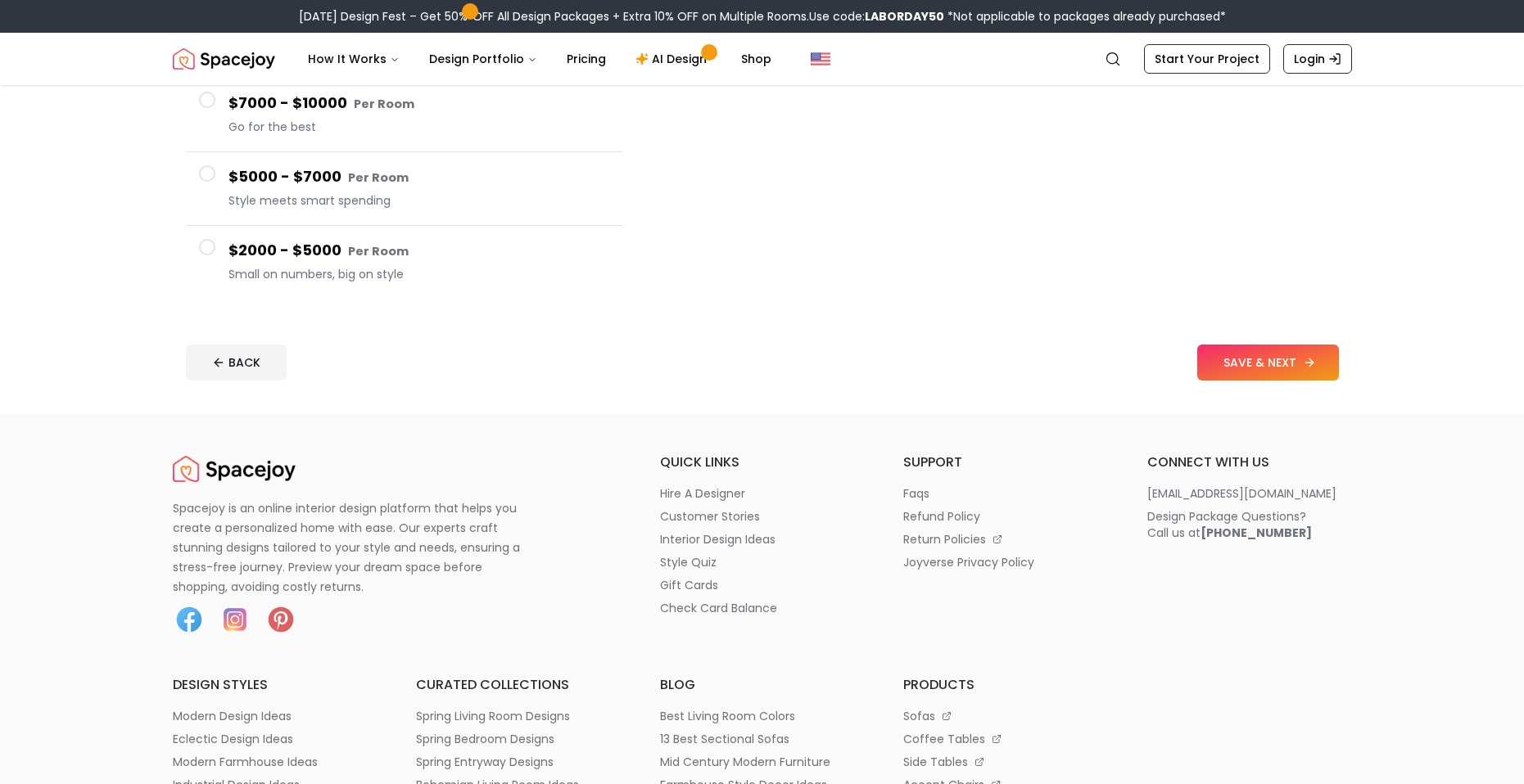
click at [1257, 375] on button "SAVE & NEXT" at bounding box center [1268, 363] width 142 height 36
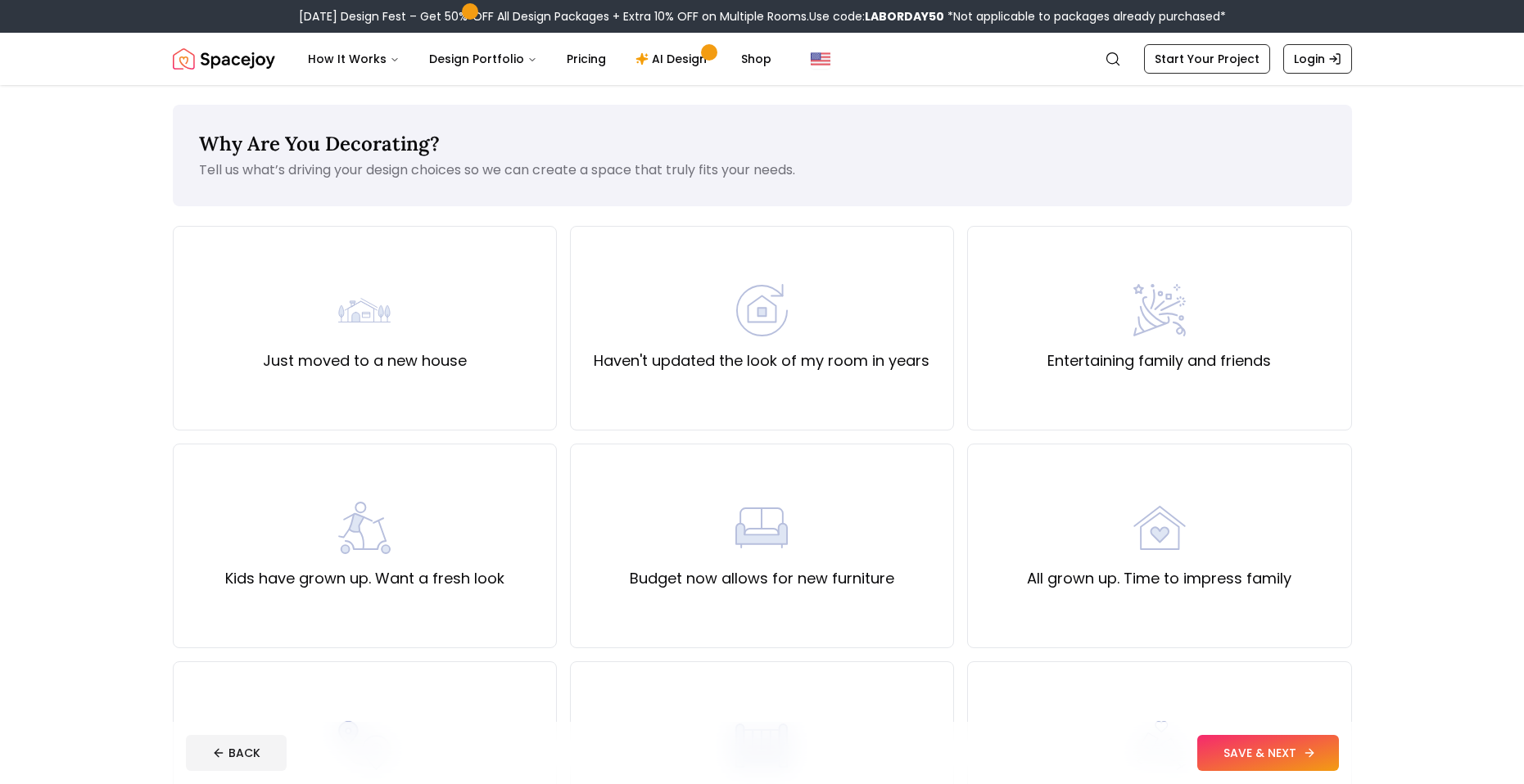
click at [1235, 757] on button "SAVE & NEXT" at bounding box center [1268, 753] width 142 height 36
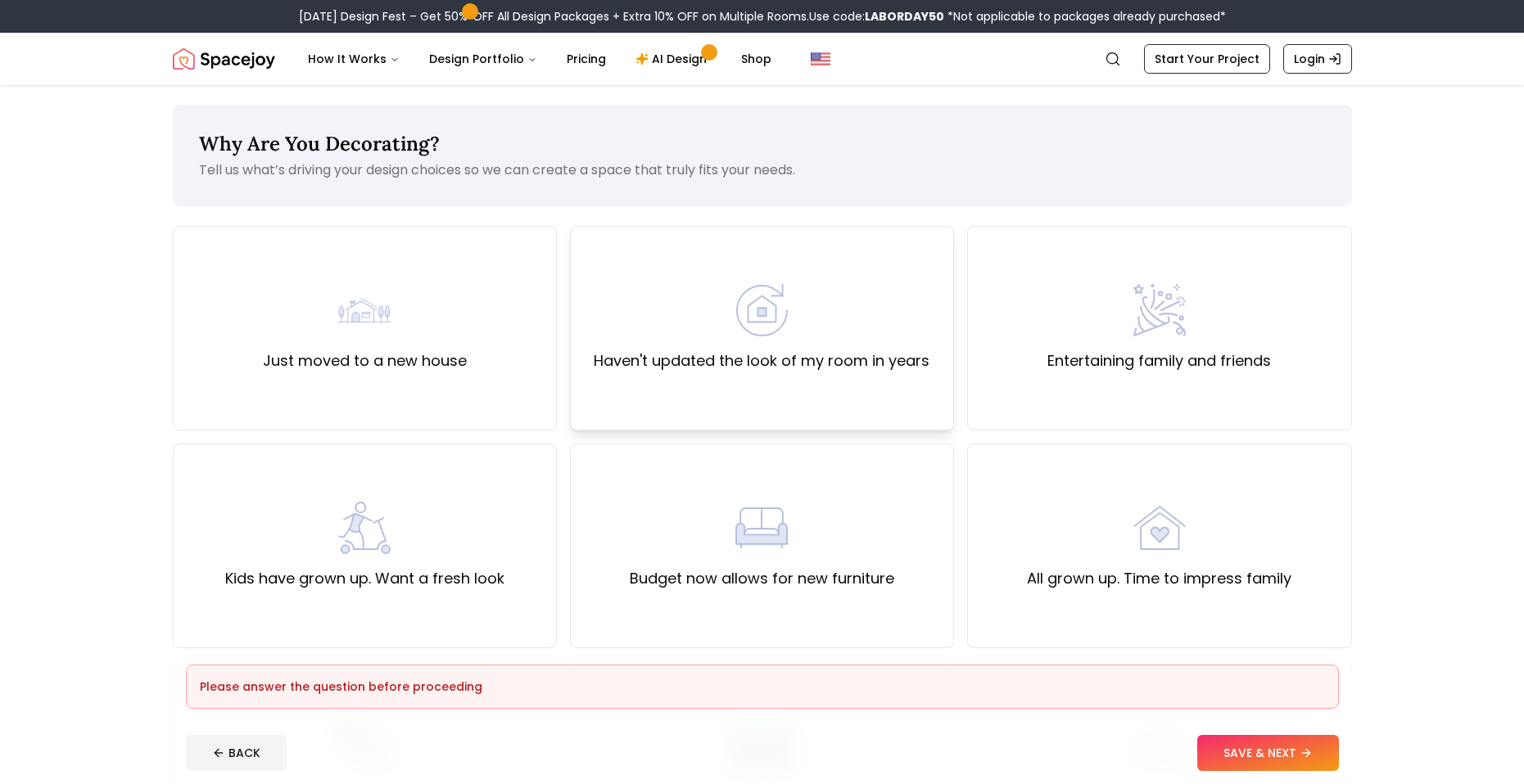
click at [835, 383] on div "Haven't updated the look of my room in years" at bounding box center [762, 328] width 384 height 205
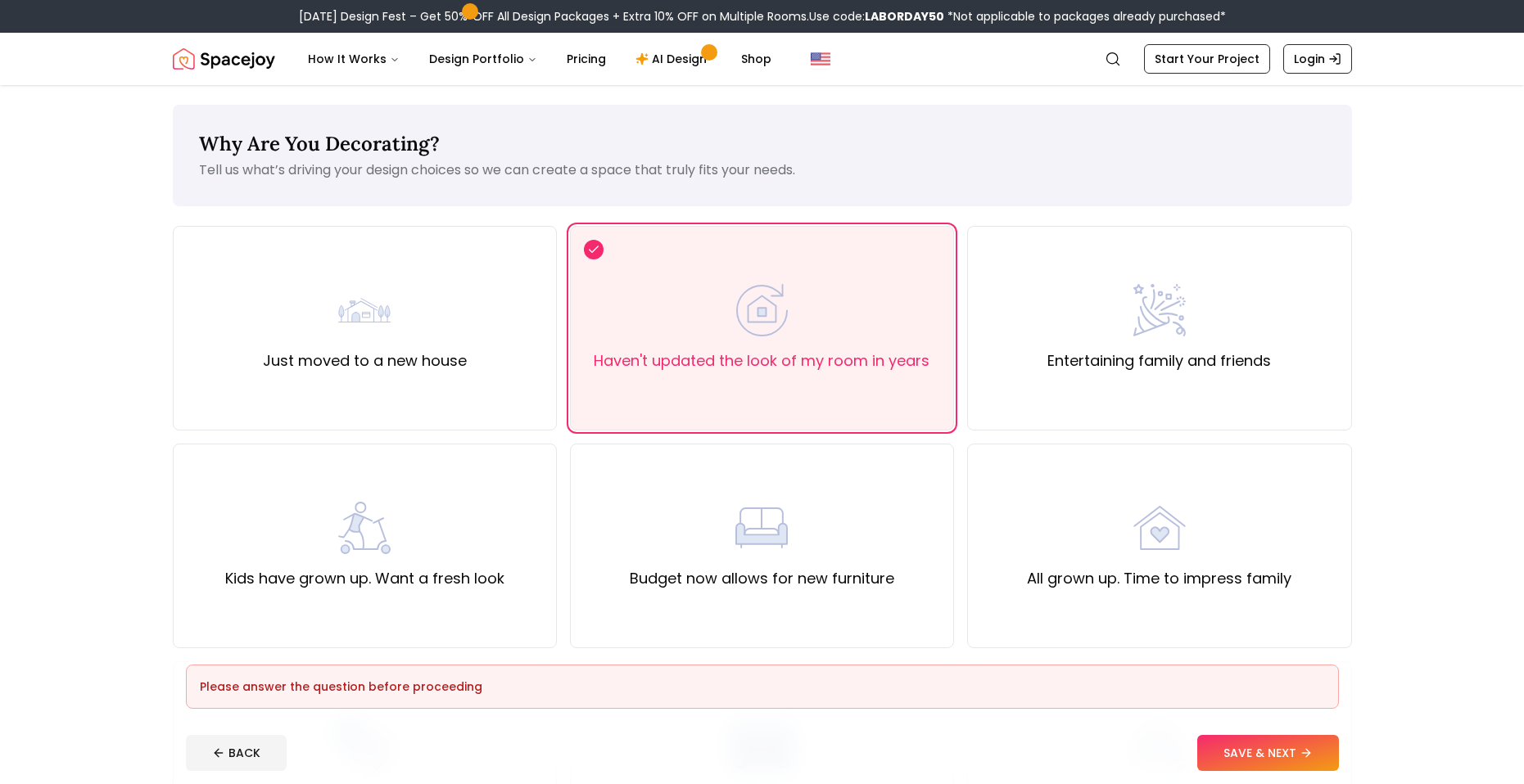
click at [1273, 746] on button "SAVE & NEXT" at bounding box center [1268, 753] width 142 height 36
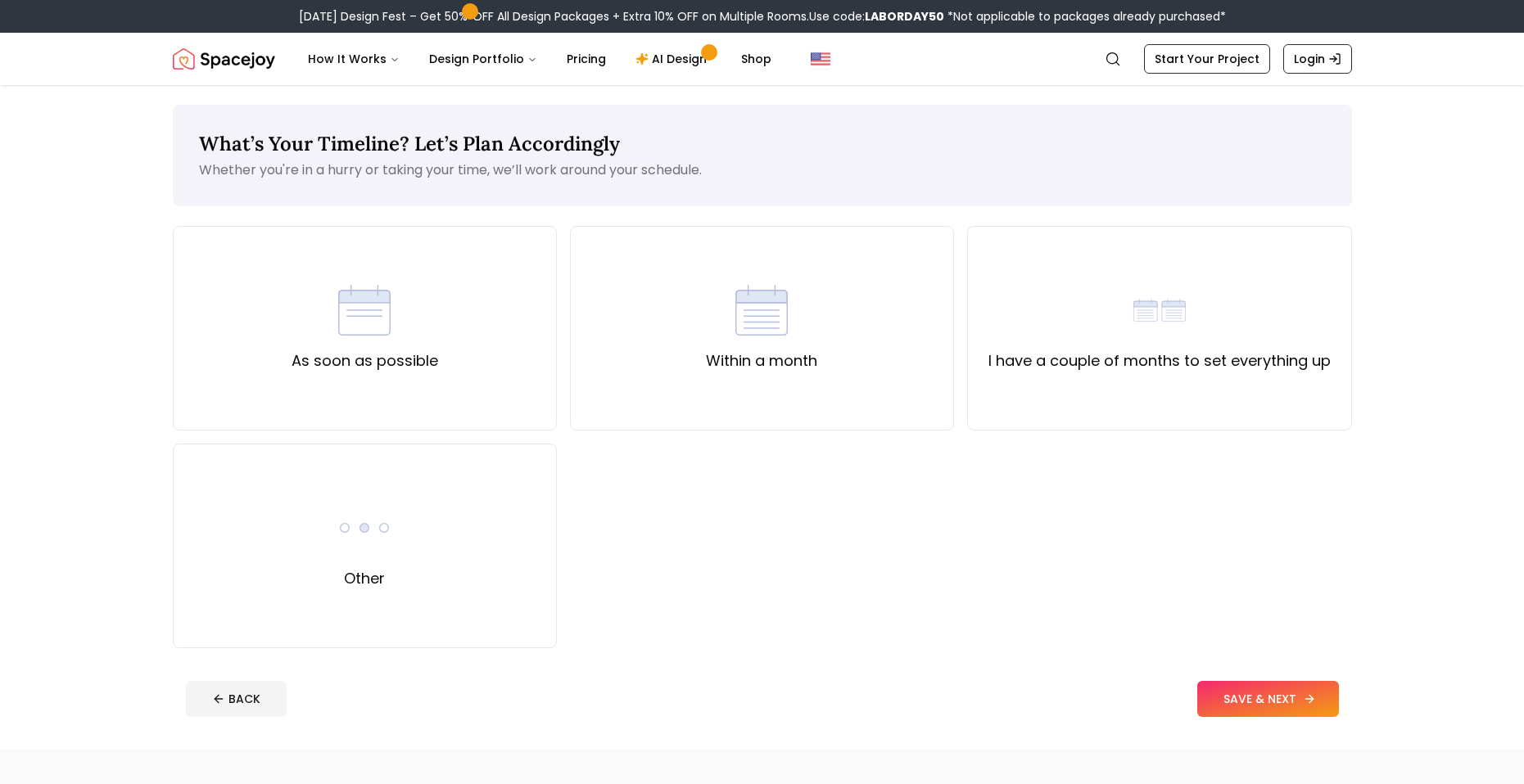
click at [1277, 702] on button "SAVE & NEXT" at bounding box center [1268, 699] width 142 height 36
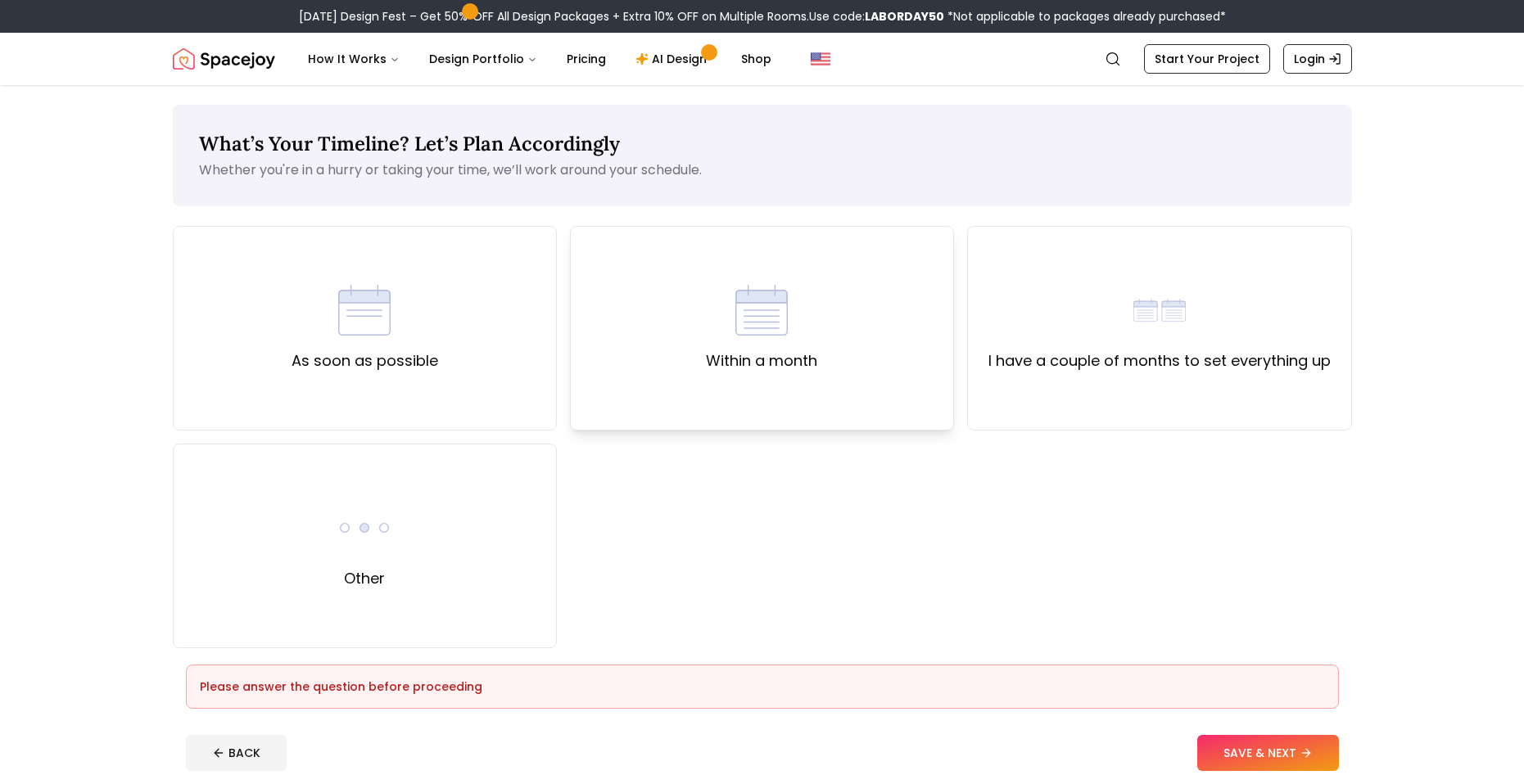
click at [689, 322] on div "Within a month" at bounding box center [762, 328] width 384 height 205
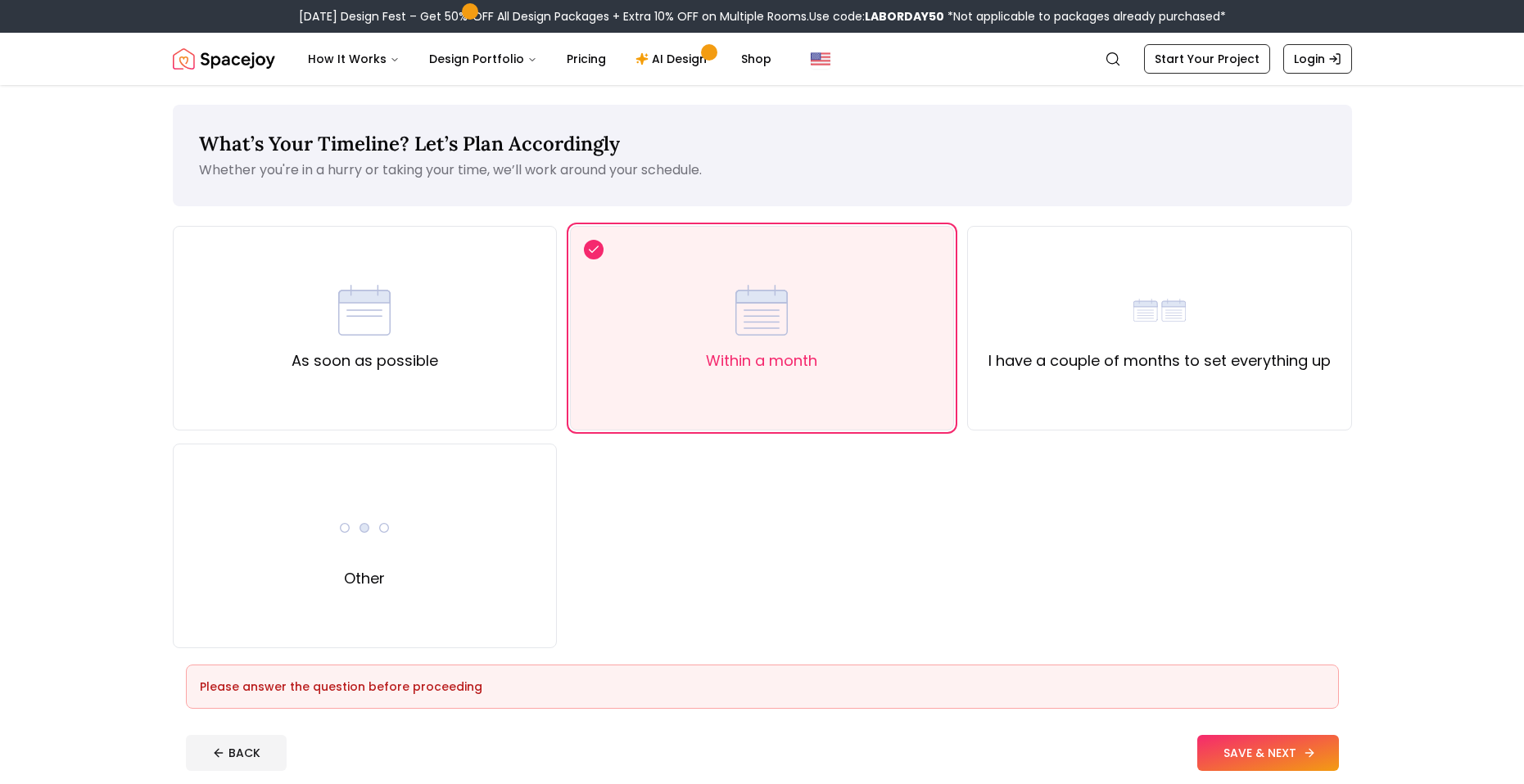
click at [1265, 741] on button "SAVE & NEXT" at bounding box center [1268, 753] width 142 height 36
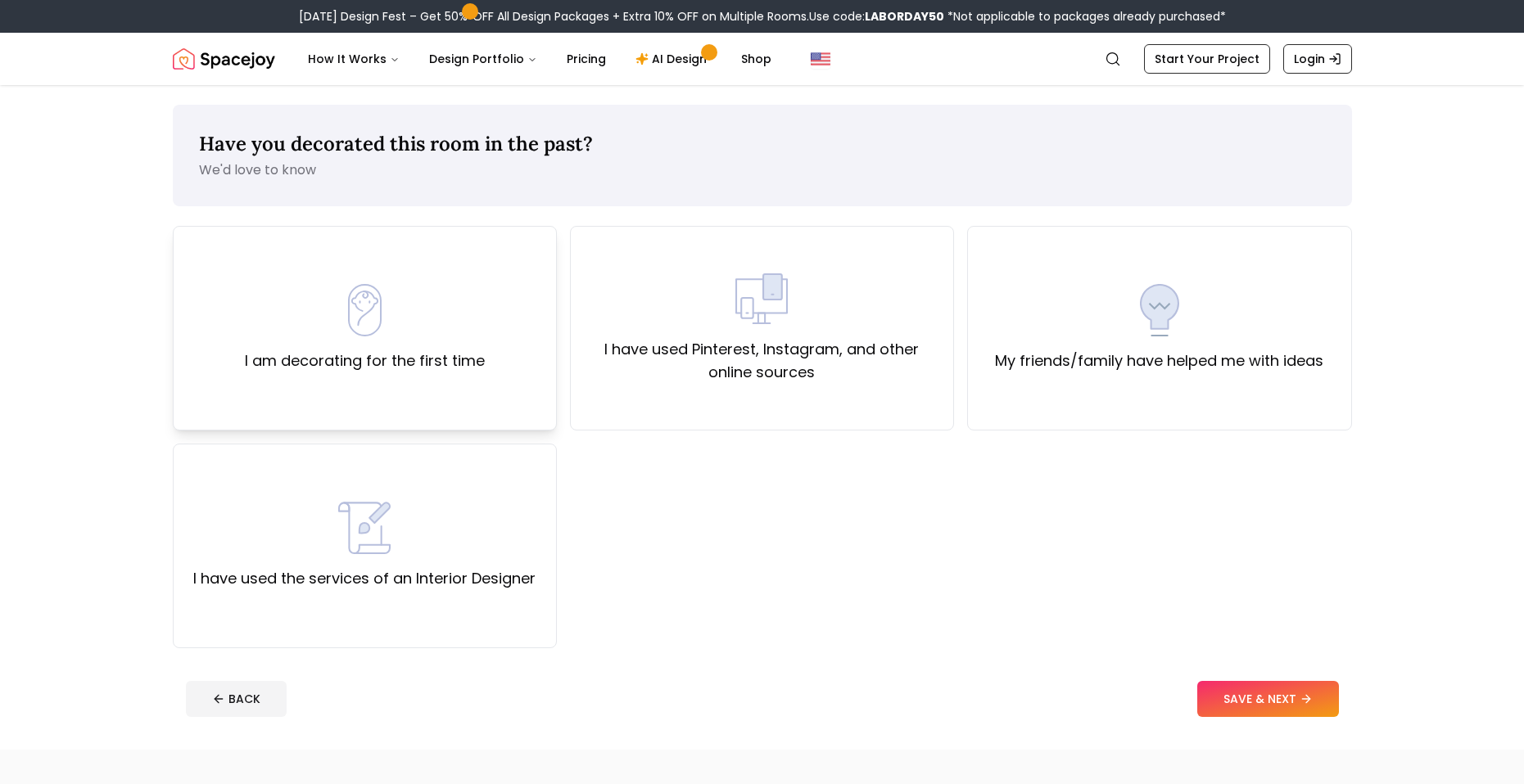
click at [413, 377] on div "I am decorating for the first time" at bounding box center [364, 328] width 384 height 205
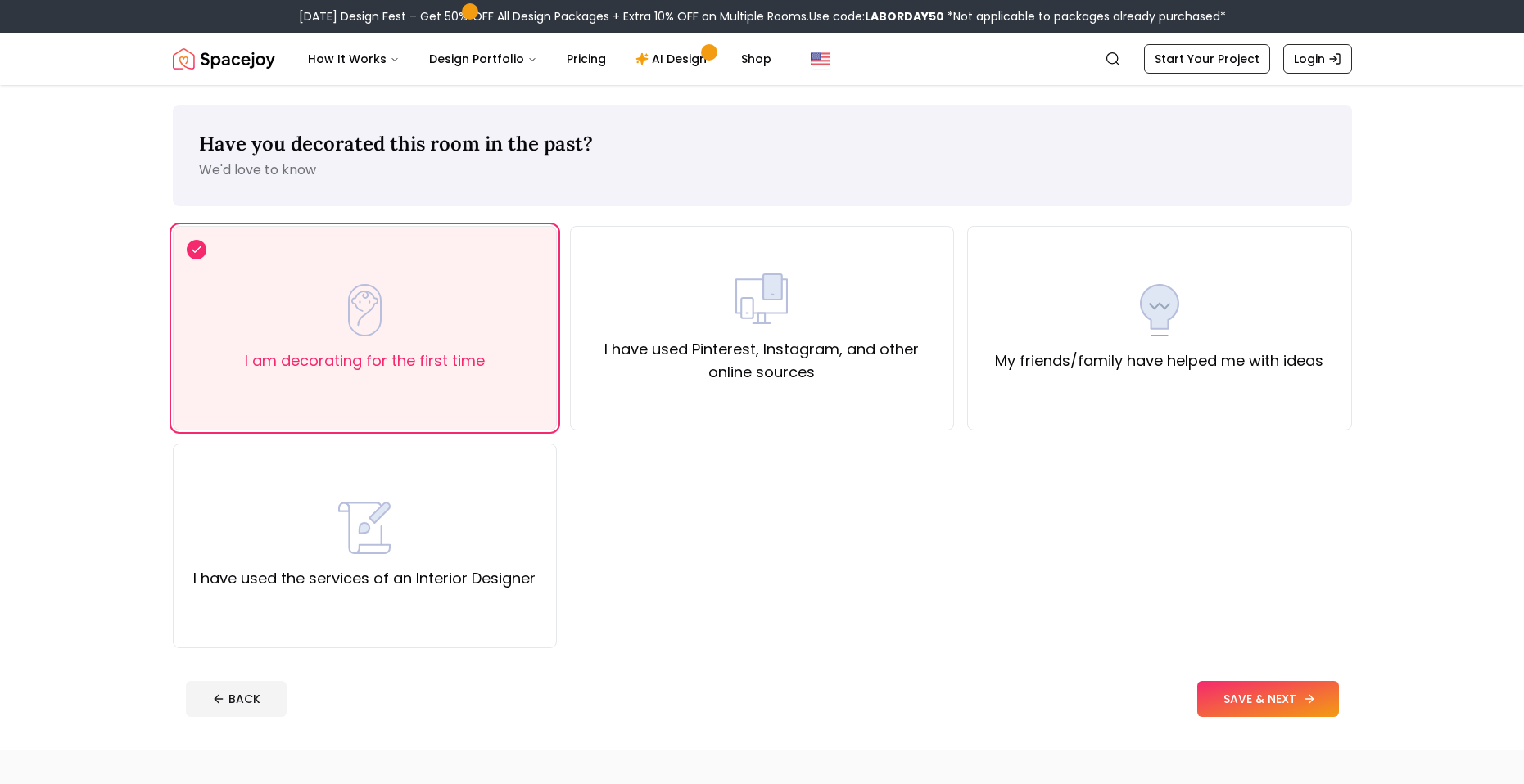
click at [1273, 693] on button "SAVE & NEXT" at bounding box center [1268, 699] width 142 height 36
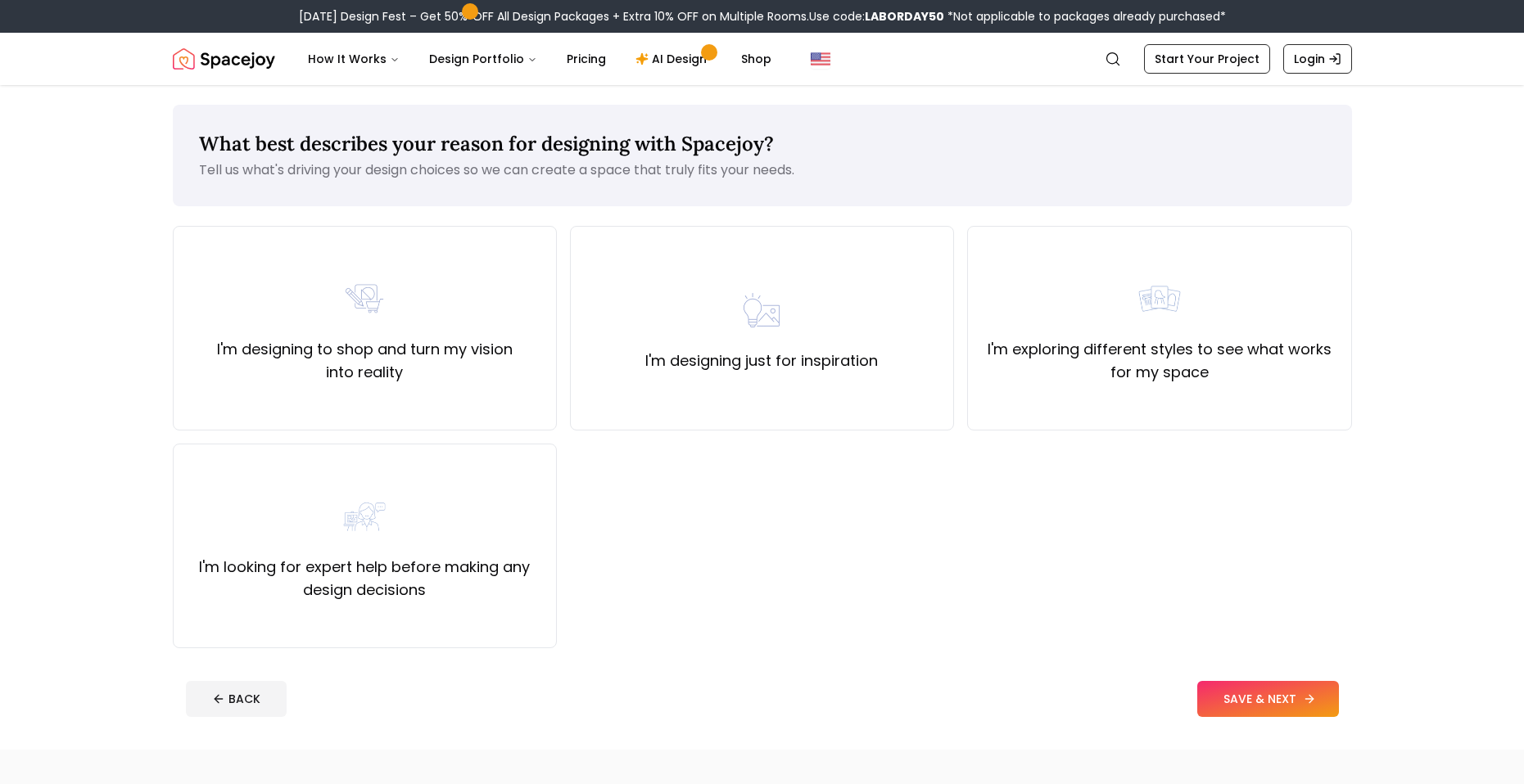
click at [1270, 686] on button "SAVE & NEXT" at bounding box center [1268, 699] width 142 height 36
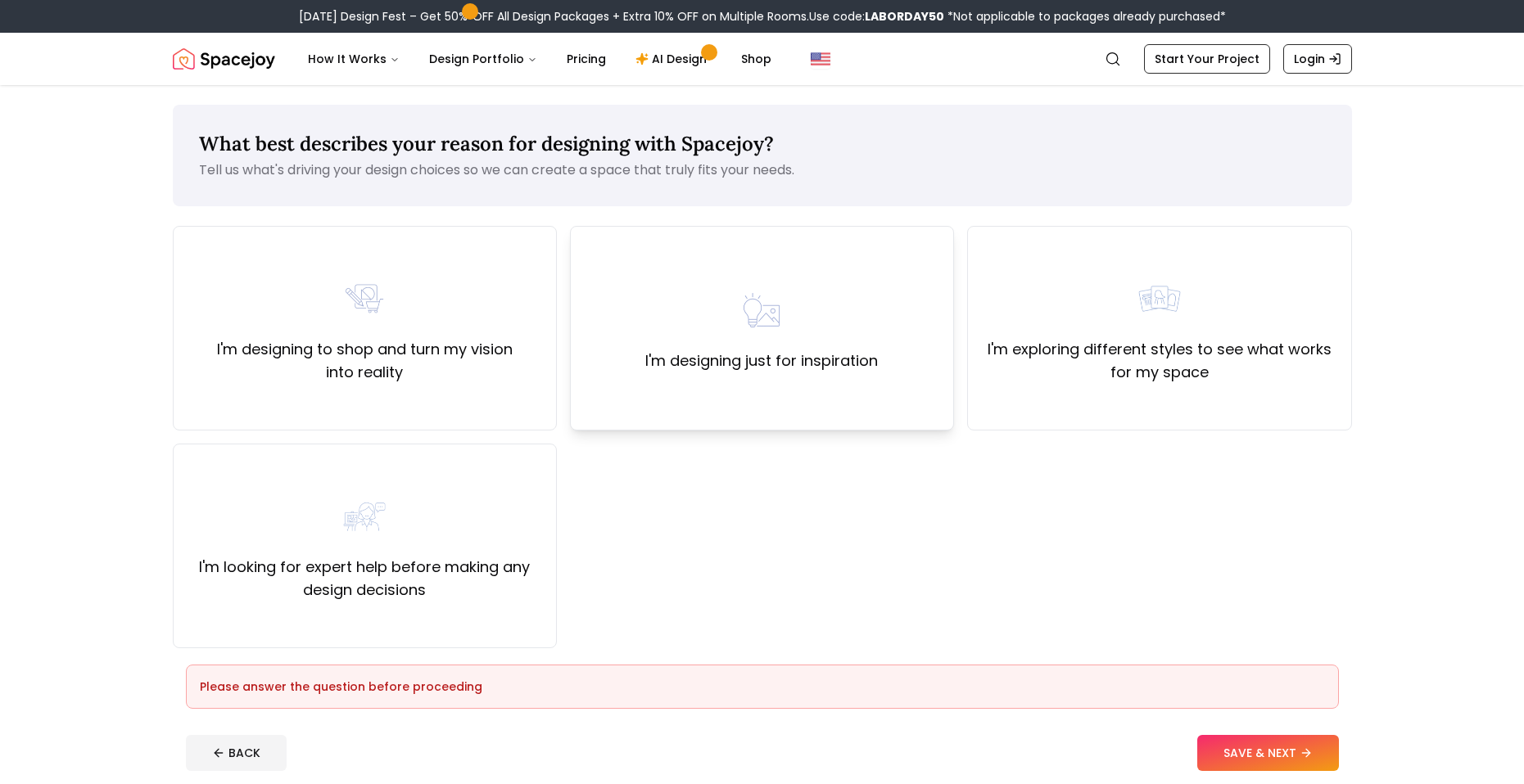
click at [747, 298] on img at bounding box center [761, 310] width 52 height 52
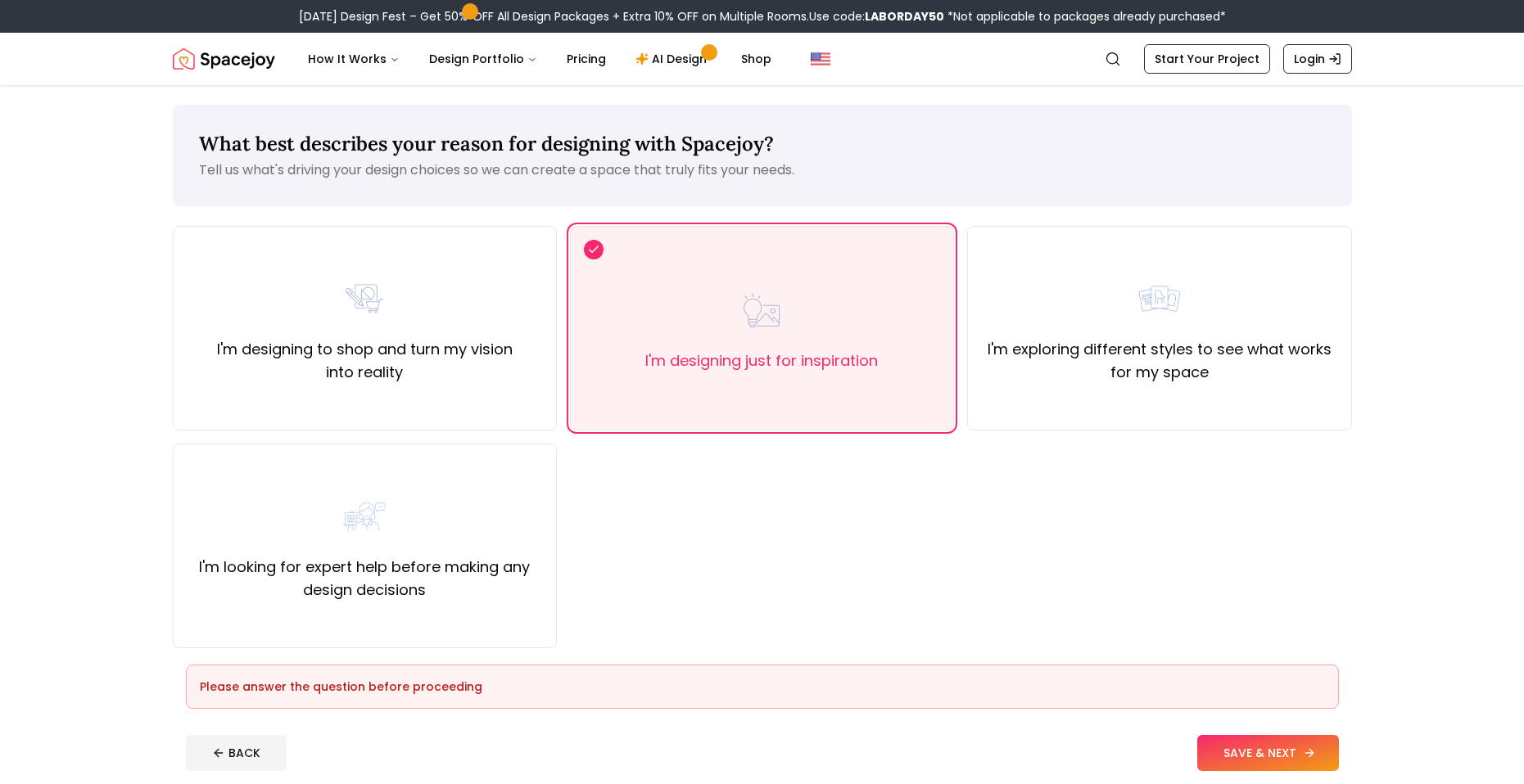
click at [1279, 739] on button "SAVE & NEXT" at bounding box center [1268, 753] width 142 height 36
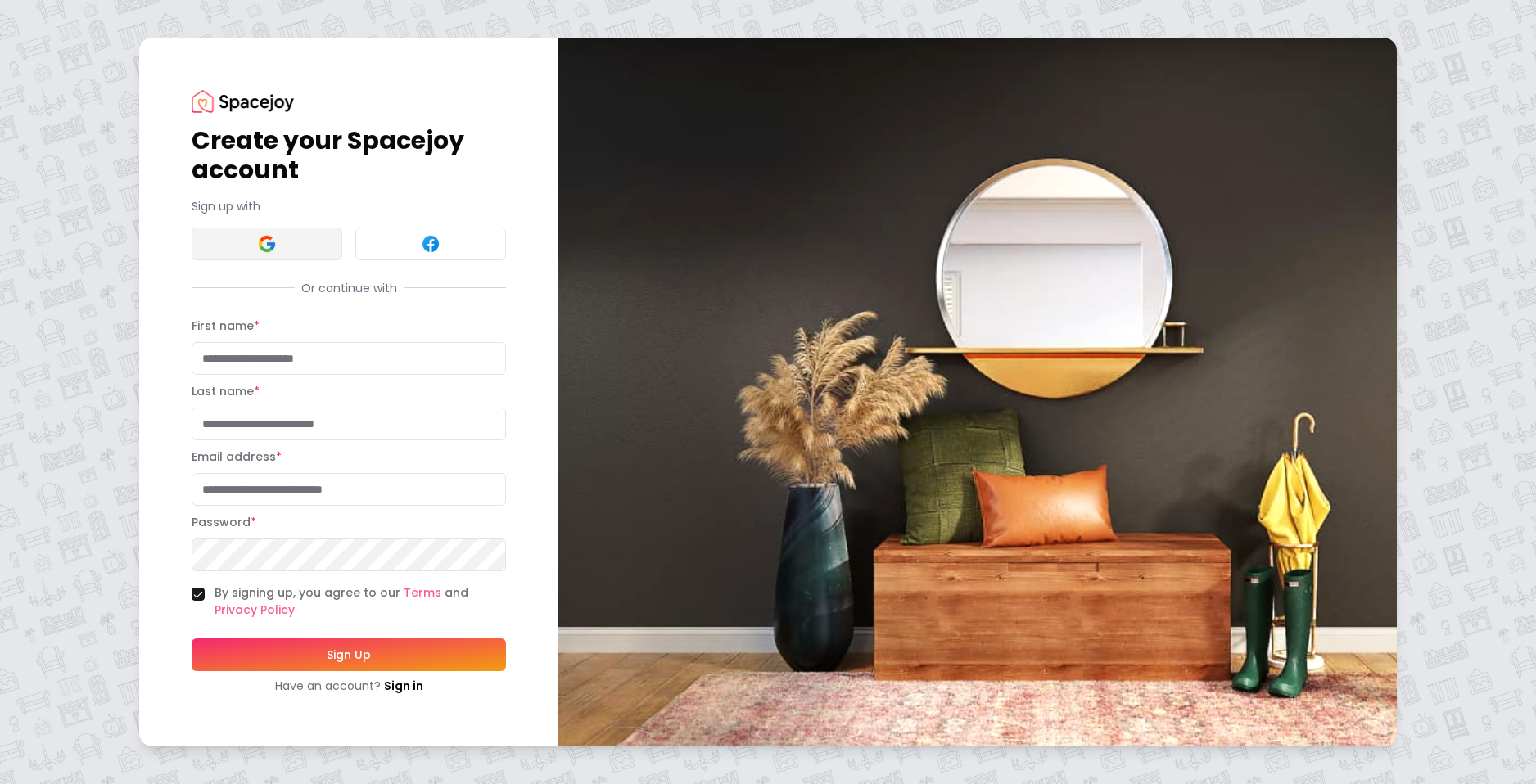
click at [305, 242] on button at bounding box center [267, 244] width 151 height 32
